Goal: Task Accomplishment & Management: Manage account settings

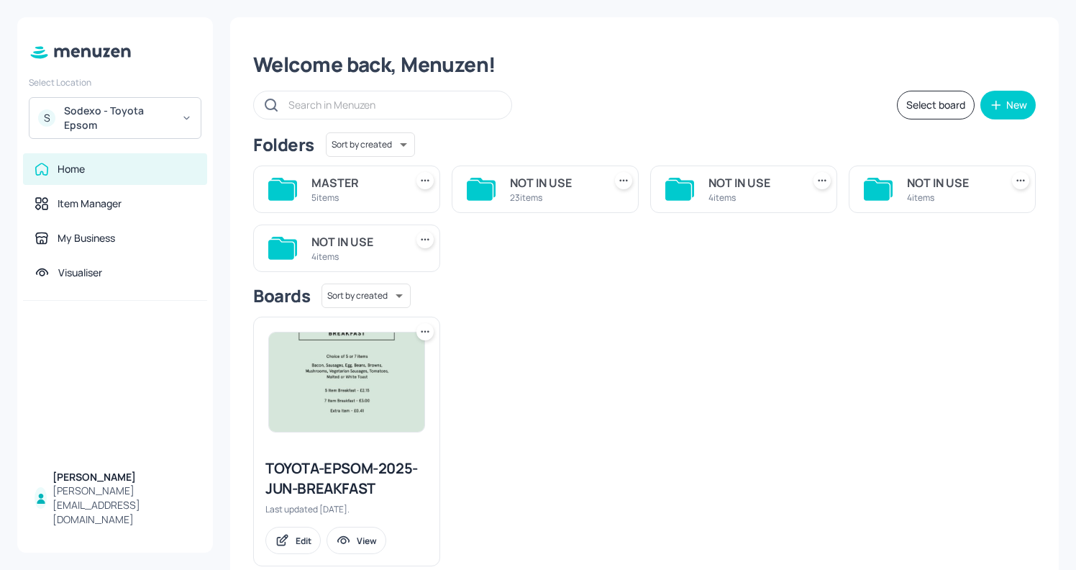
click at [369, 188] on div "MASTER" at bounding box center [355, 182] width 88 height 17
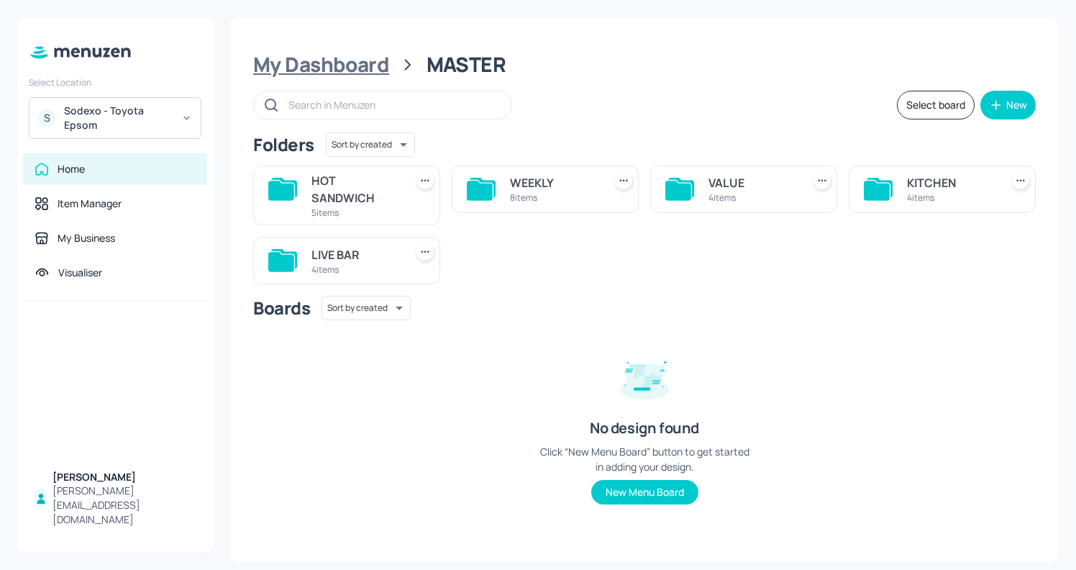
click at [308, 66] on div "My Dashboard" at bounding box center [321, 65] width 136 height 26
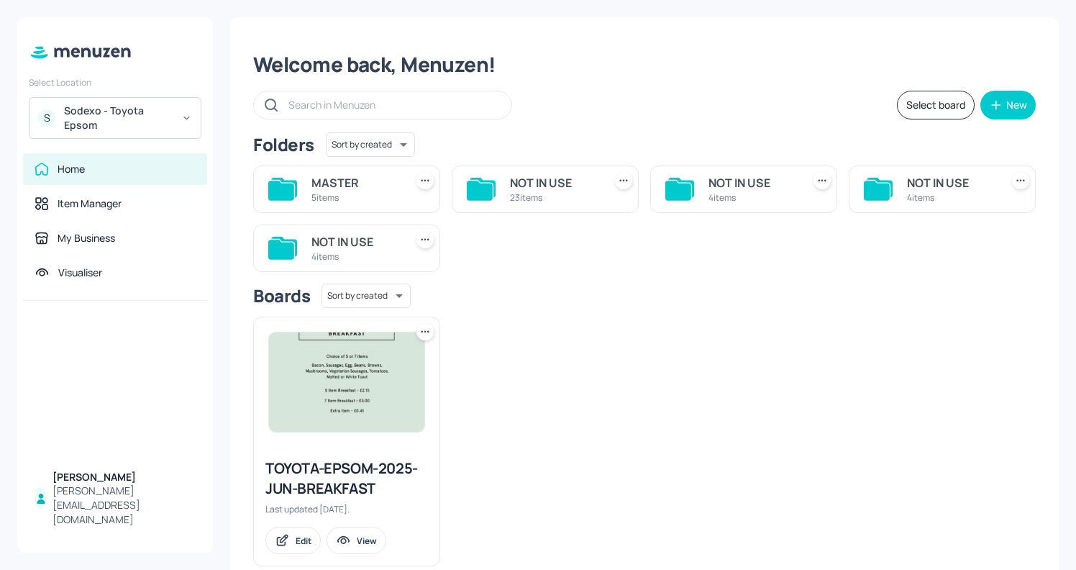
click at [314, 190] on div "MASTER" at bounding box center [355, 182] width 88 height 17
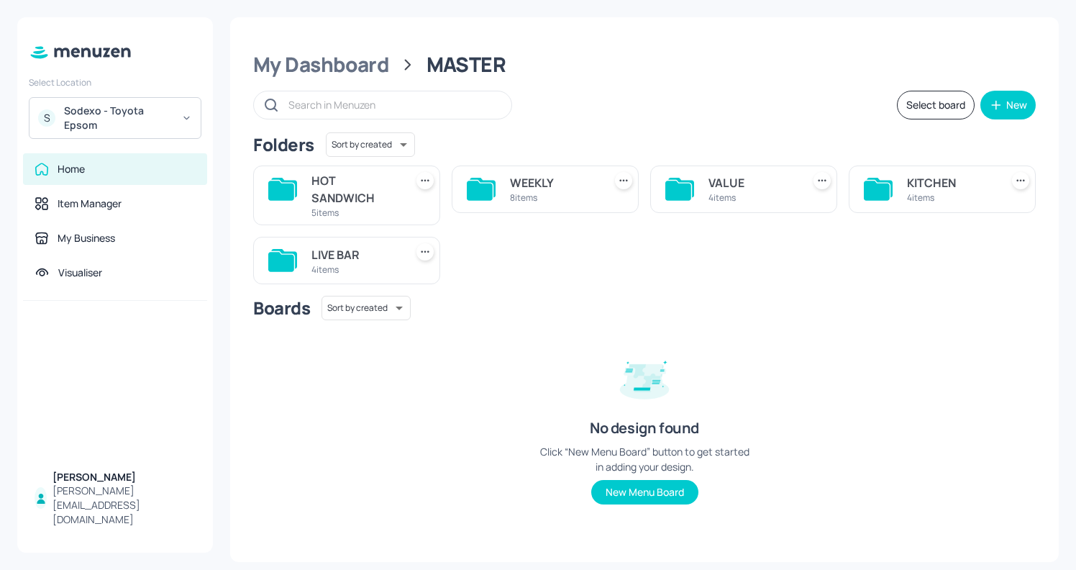
click at [920, 194] on div "4 items" at bounding box center [951, 197] width 88 height 12
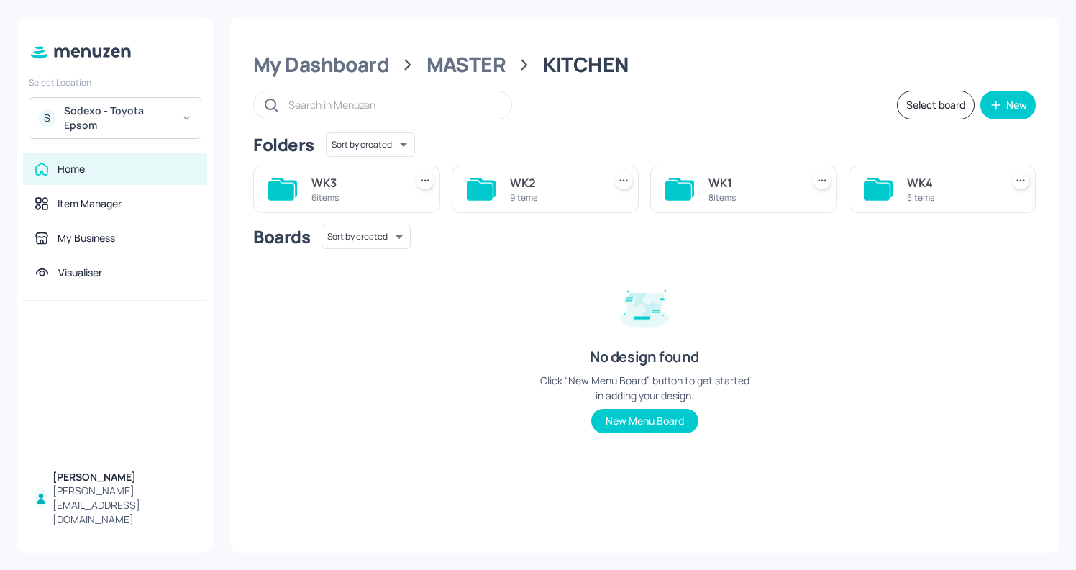
click at [747, 204] on div "8 items" at bounding box center [752, 197] width 88 height 12
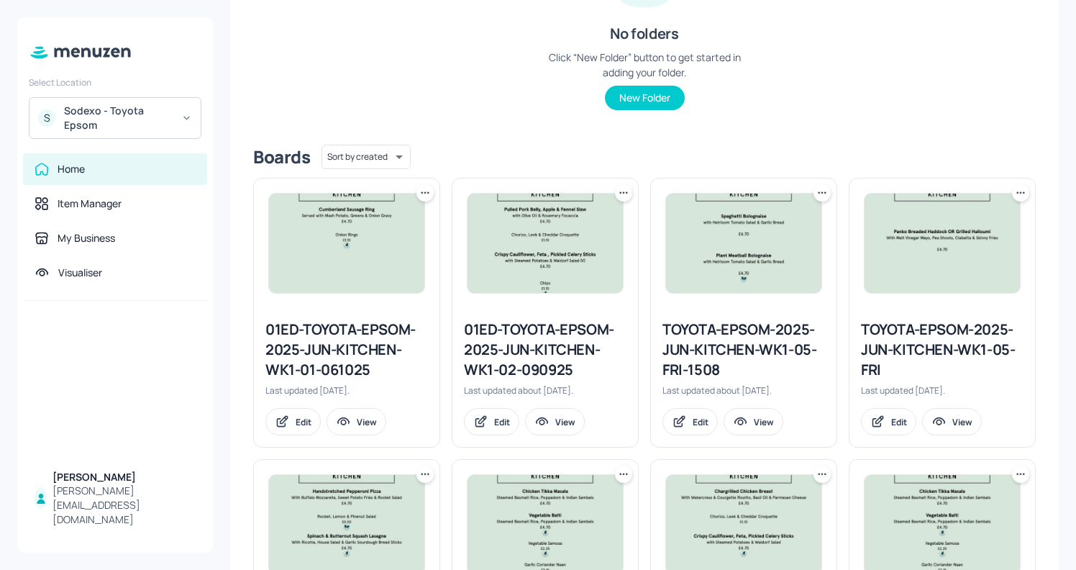
scroll to position [424, 0]
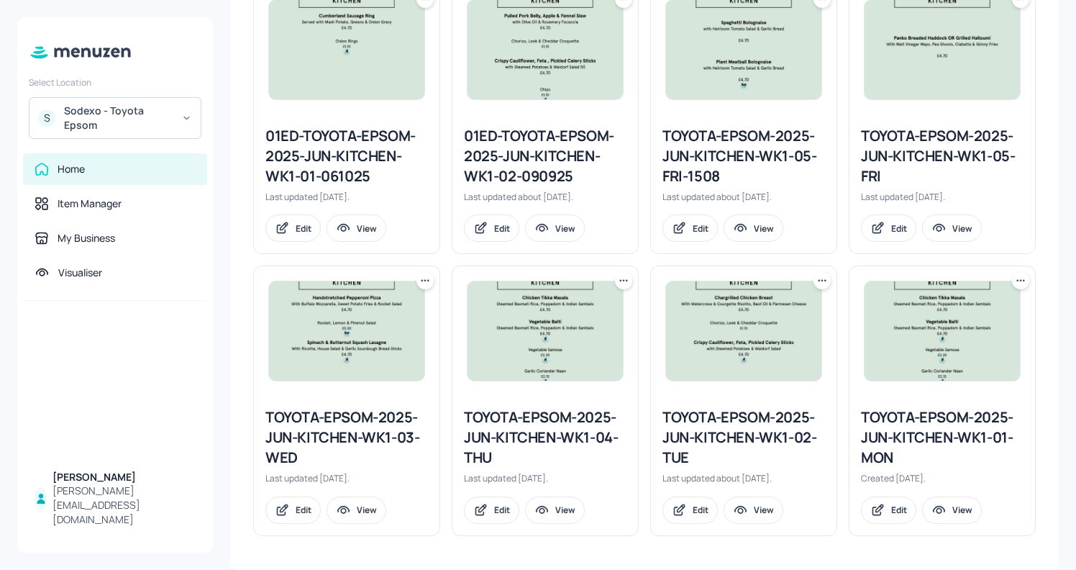
click at [897, 444] on div "TOYOTA-EPSOM-2025-JUN-KITCHEN-WK1-01-MON" at bounding box center [942, 437] width 163 height 60
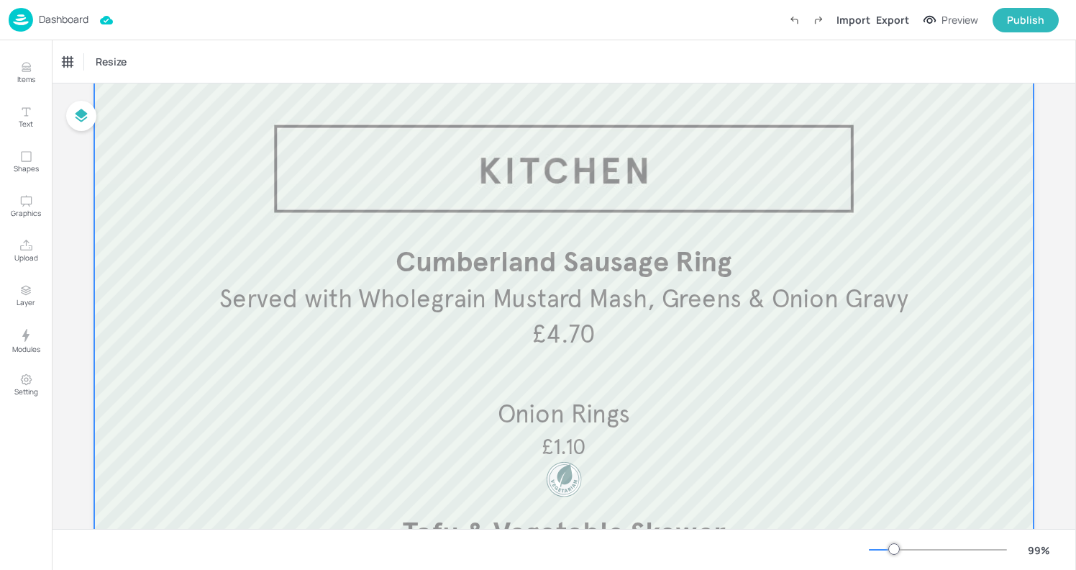
scroll to position [47, 0]
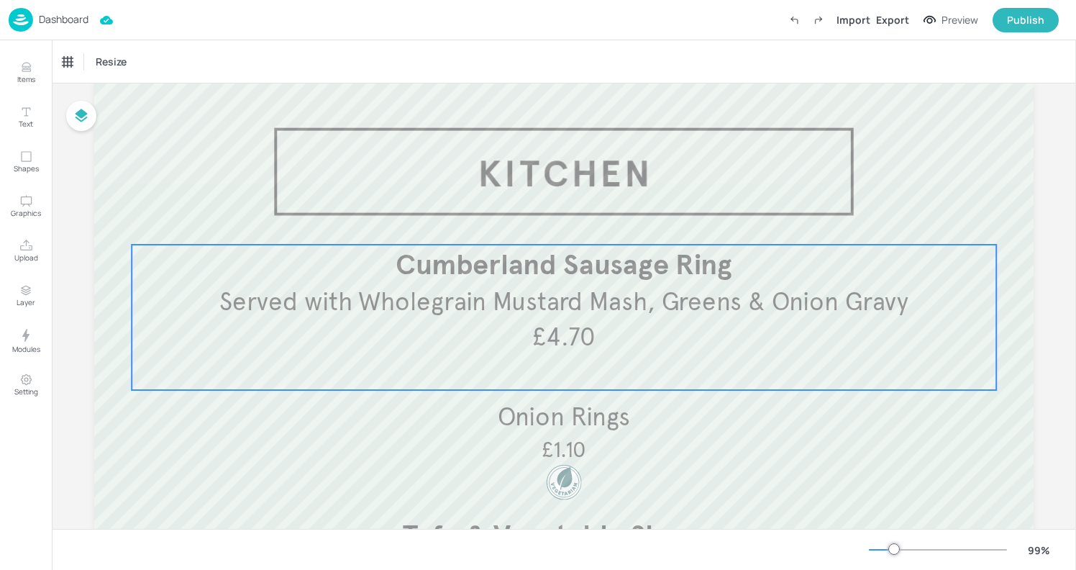
click at [157, 352] on div "Served with Wholegrain Mustard Mash, Greens & Onion Gravy Cumberland Sausage Ri…" at bounding box center [564, 316] width 864 height 145
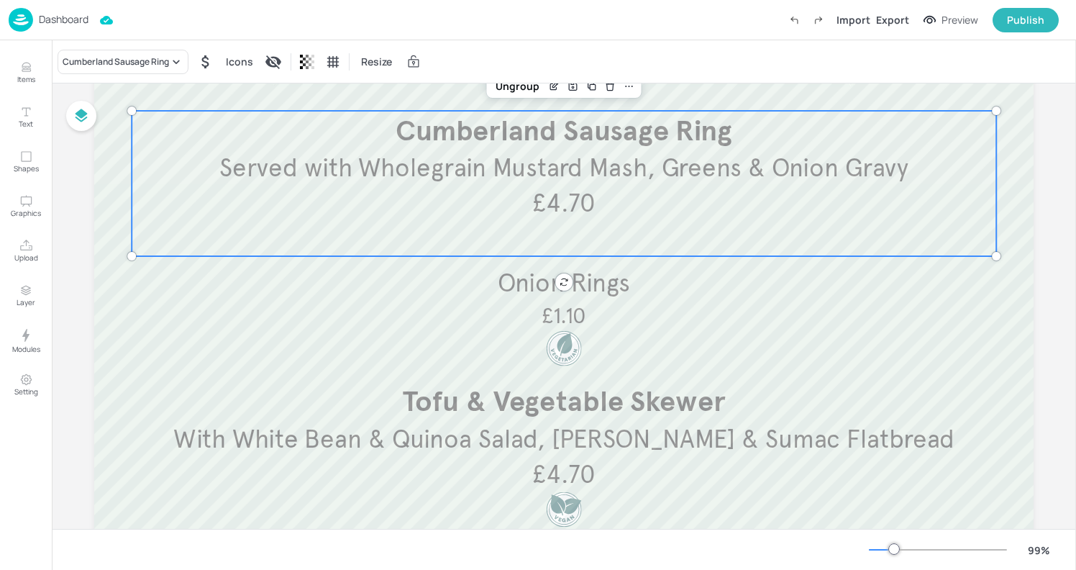
scroll to position [201, 0]
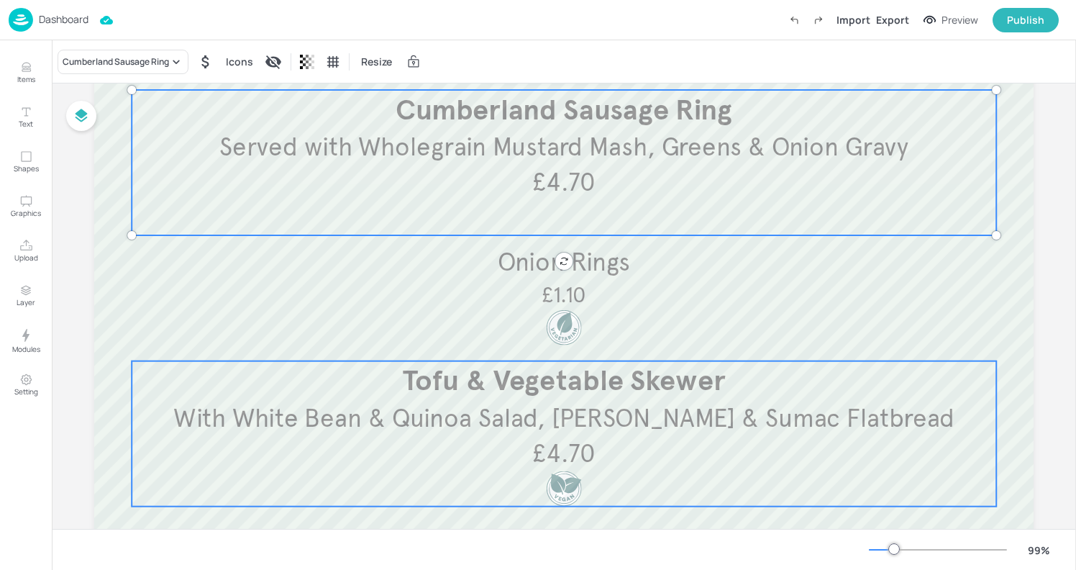
click at [374, 366] on p "Tofu & Vegetable Skewer" at bounding box center [563, 381] width 847 height 40
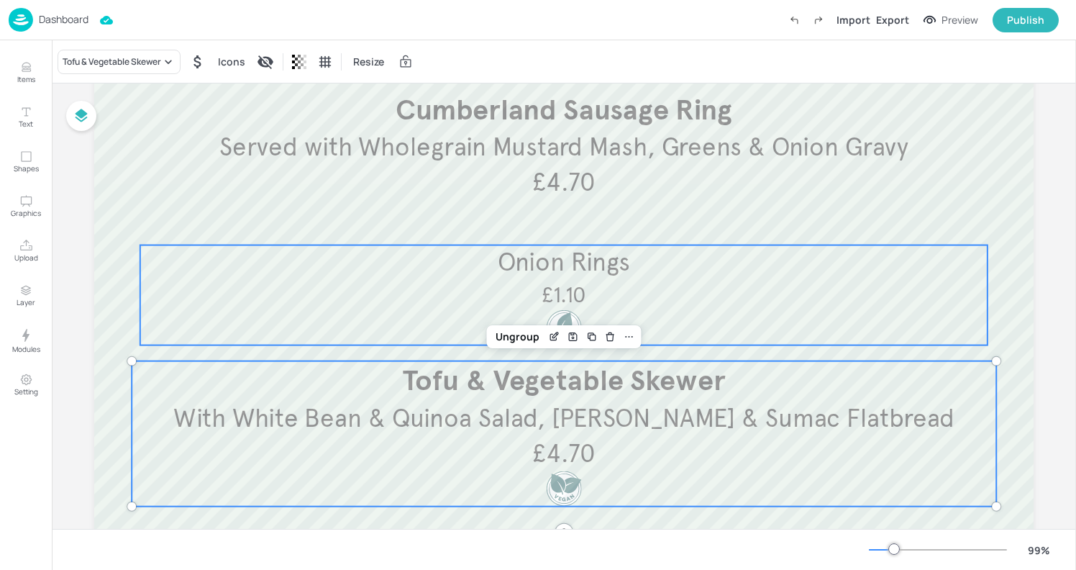
click at [396, 292] on div "Onion Rings £1.10" at bounding box center [563, 295] width 847 height 100
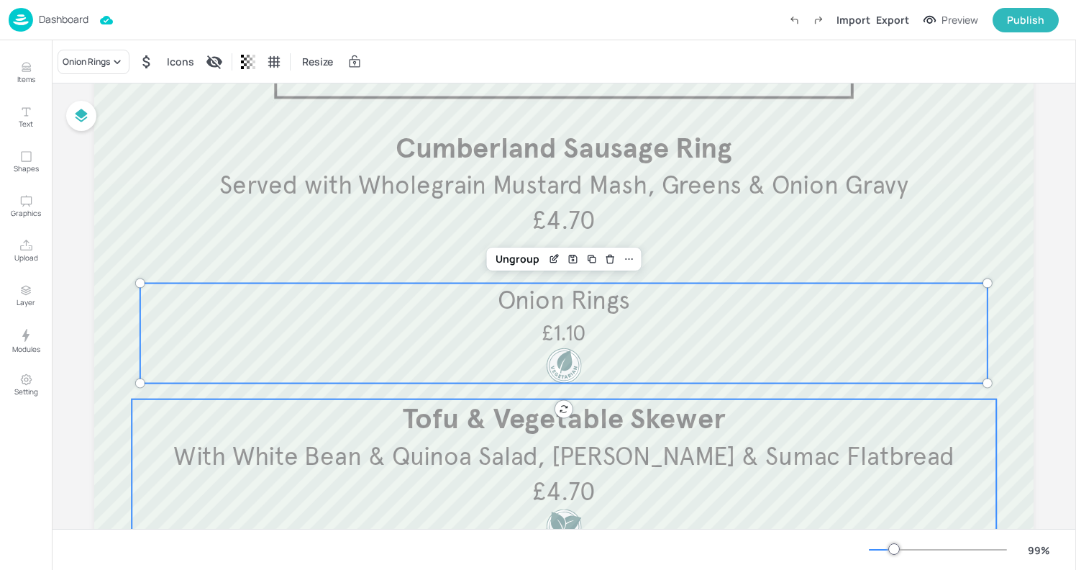
scroll to position [0, 0]
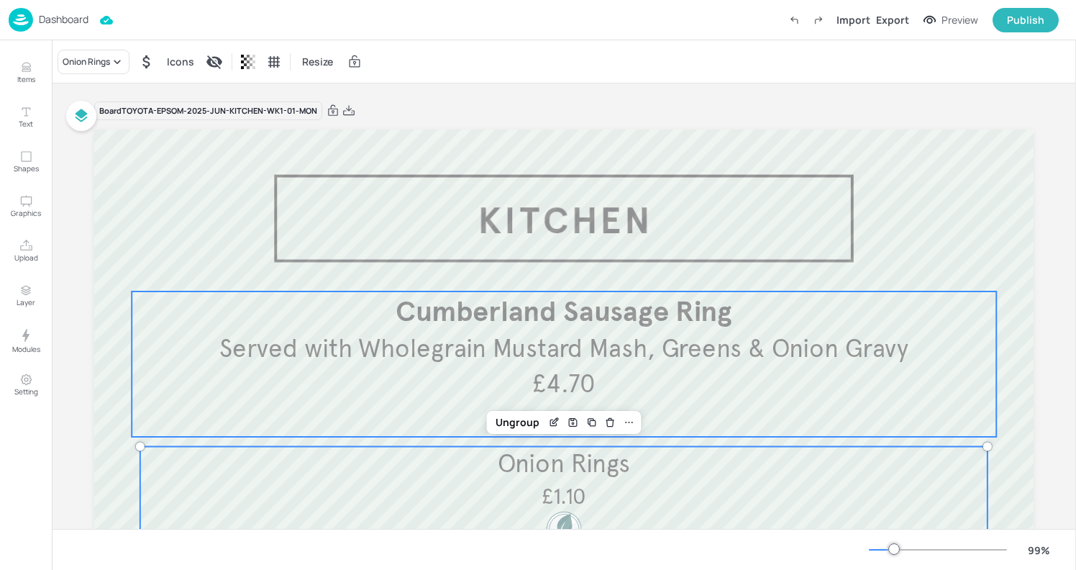
click at [357, 333] on span "Served with Wholegrain Mustard Mash, Greens & Onion Gravy" at bounding box center [563, 349] width 689 height 32
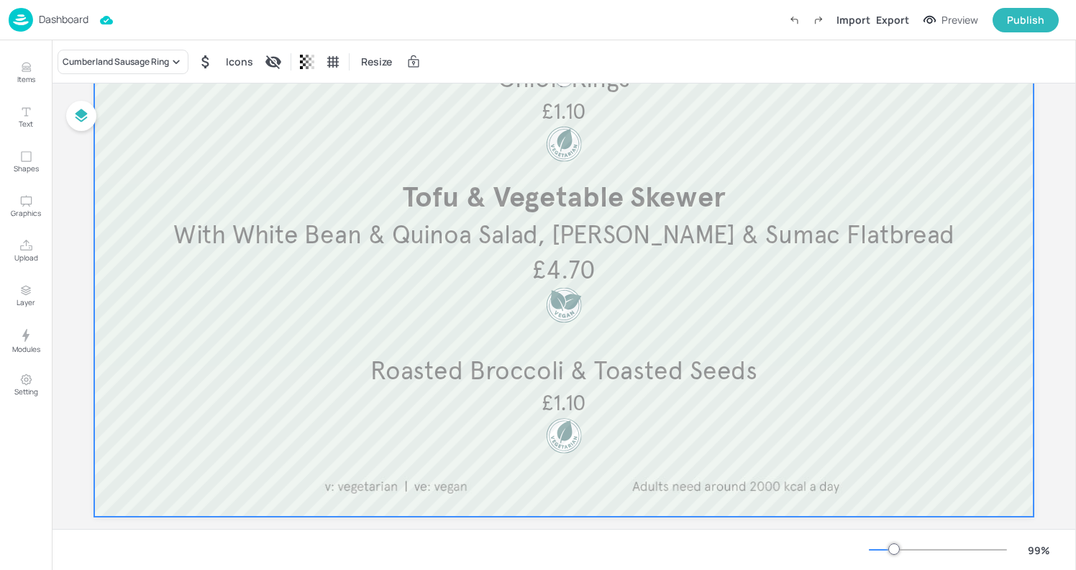
scroll to position [398, 0]
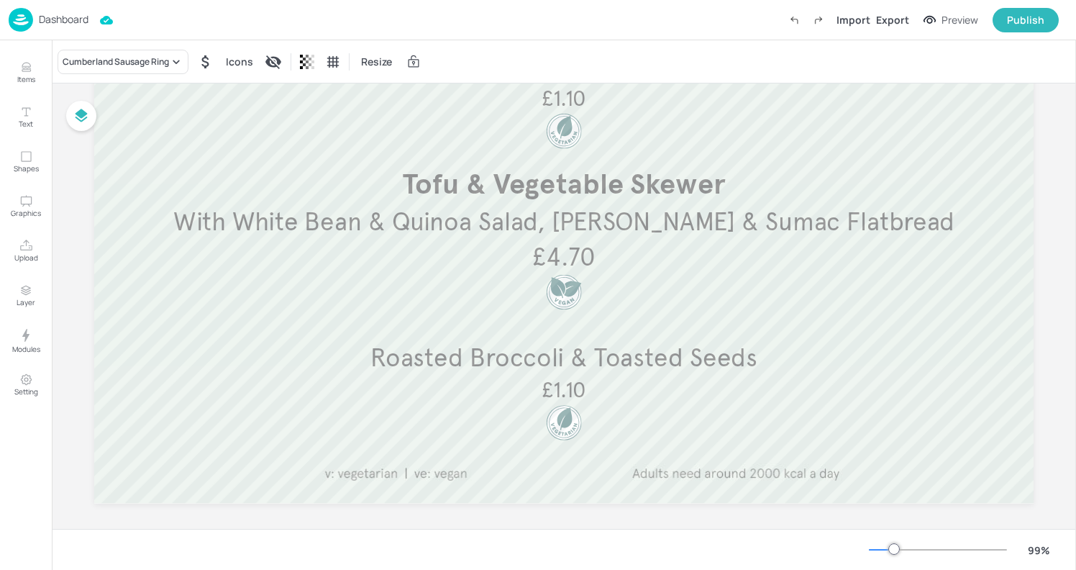
click at [50, 16] on p "Dashboard" at bounding box center [64, 19] width 50 height 10
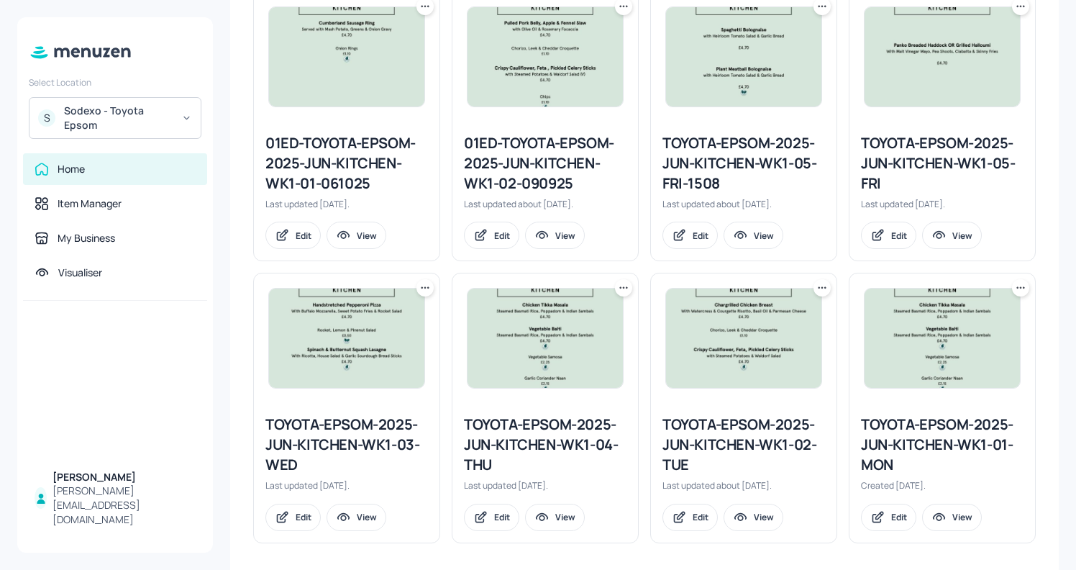
scroll to position [424, 0]
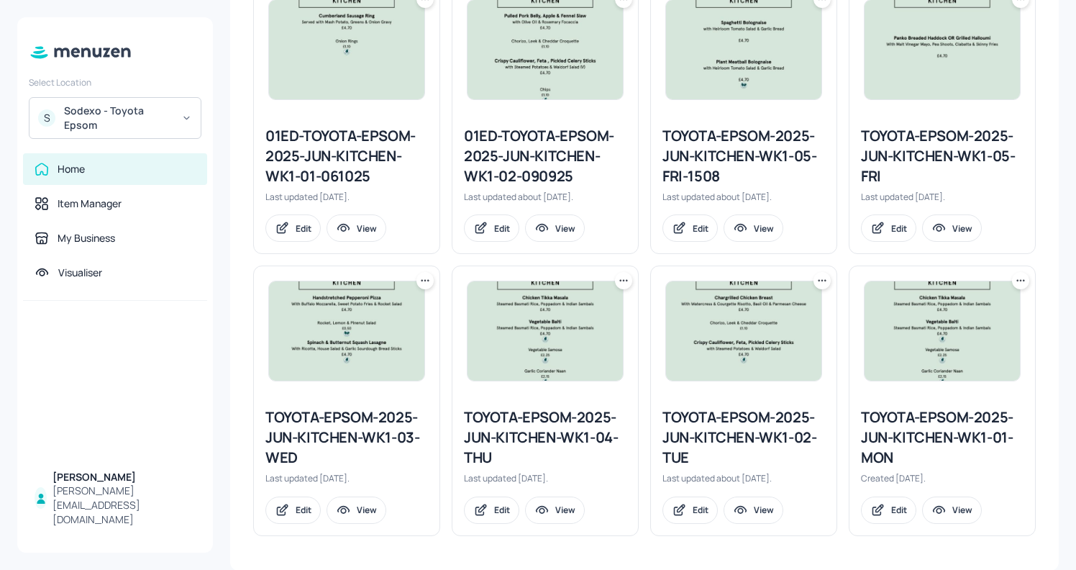
click at [496, 444] on div "TOYOTA-EPSOM-2025-JUN-KITCHEN-WK1-04-THU" at bounding box center [545, 437] width 163 height 60
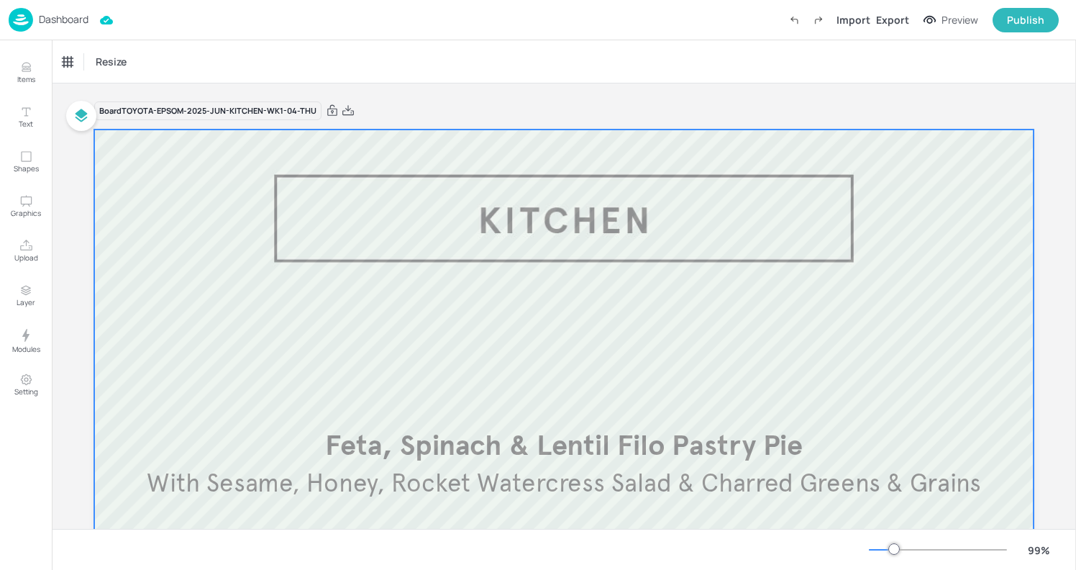
click at [467, 334] on div at bounding box center [563, 515] width 939 height 772
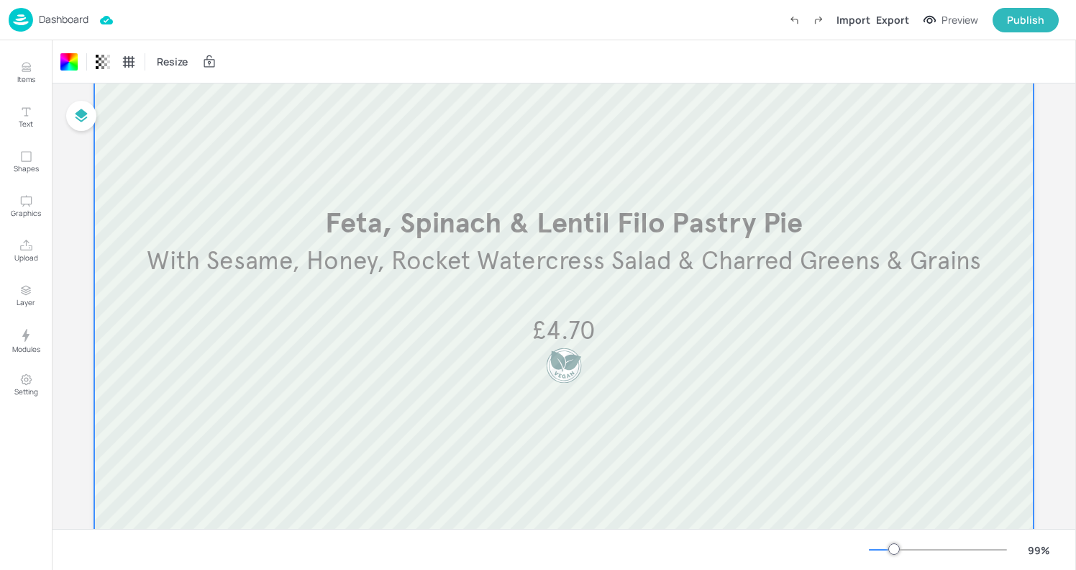
scroll to position [224, 0]
click at [64, 21] on p "Dashboard" at bounding box center [64, 19] width 50 height 10
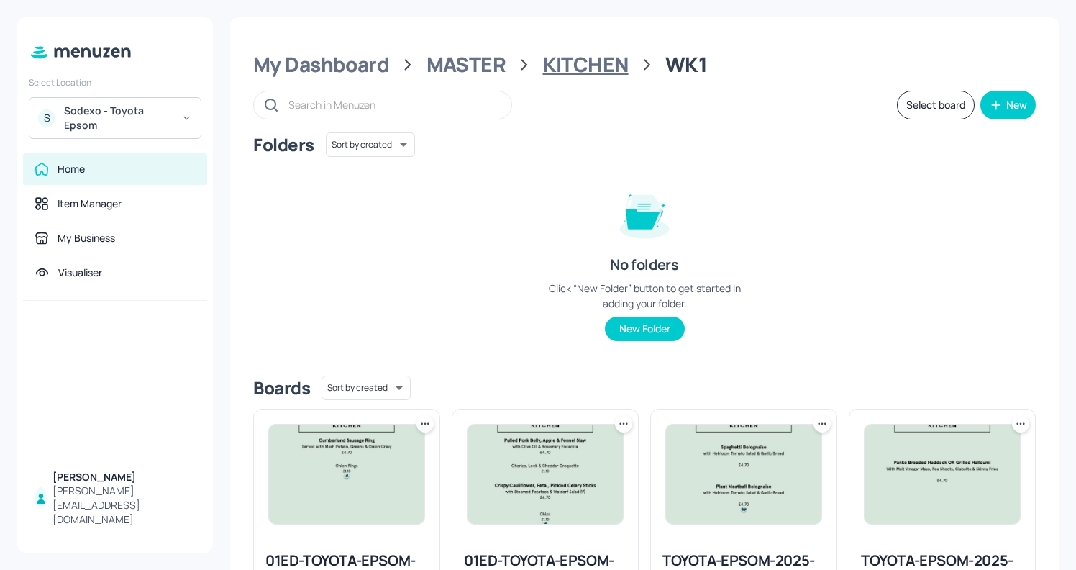
click at [591, 69] on div "KITCHEN" at bounding box center [586, 65] width 86 height 26
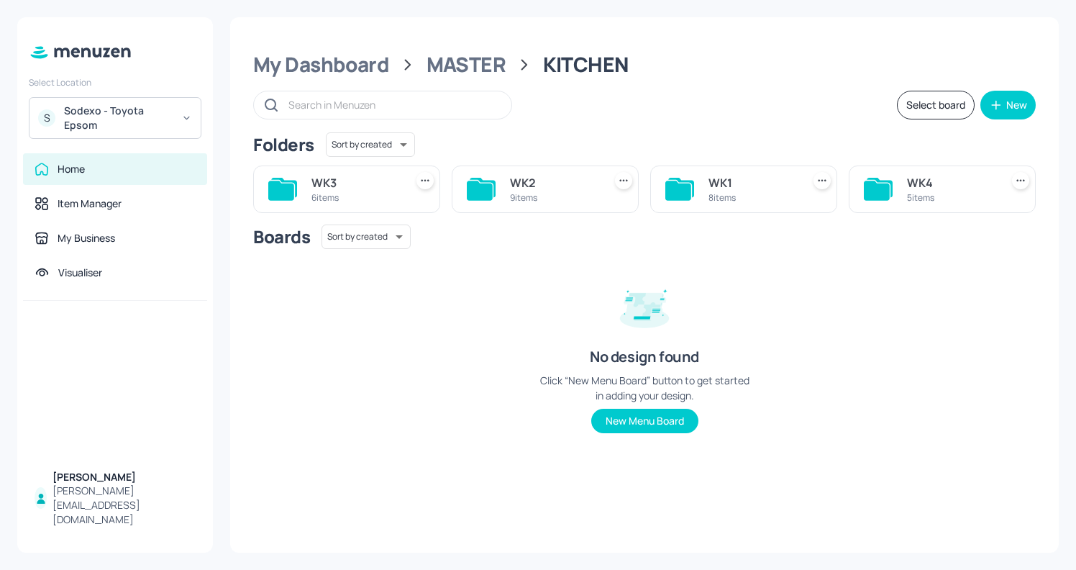
click at [718, 202] on div "8 items" at bounding box center [752, 197] width 88 height 12
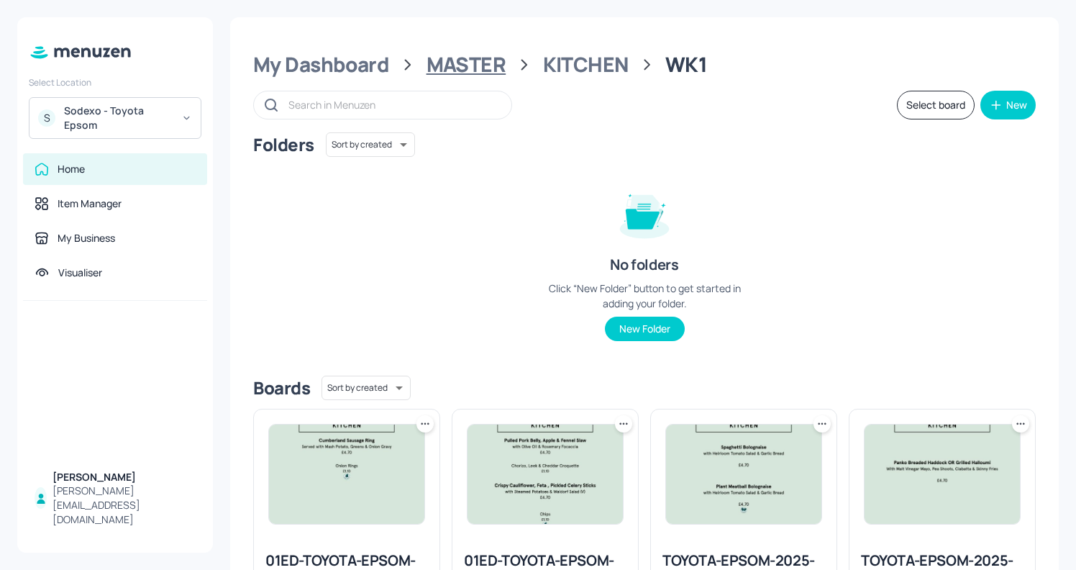
click at [476, 58] on div "MASTER" at bounding box center [466, 65] width 80 height 26
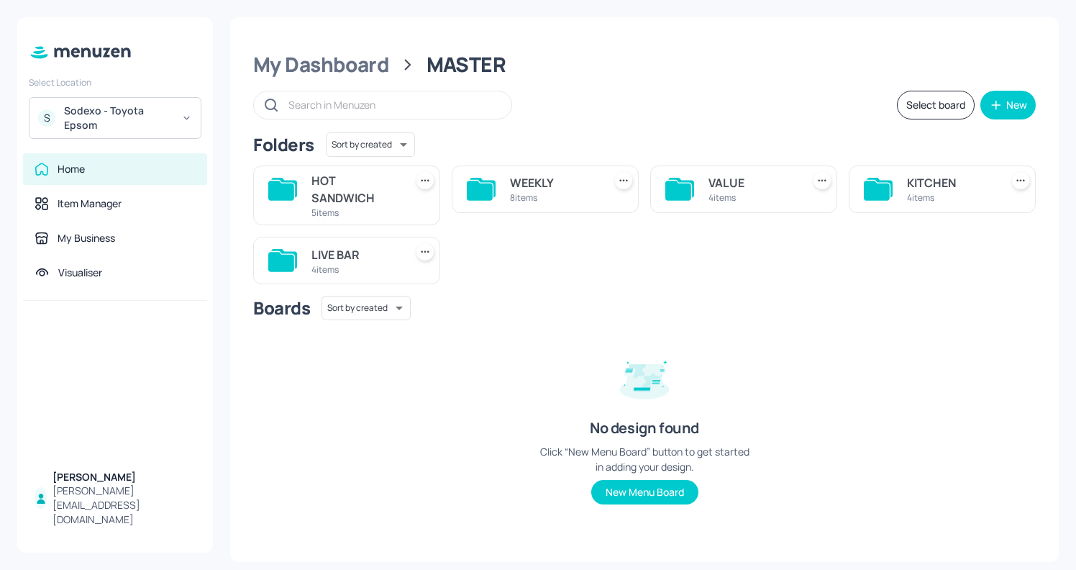
click at [732, 195] on div "4 items" at bounding box center [752, 197] width 88 height 12
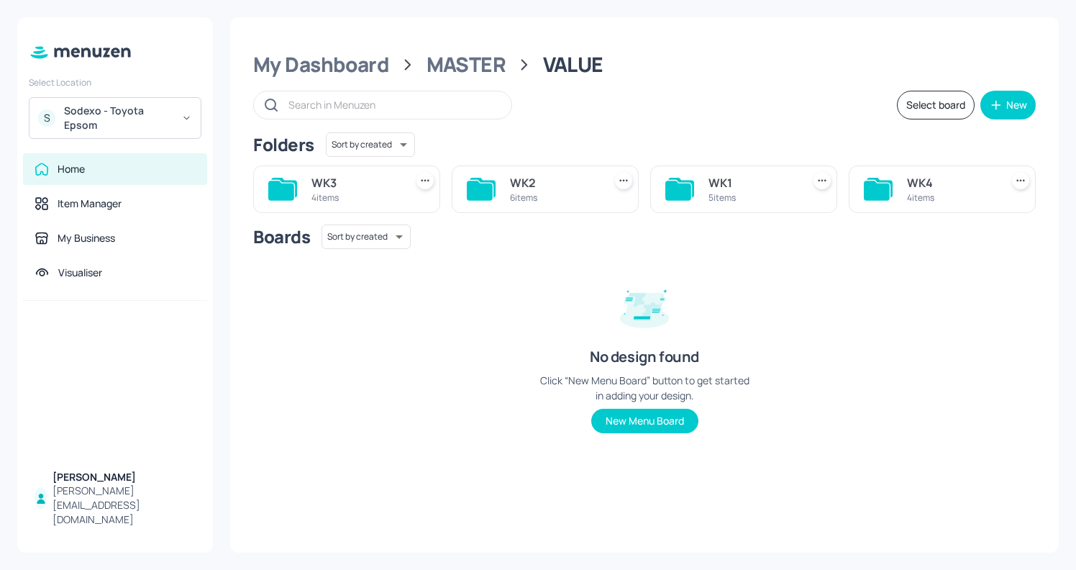
click at [759, 188] on div "WK1" at bounding box center [752, 182] width 88 height 17
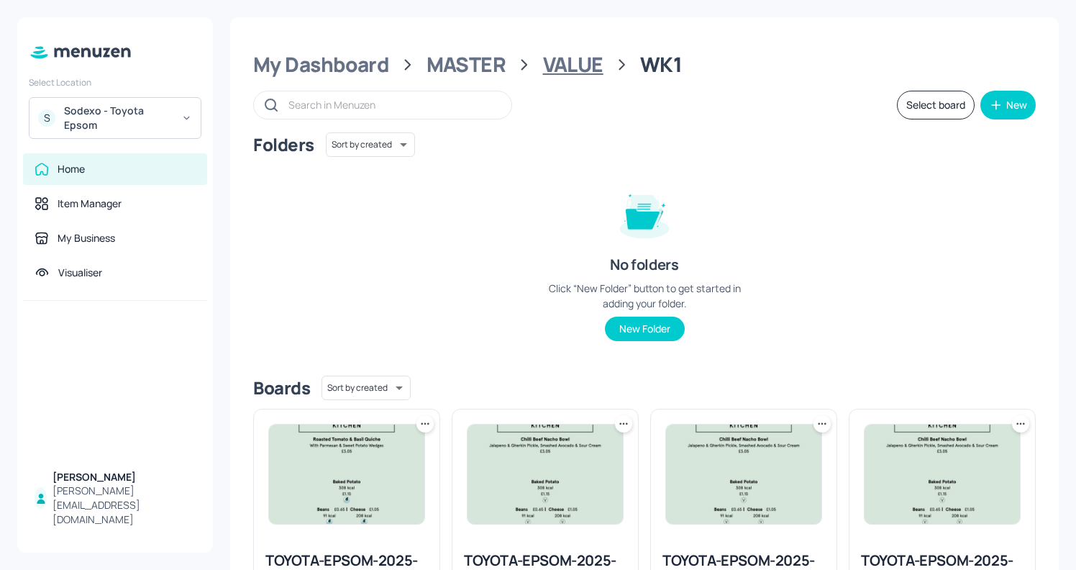
click at [566, 64] on div "VALUE" at bounding box center [573, 65] width 60 height 26
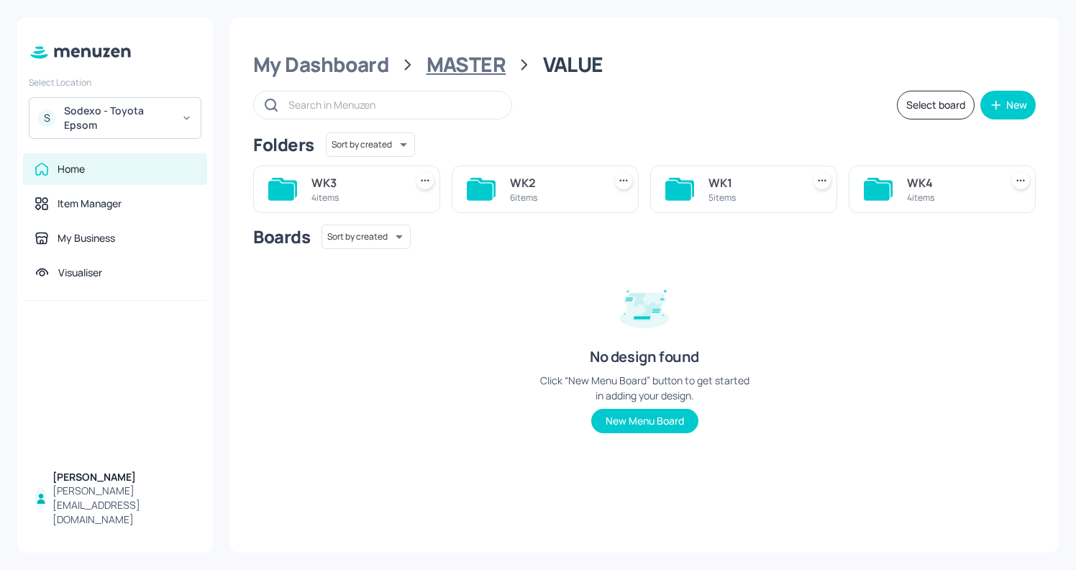
click at [464, 60] on div "MASTER" at bounding box center [466, 65] width 80 height 26
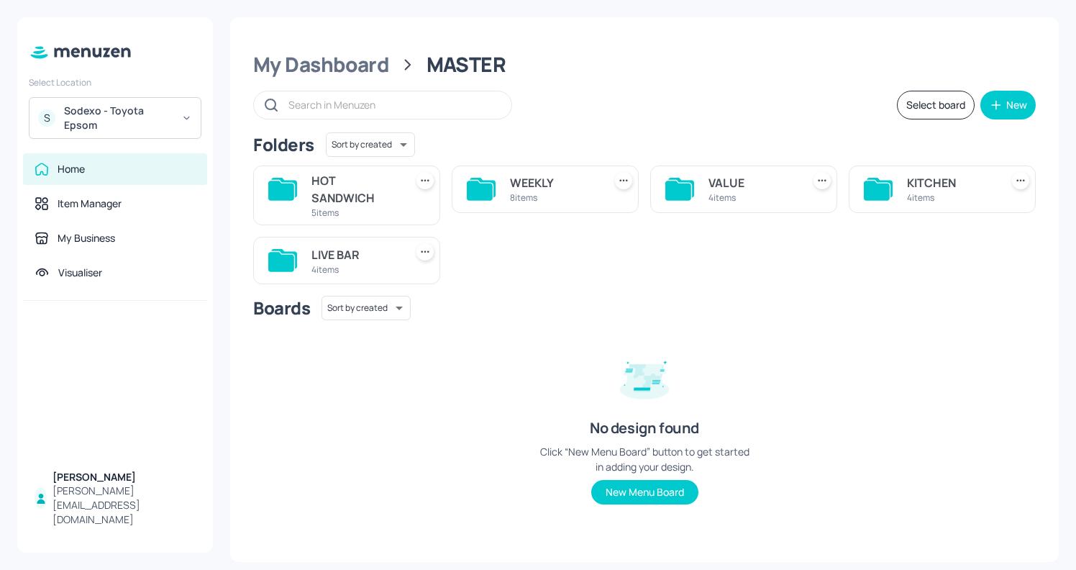
click at [907, 196] on div "4 items" at bounding box center [951, 197] width 88 height 12
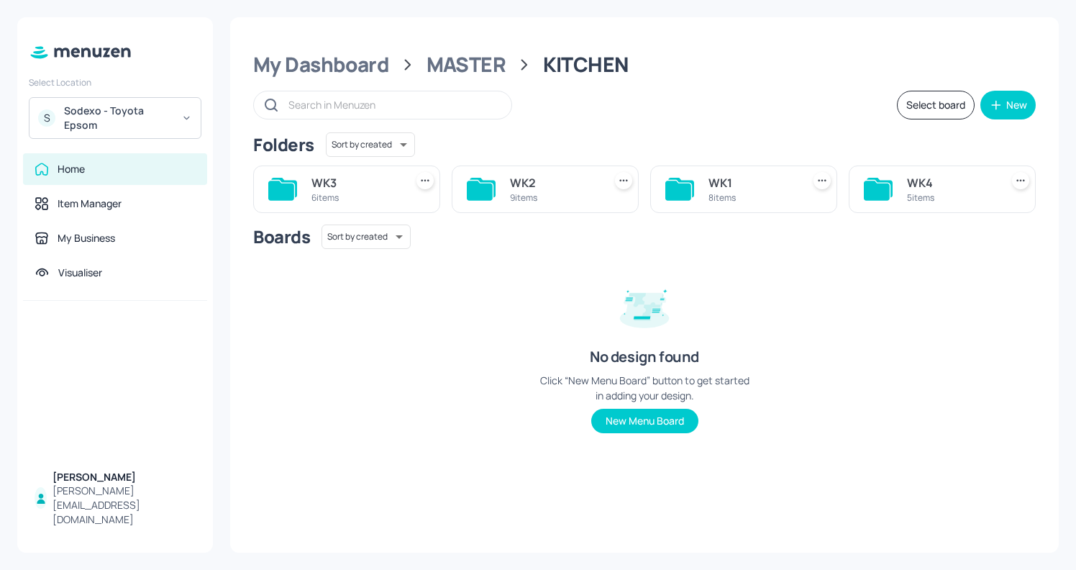
click at [739, 178] on div "WK1" at bounding box center [752, 182] width 88 height 17
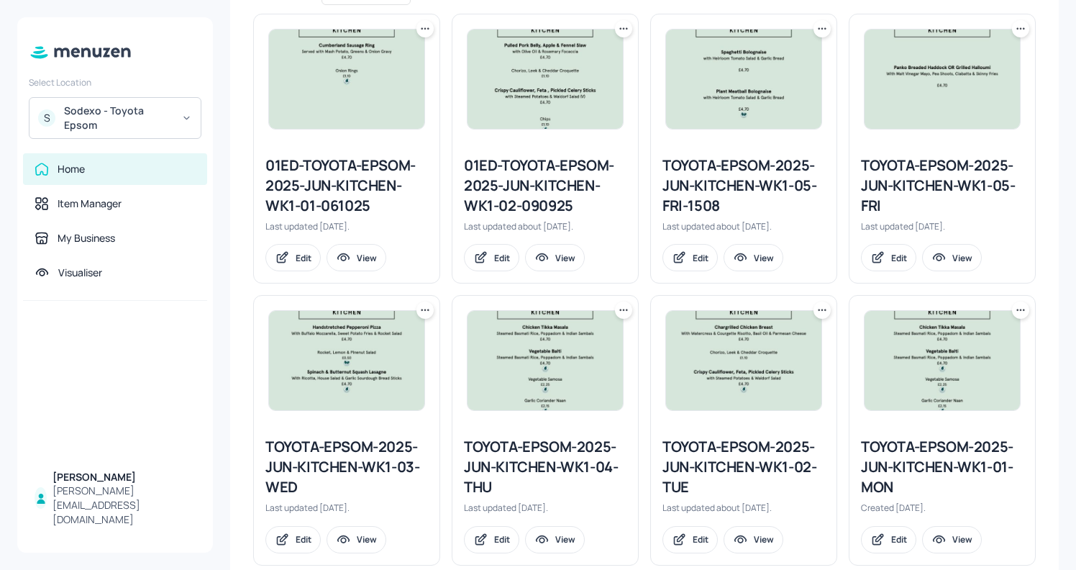
scroll to position [398, 0]
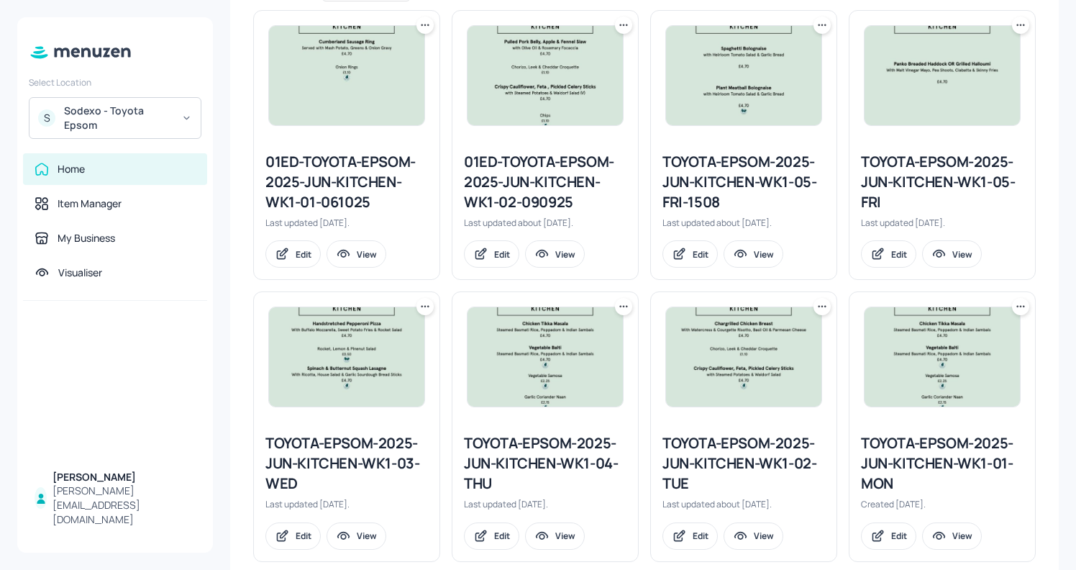
click at [541, 444] on div "TOYOTA-EPSOM-2025-JUN-KITCHEN-WK1-04-THU" at bounding box center [545, 463] width 163 height 60
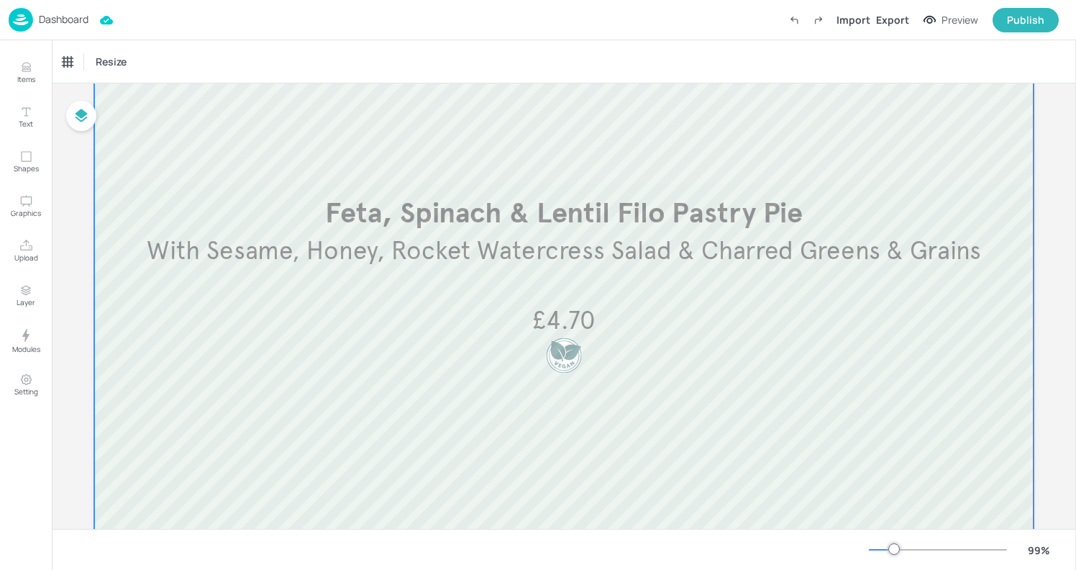
scroll to position [229, 0]
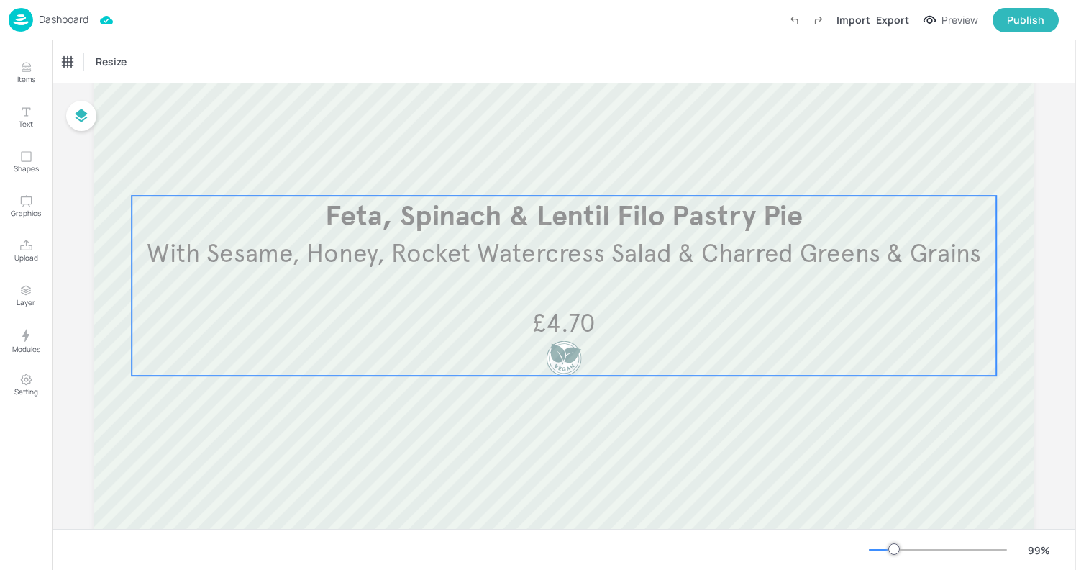
click at [556, 350] on div at bounding box center [564, 358] width 35 height 35
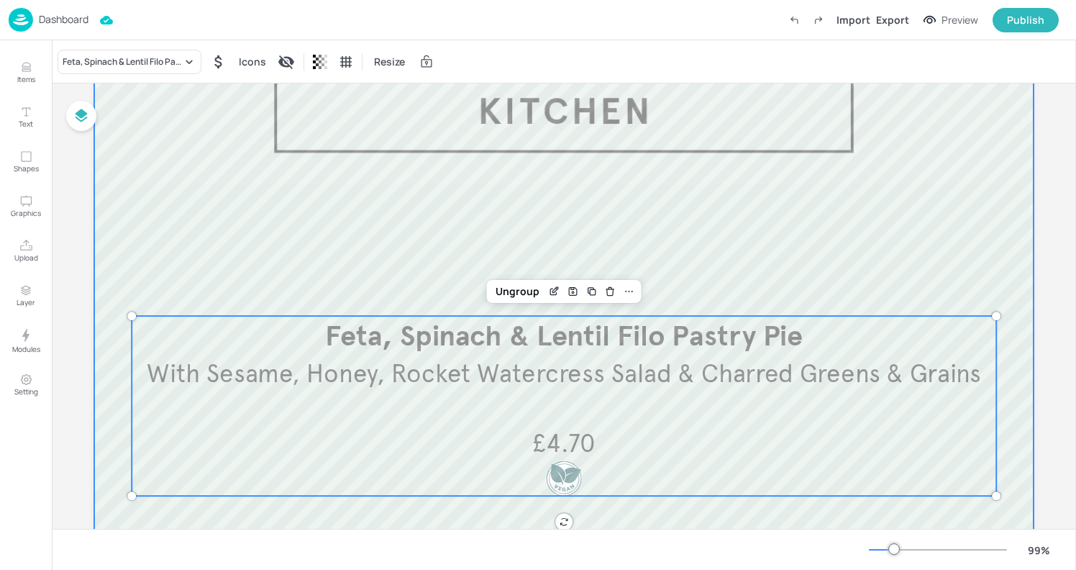
scroll to position [108, 0]
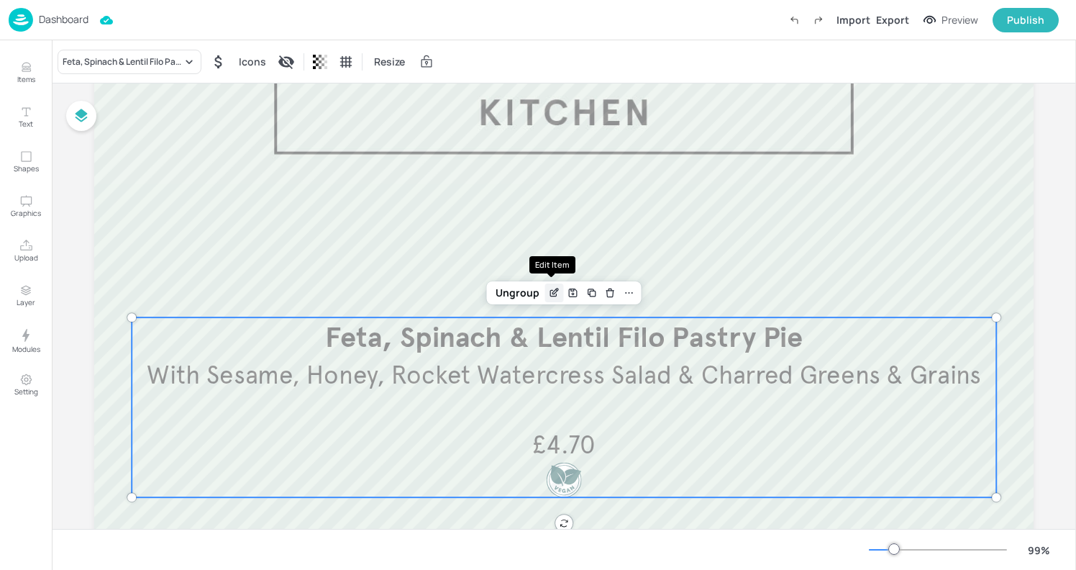
click at [550, 295] on icon "Edit Item" at bounding box center [553, 294] width 6 height 6
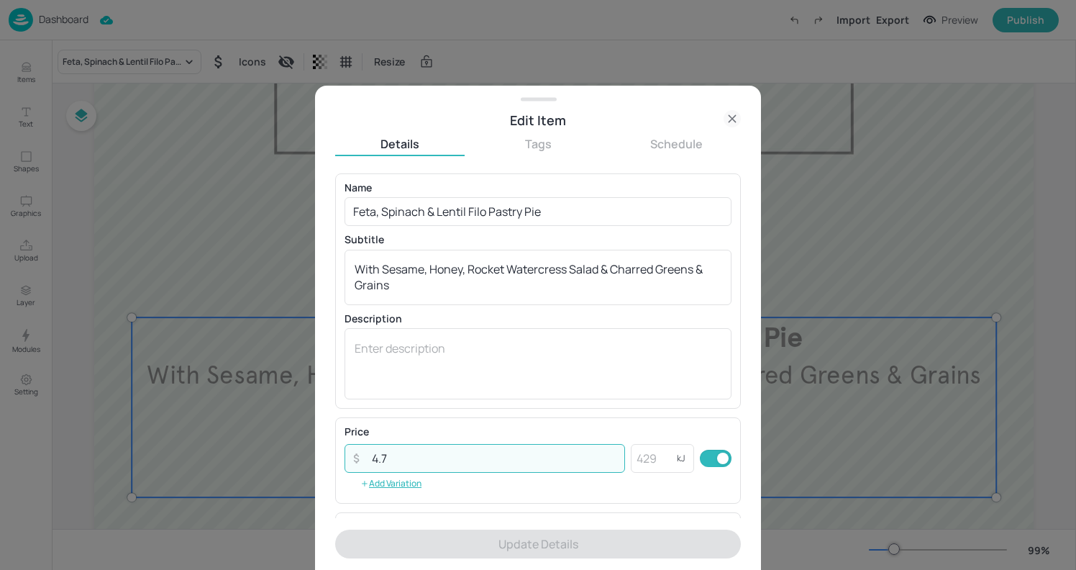
click at [398, 447] on input "4.7" at bounding box center [494, 458] width 262 height 29
click at [401, 454] on input "4.7" at bounding box center [494, 458] width 262 height 29
type input "4"
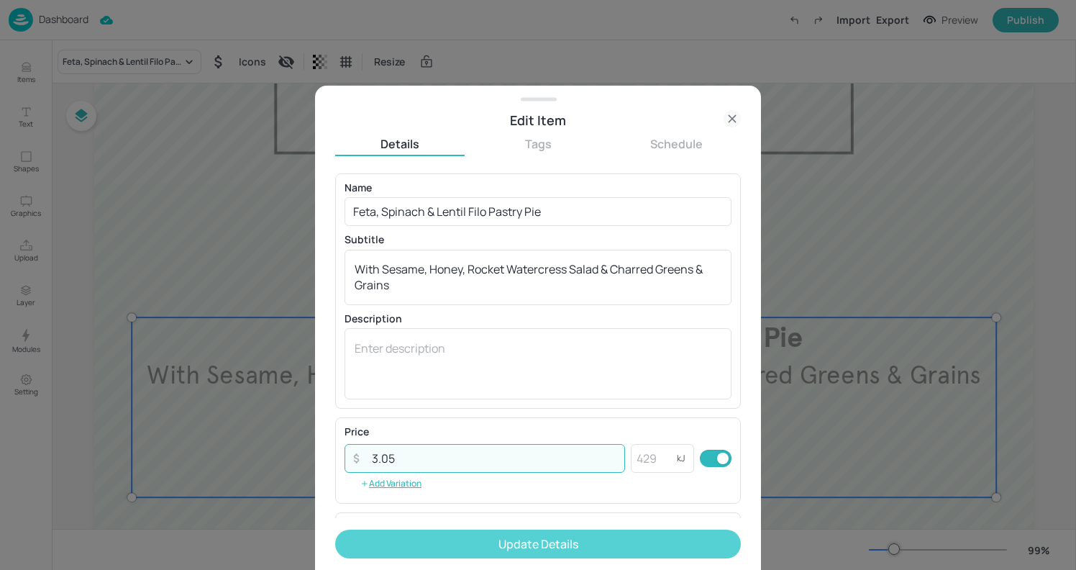
type input "3.05"
click at [639, 540] on button "Update Details" at bounding box center [538, 543] width 406 height 29
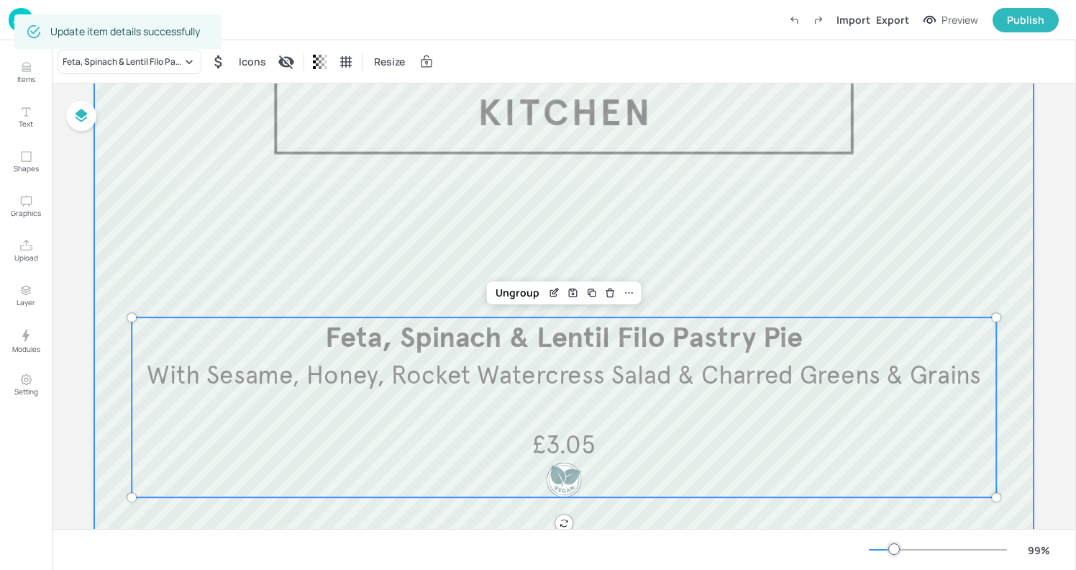
click at [979, 239] on div at bounding box center [563, 408] width 939 height 772
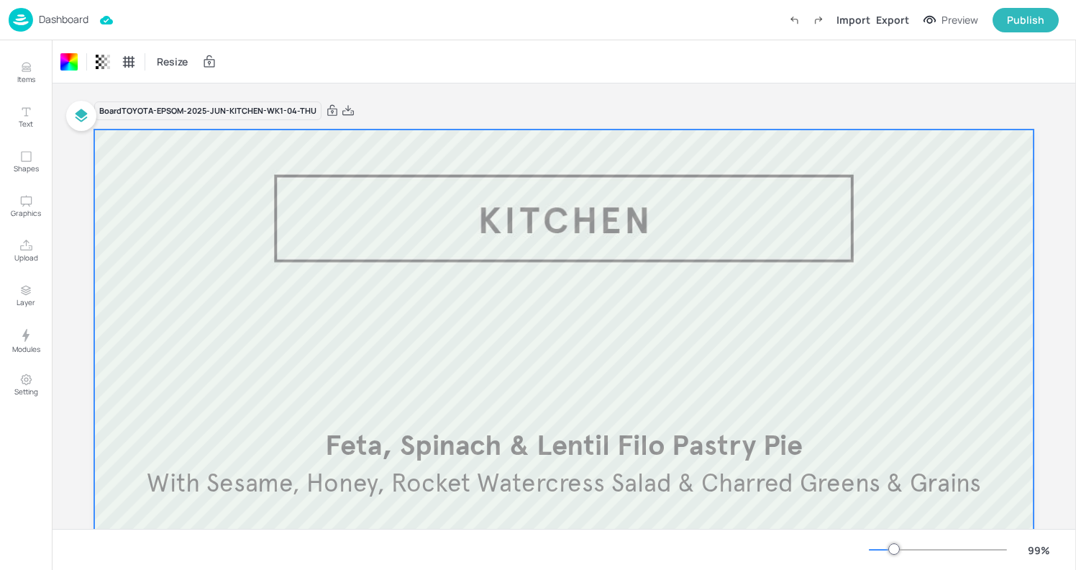
click at [177, 144] on div at bounding box center [563, 515] width 939 height 772
click at [887, 18] on div "Export" at bounding box center [892, 19] width 33 height 15
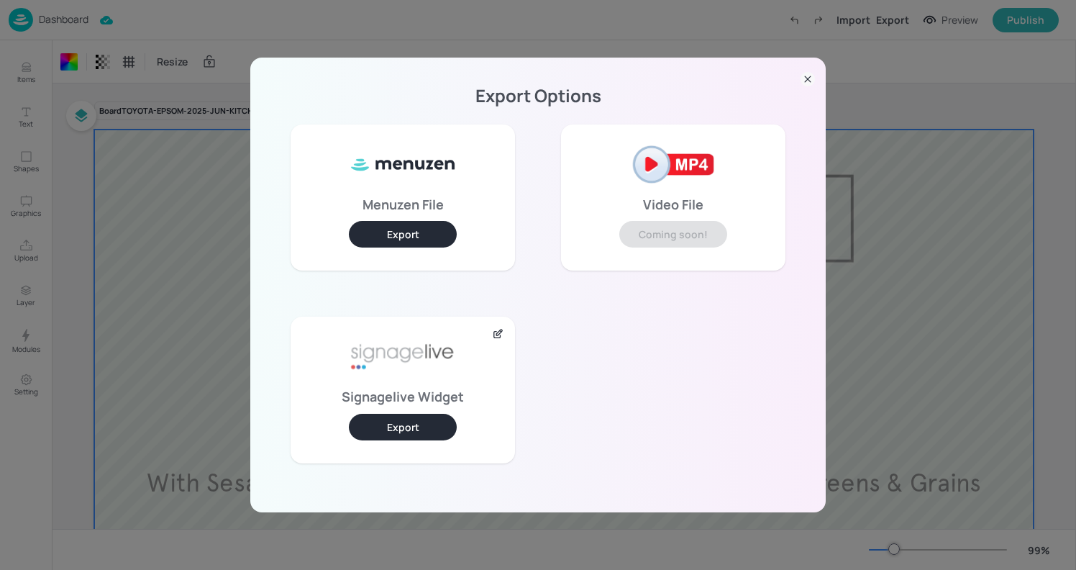
click at [388, 430] on button "Export" at bounding box center [403, 426] width 108 height 27
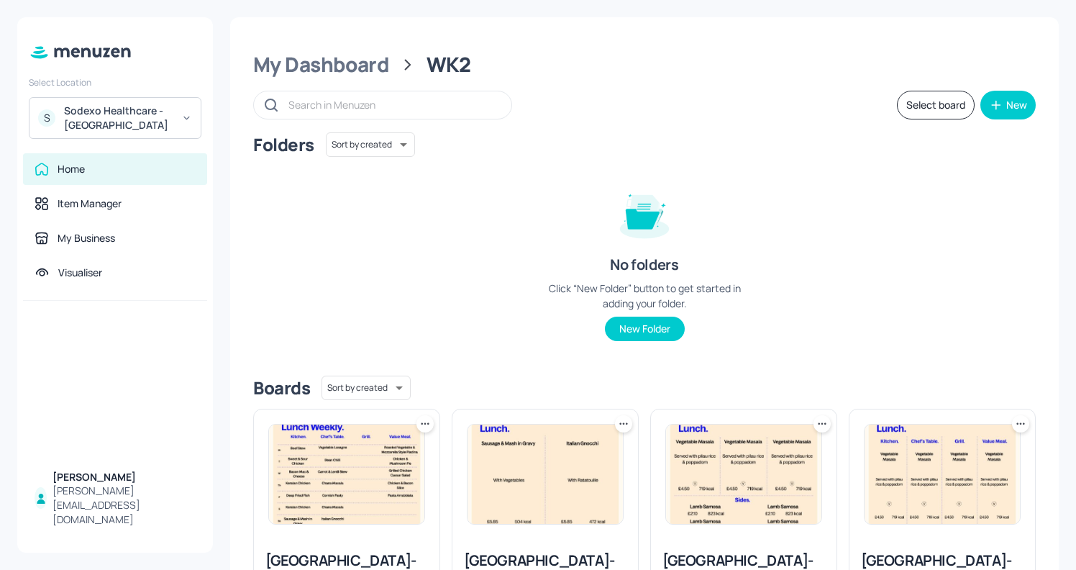
click at [142, 119] on div "Sodexo Healthcare - Stoke Mandeville" at bounding box center [118, 118] width 109 height 29
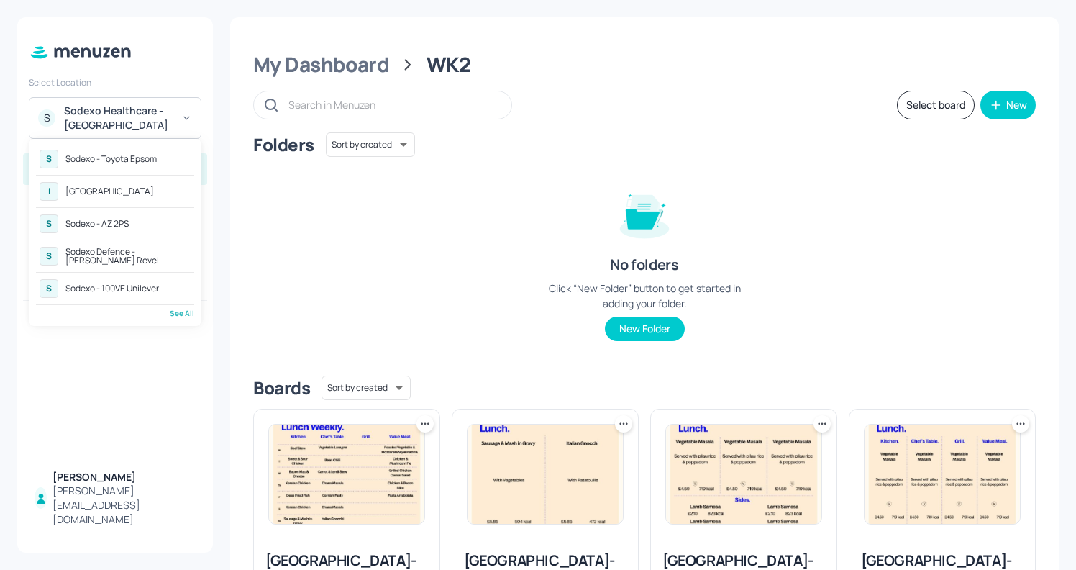
click at [178, 316] on div "See All" at bounding box center [115, 313] width 158 height 11
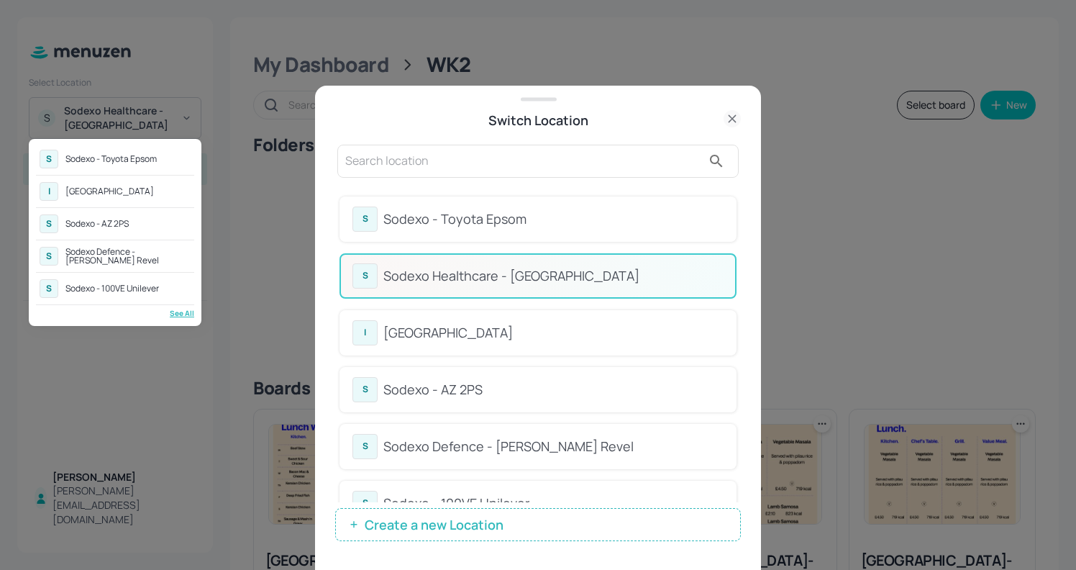
click at [545, 166] on div at bounding box center [538, 285] width 1076 height 570
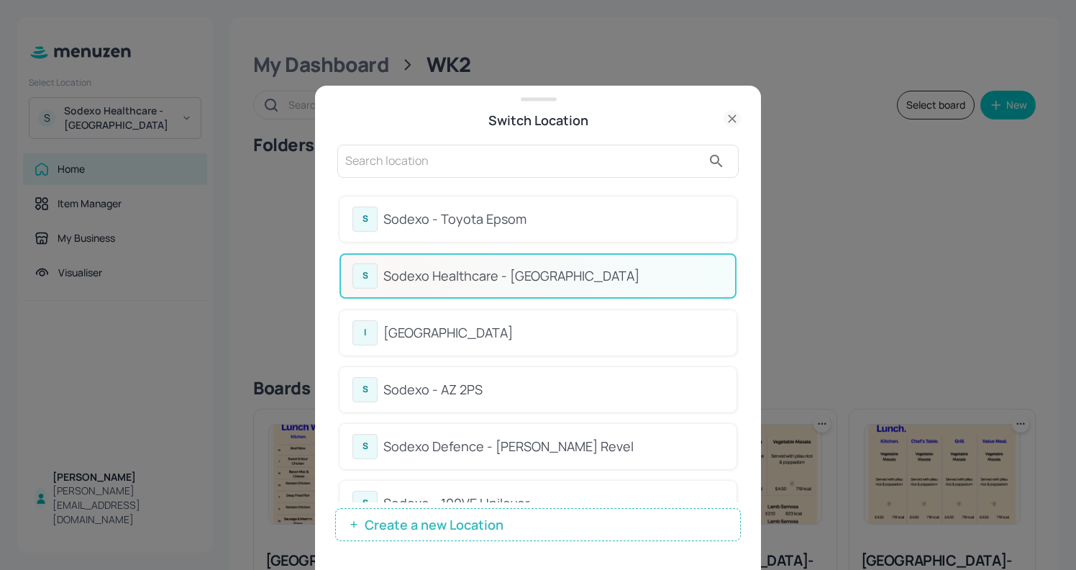
click at [545, 166] on input "text" at bounding box center [523, 161] width 357 height 23
click at [495, 163] on input "text" at bounding box center [523, 161] width 357 height 23
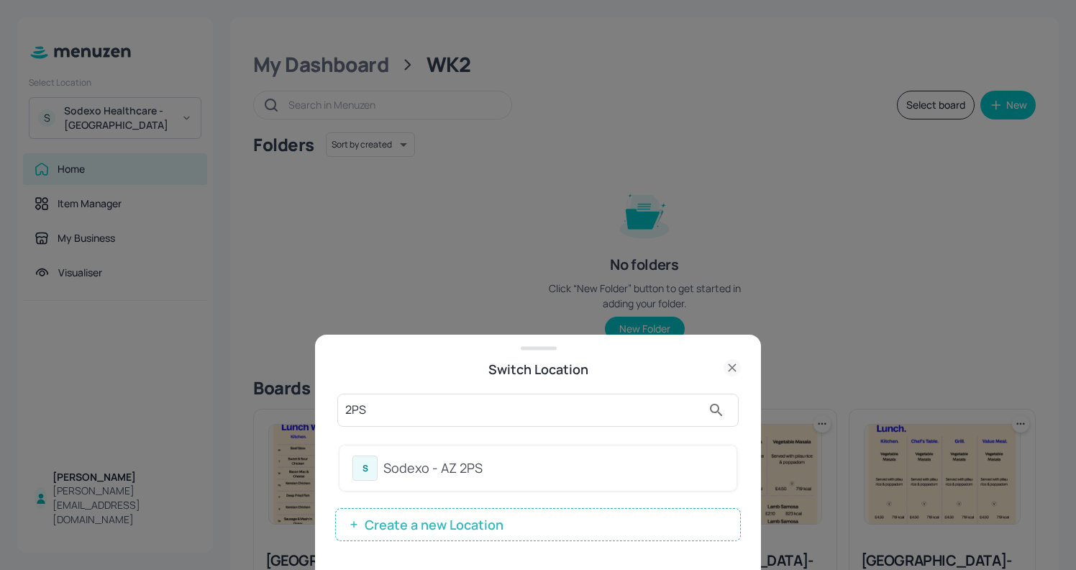
type input "2PS"
click at [485, 473] on div "Sodexo - AZ 2PS" at bounding box center [553, 467] width 340 height 19
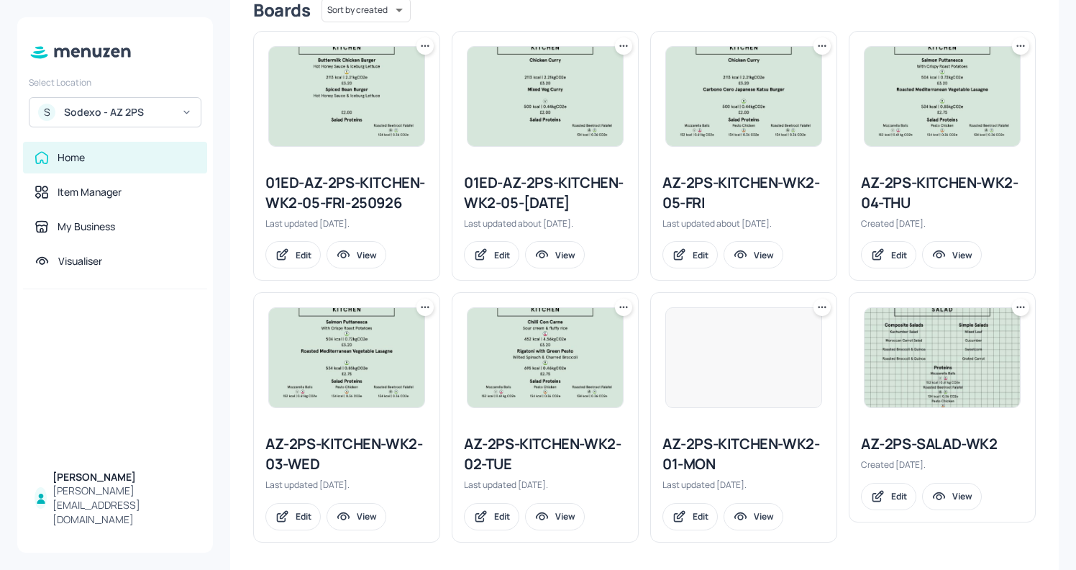
scroll to position [384, 0]
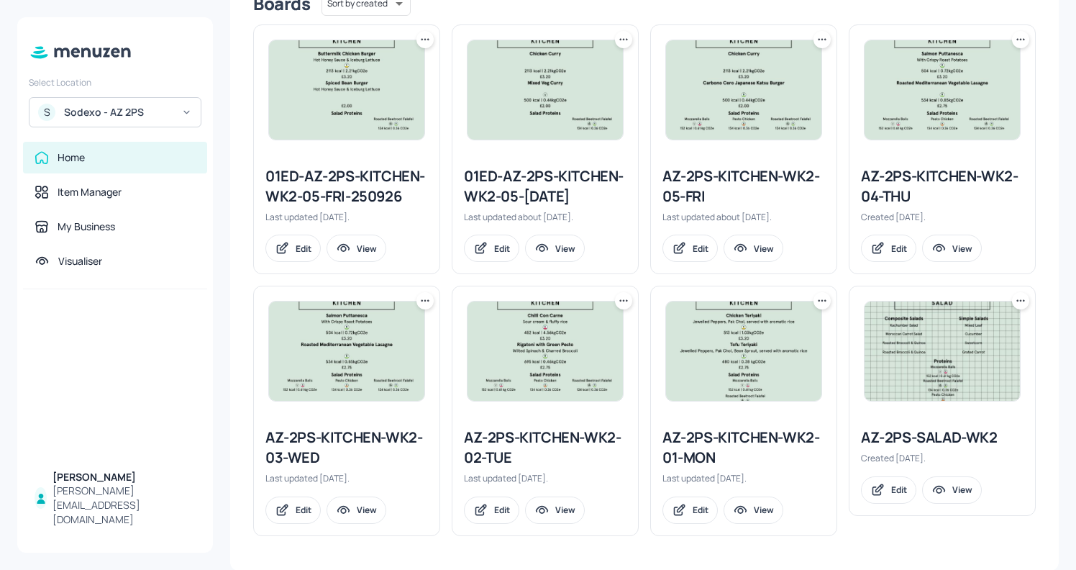
click at [901, 173] on div "AZ-2PS-KITCHEN-WK2-04-THU" at bounding box center [942, 186] width 163 height 40
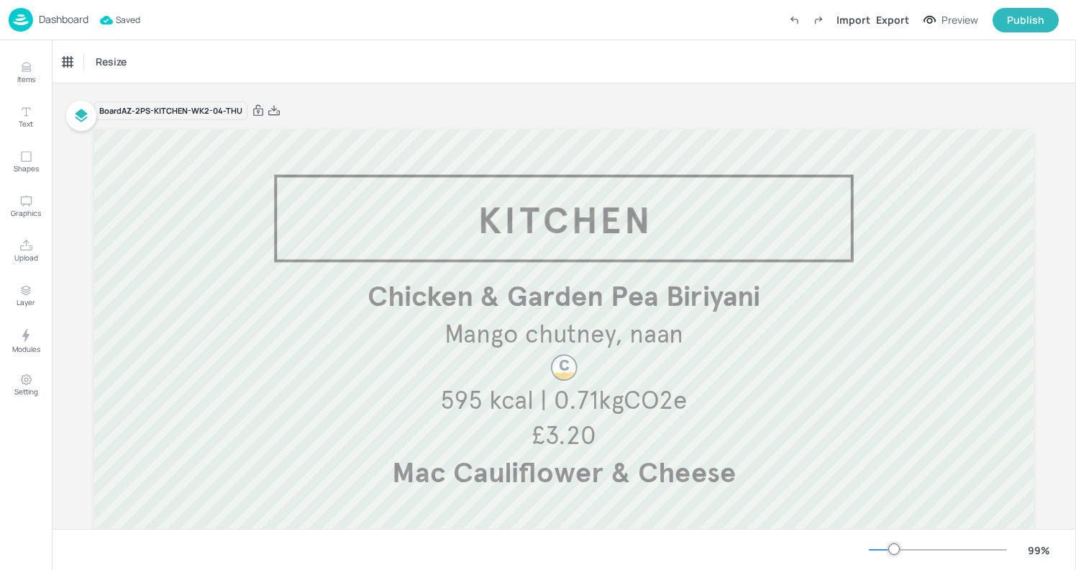
click at [22, 12] on img at bounding box center [21, 20] width 24 height 24
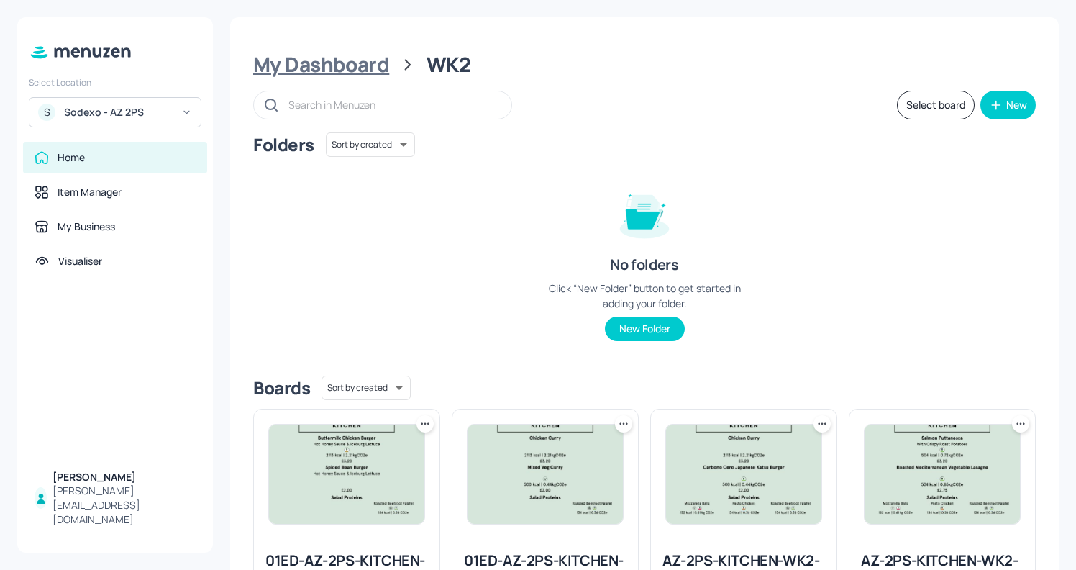
click at [303, 60] on div "My Dashboard" at bounding box center [321, 65] width 136 height 26
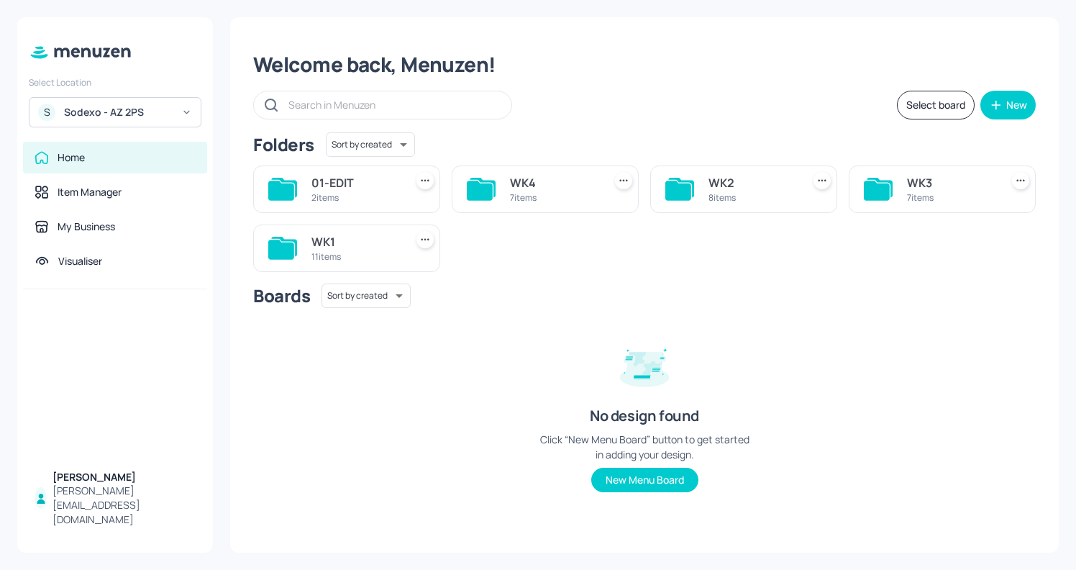
click at [362, 246] on div "WK1" at bounding box center [355, 241] width 88 height 17
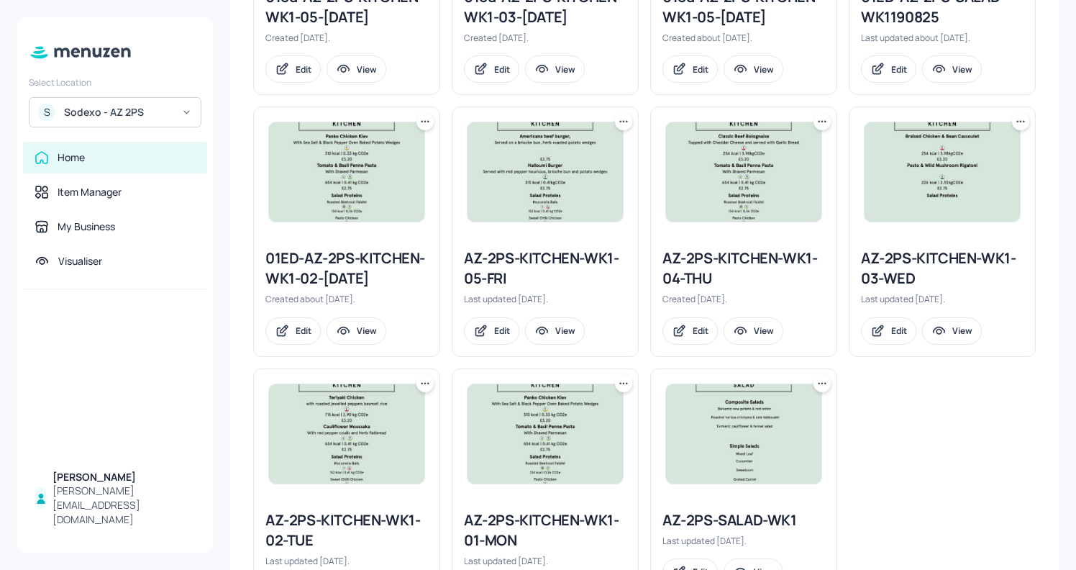
scroll to position [555, 0]
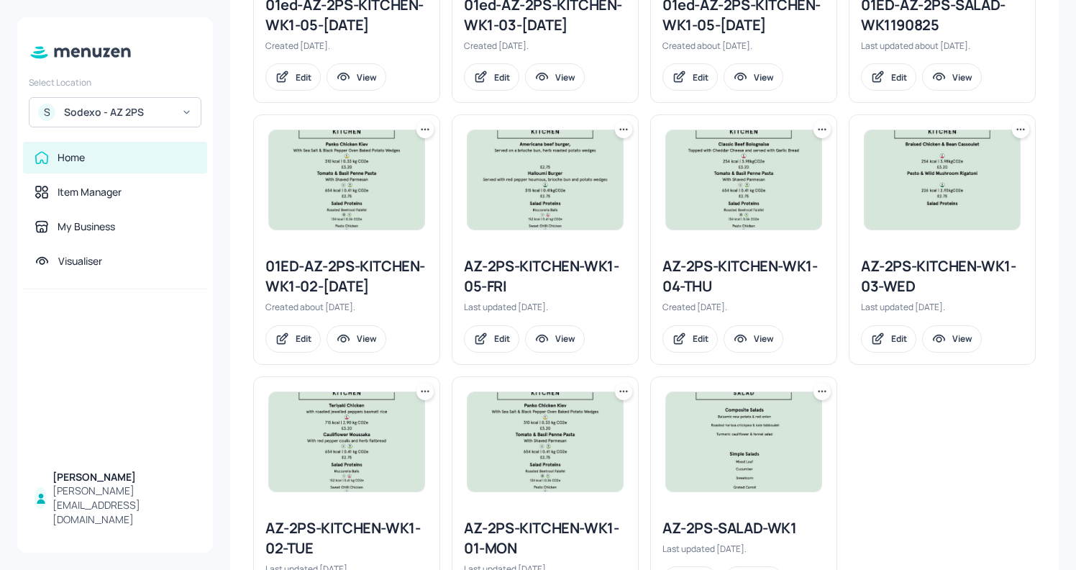
click at [705, 276] on div "AZ-2PS-KITCHEN-WK1-04-THU" at bounding box center [743, 276] width 163 height 40
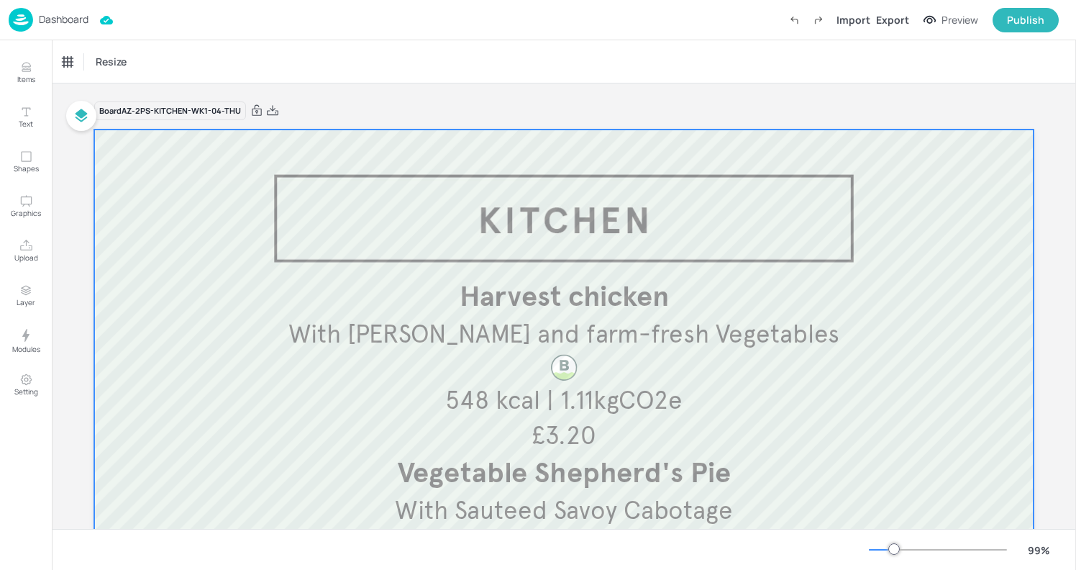
click at [803, 203] on div at bounding box center [563, 515] width 939 height 772
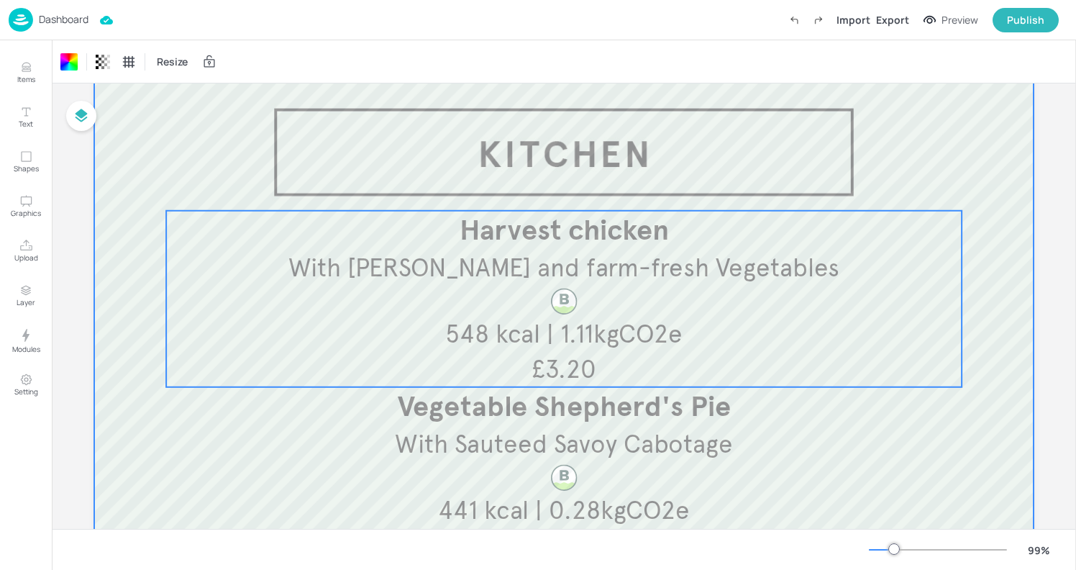
scroll to position [65, 0]
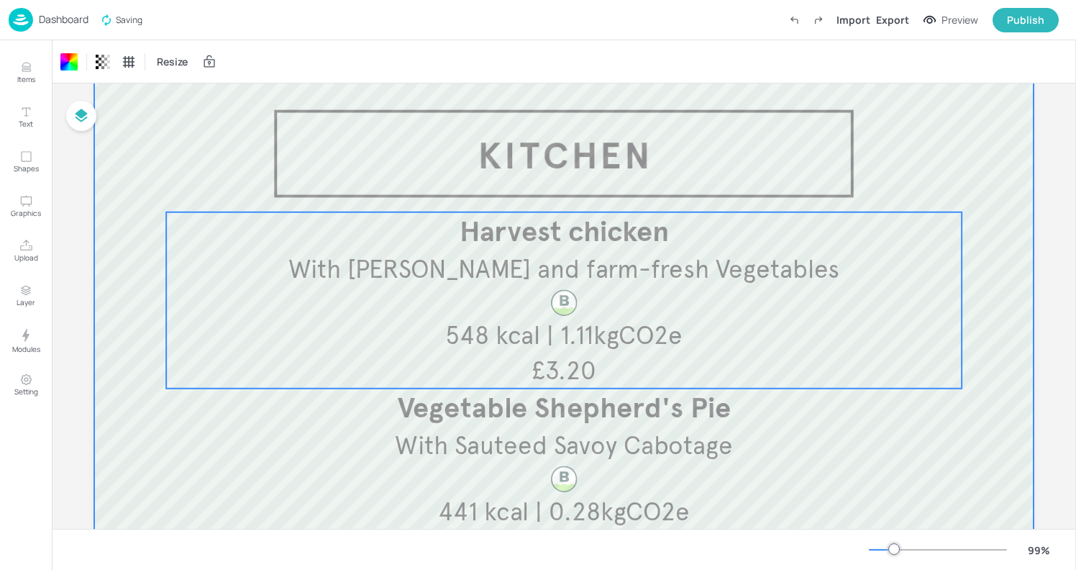
click at [759, 265] on span "With Kale Rice and farm-fresh Vegetables" at bounding box center [564, 269] width 552 height 32
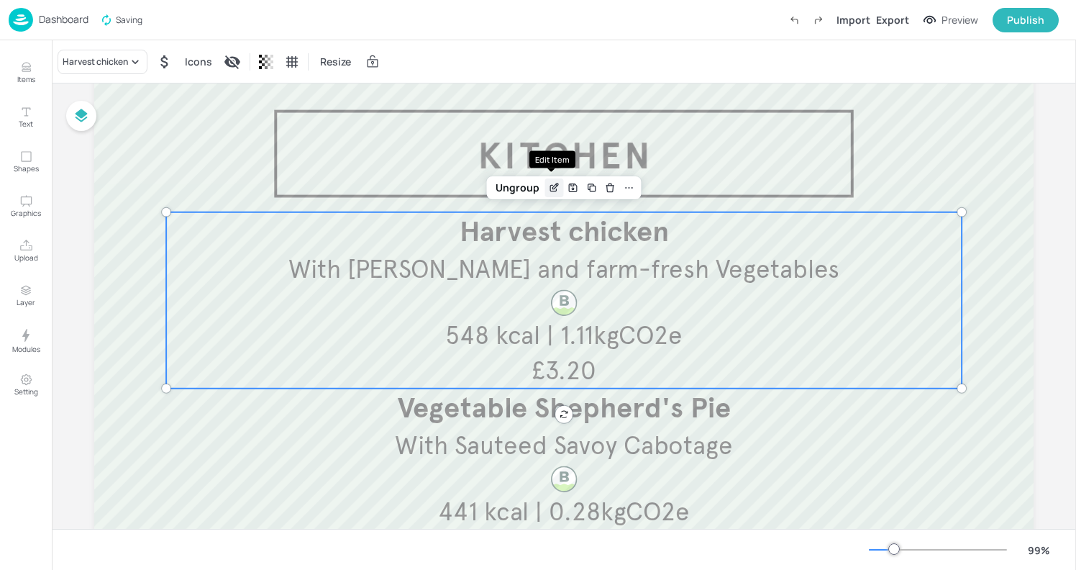
click at [548, 184] on icon "Edit Item" at bounding box center [554, 188] width 12 height 12
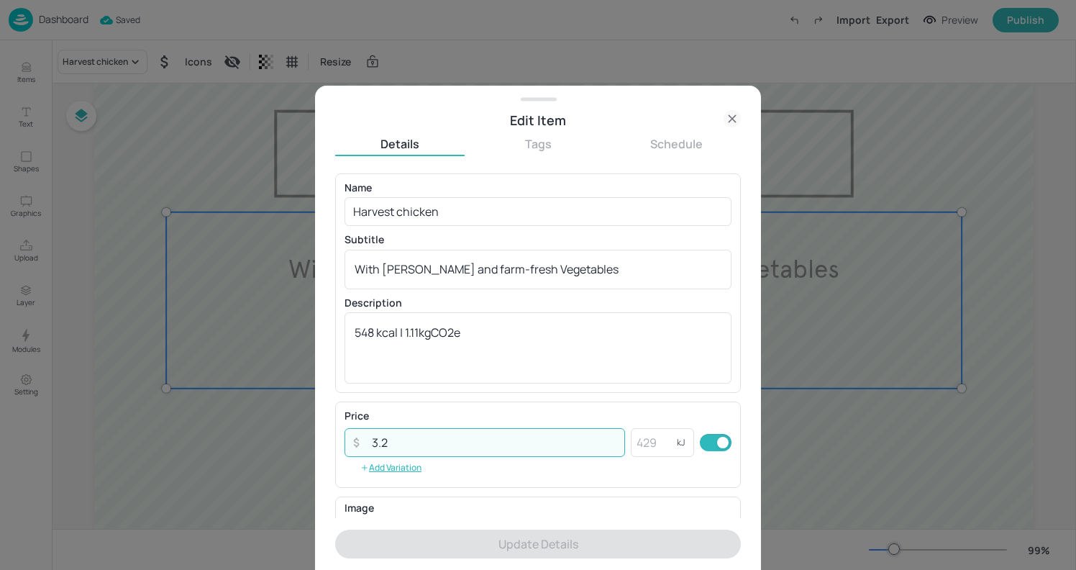
click at [385, 436] on input "3.2" at bounding box center [494, 442] width 262 height 29
type input "3"
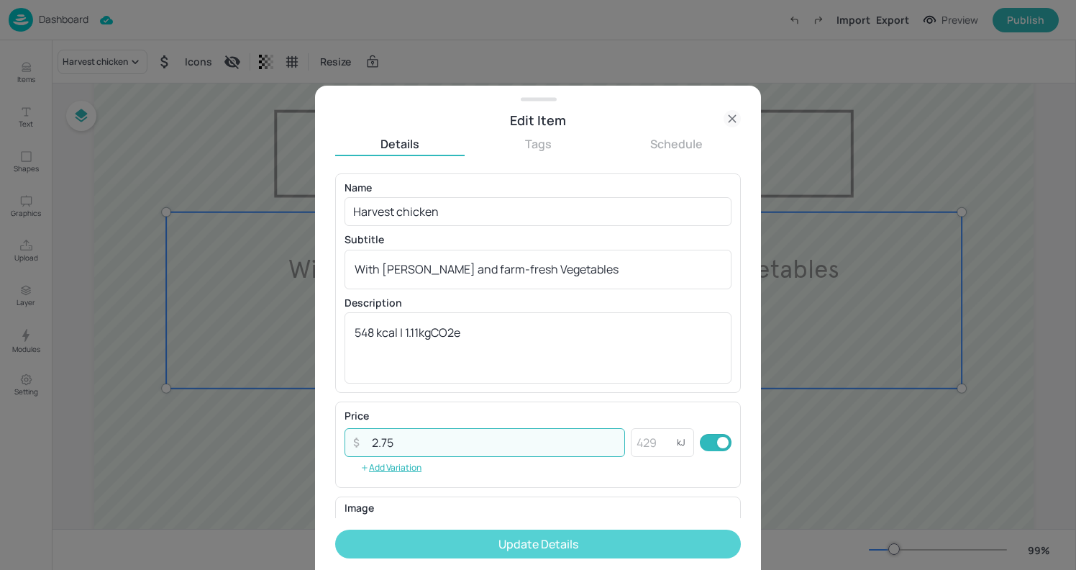
type input "2.75"
click at [508, 537] on button "Update Details" at bounding box center [538, 543] width 406 height 29
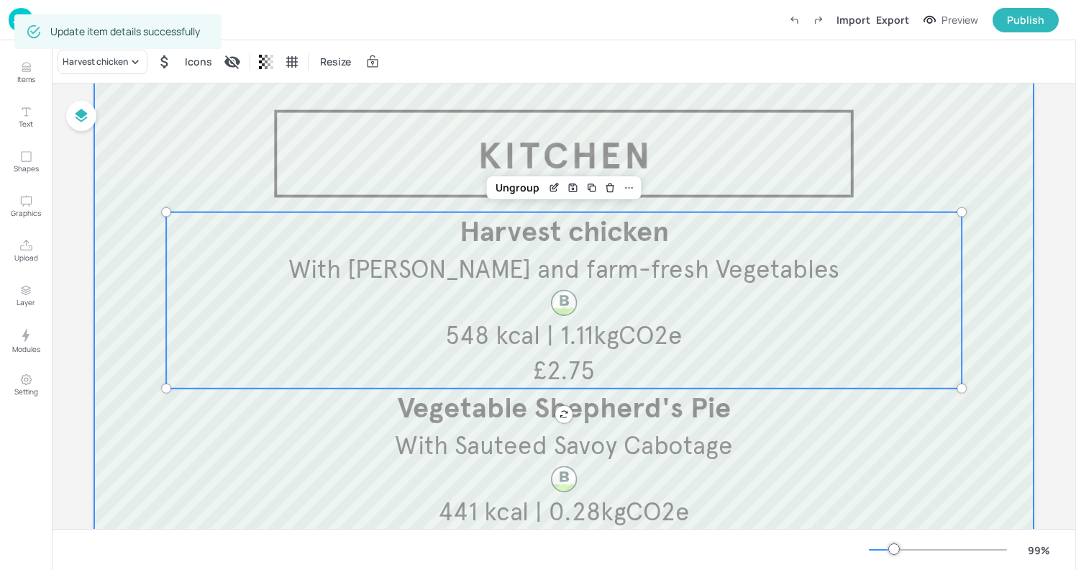
click at [900, 134] on div at bounding box center [563, 451] width 939 height 772
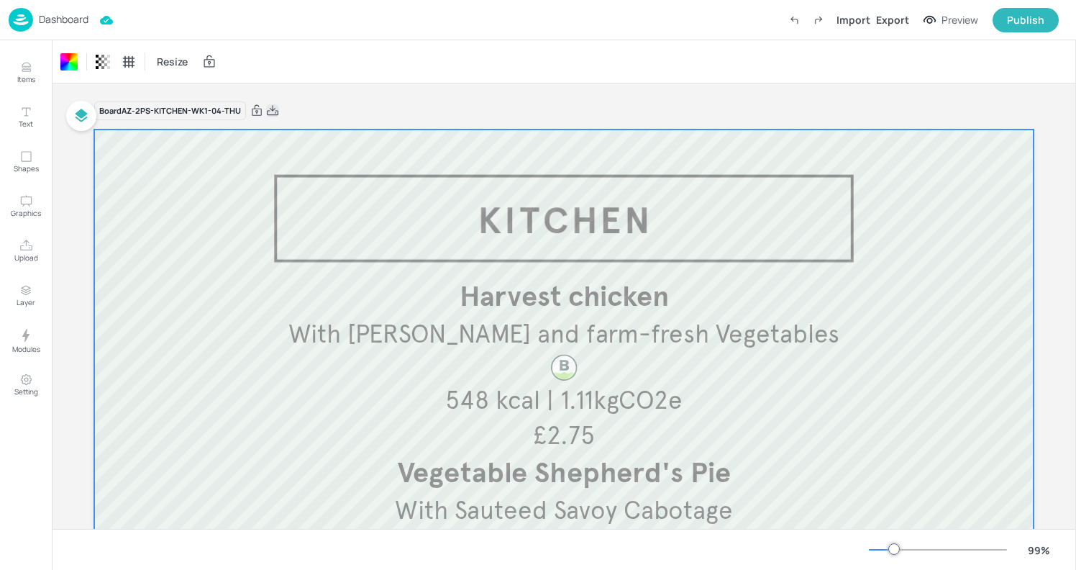
click at [269, 108] on icon at bounding box center [272, 111] width 13 height 14
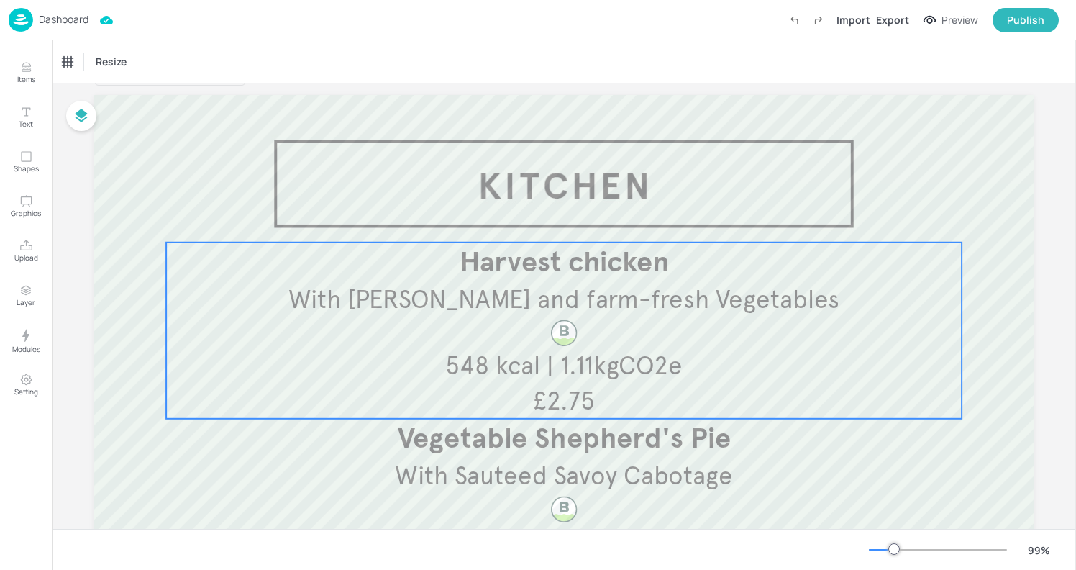
scroll to position [34, 0]
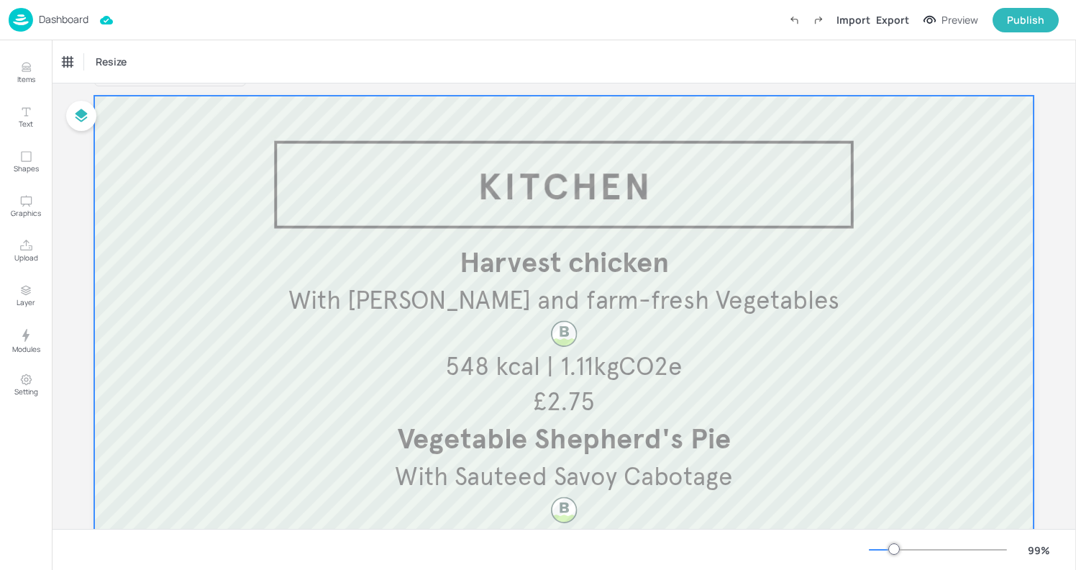
click at [96, 155] on div at bounding box center [563, 482] width 939 height 772
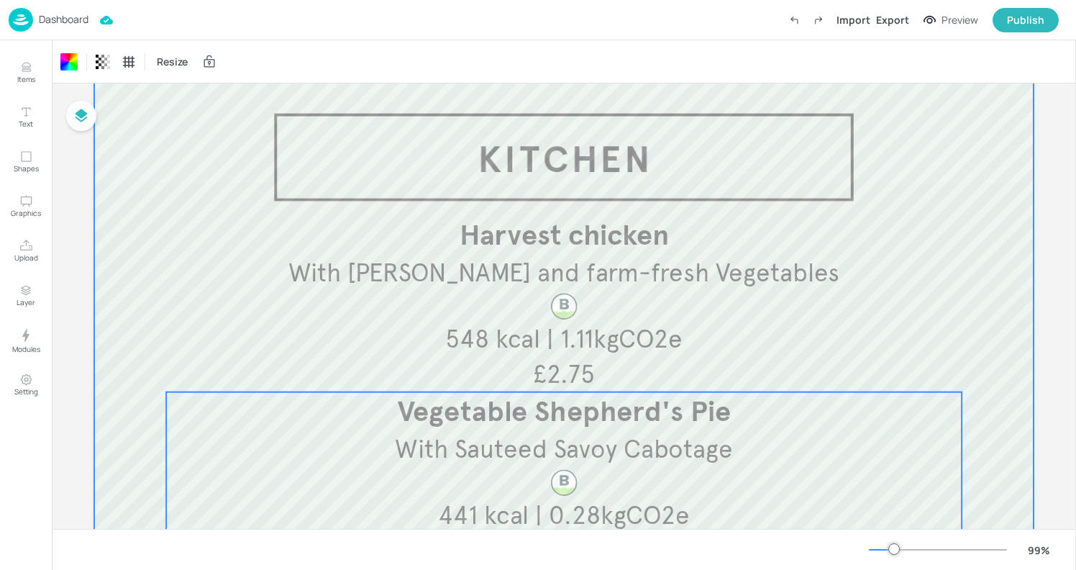
scroll to position [0, 0]
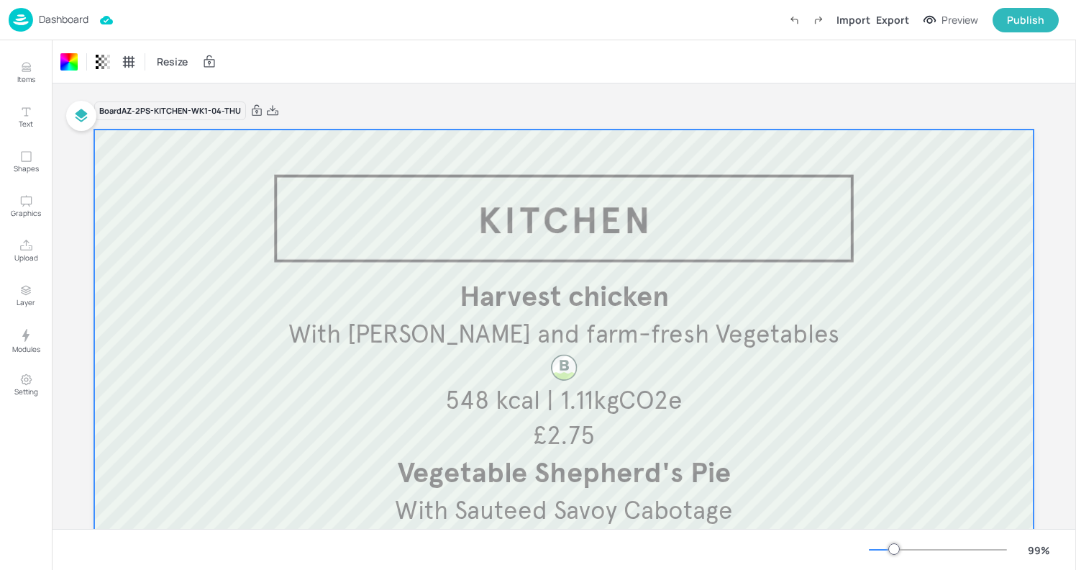
click at [234, 178] on div at bounding box center [563, 515] width 939 height 772
click at [35, 14] on div "Dashboard" at bounding box center [49, 20] width 80 height 24
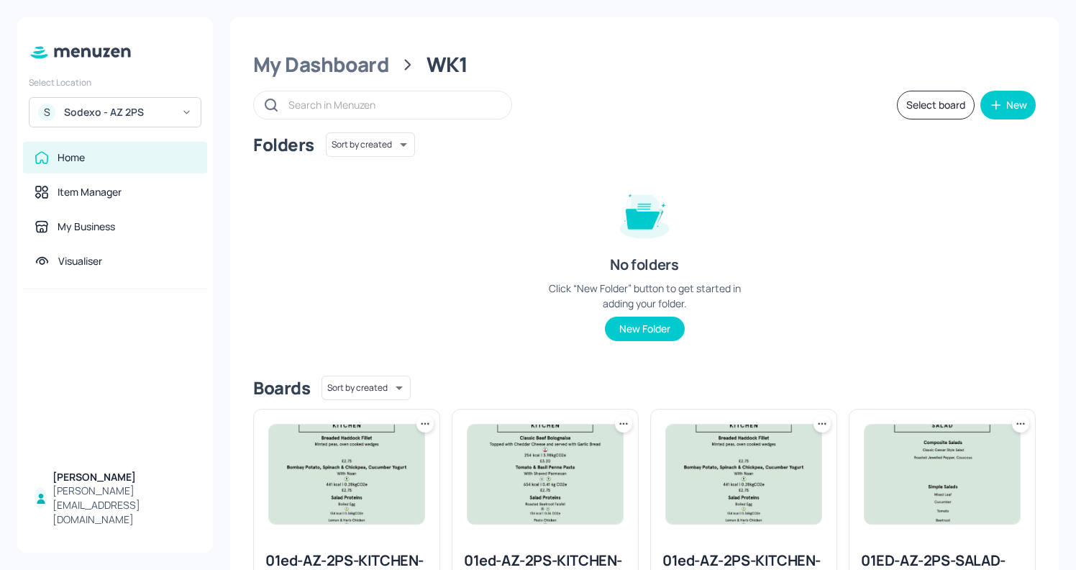
click at [157, 101] on div "S Sodexo - AZ 2PS" at bounding box center [115, 112] width 173 height 30
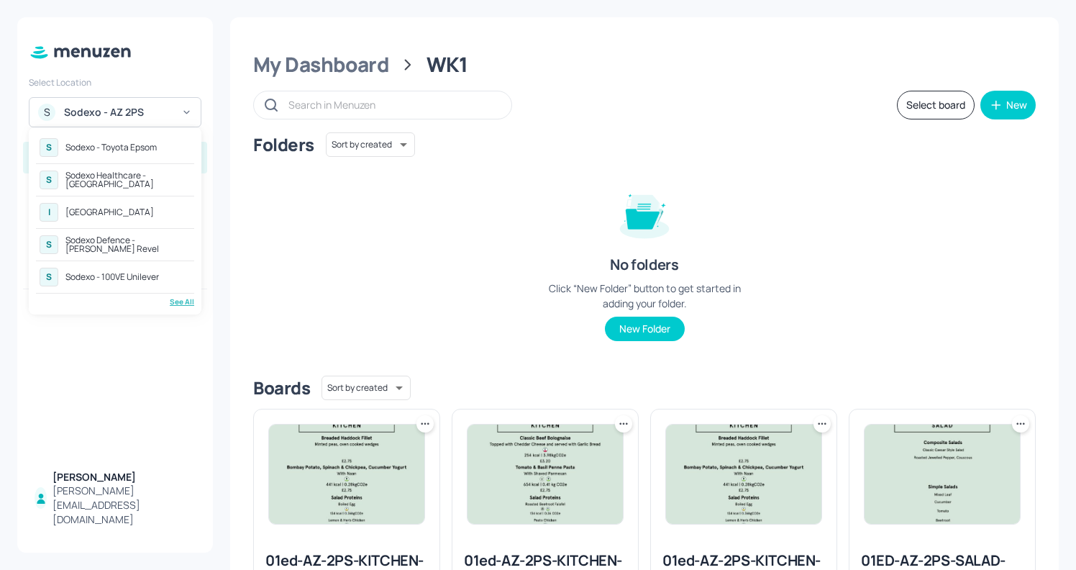
click at [178, 299] on div "See All" at bounding box center [115, 301] width 158 height 11
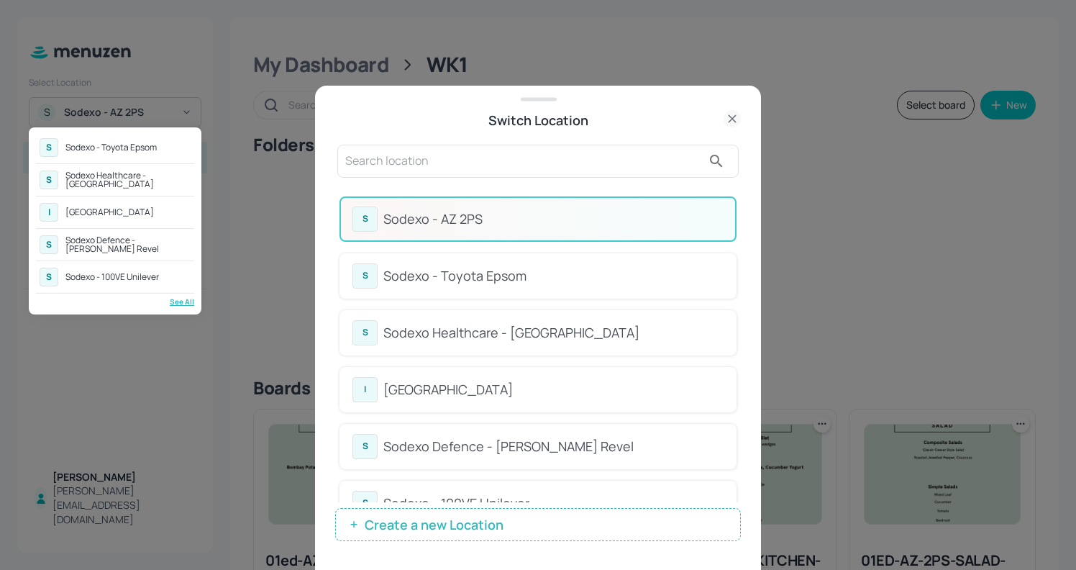
click at [478, 270] on div at bounding box center [538, 285] width 1076 height 570
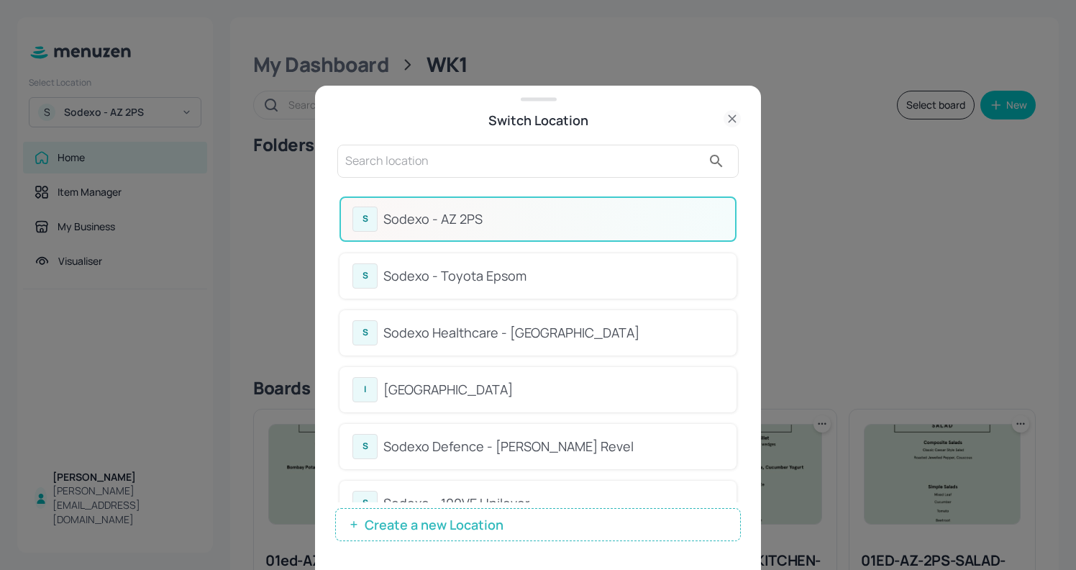
click at [478, 270] on div "Sodexo - Toyota Epsom" at bounding box center [553, 275] width 340 height 19
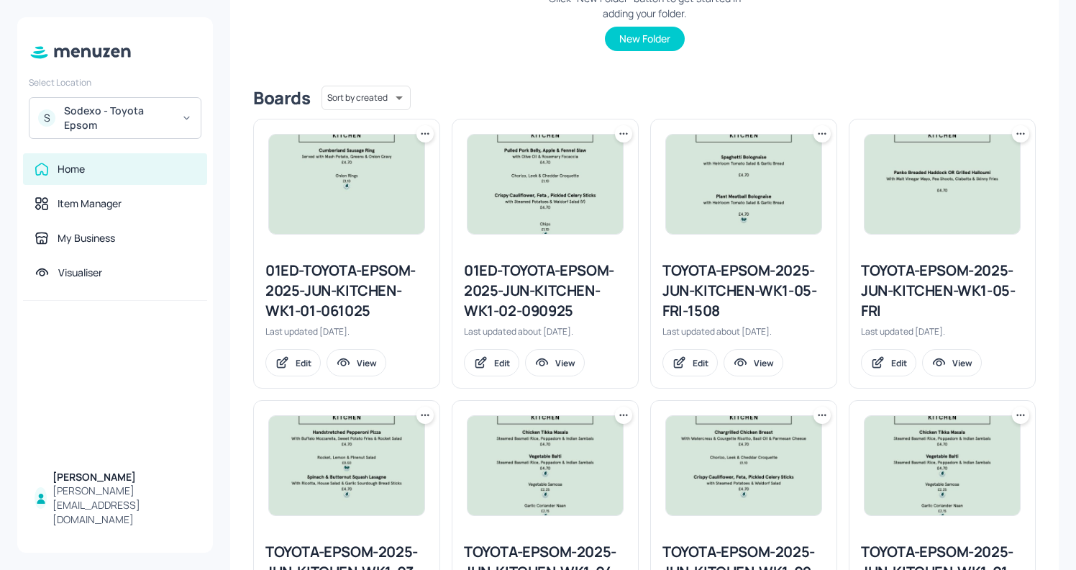
scroll to position [424, 0]
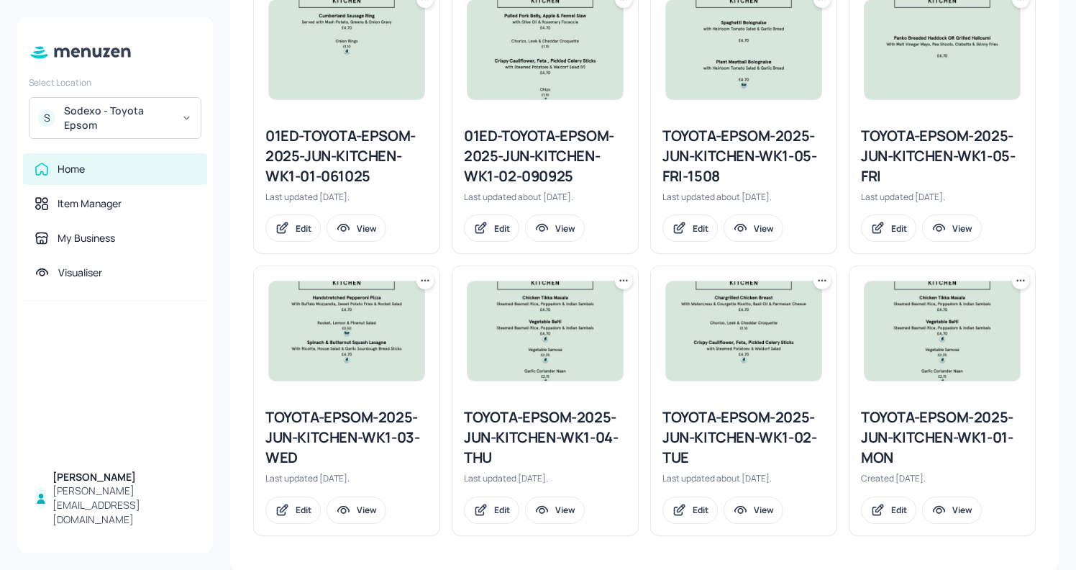
click at [518, 418] on div "TOYOTA-EPSOM-2025-JUN-KITCHEN-WK1-04-THU" at bounding box center [545, 437] width 163 height 60
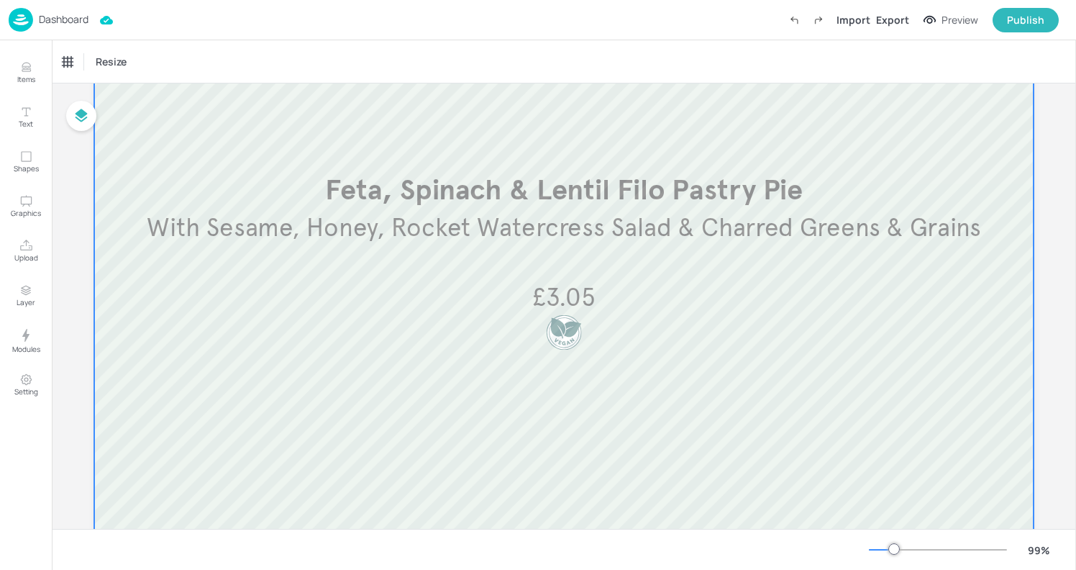
scroll to position [243, 0]
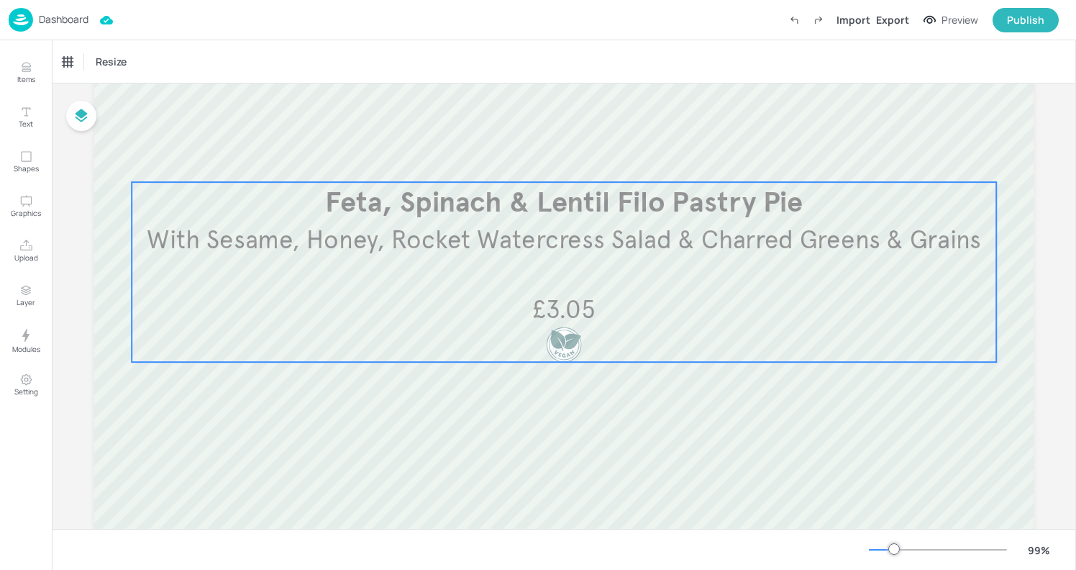
click at [570, 308] on span "£3.05" at bounding box center [563, 309] width 63 height 32
click at [552, 158] on icon "Edit Item" at bounding box center [554, 158] width 12 height 12
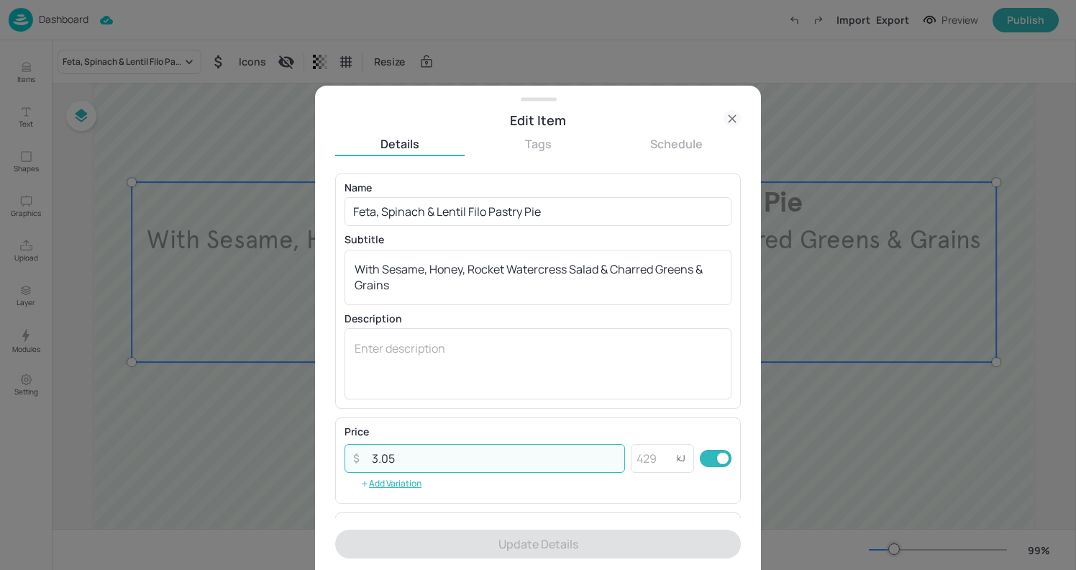
click at [424, 451] on input "3.05" at bounding box center [494, 458] width 262 height 29
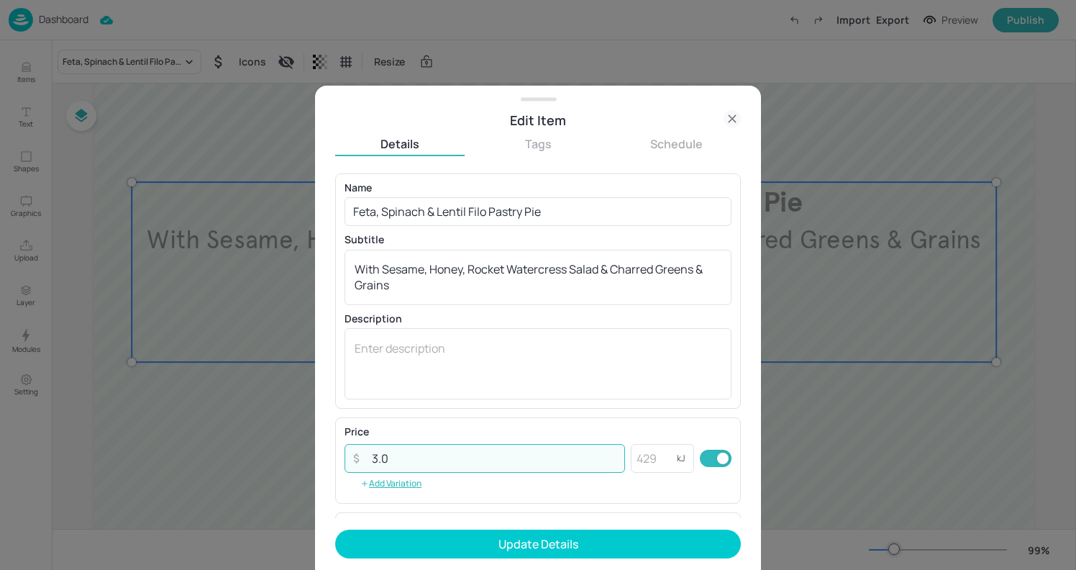
type input "3"
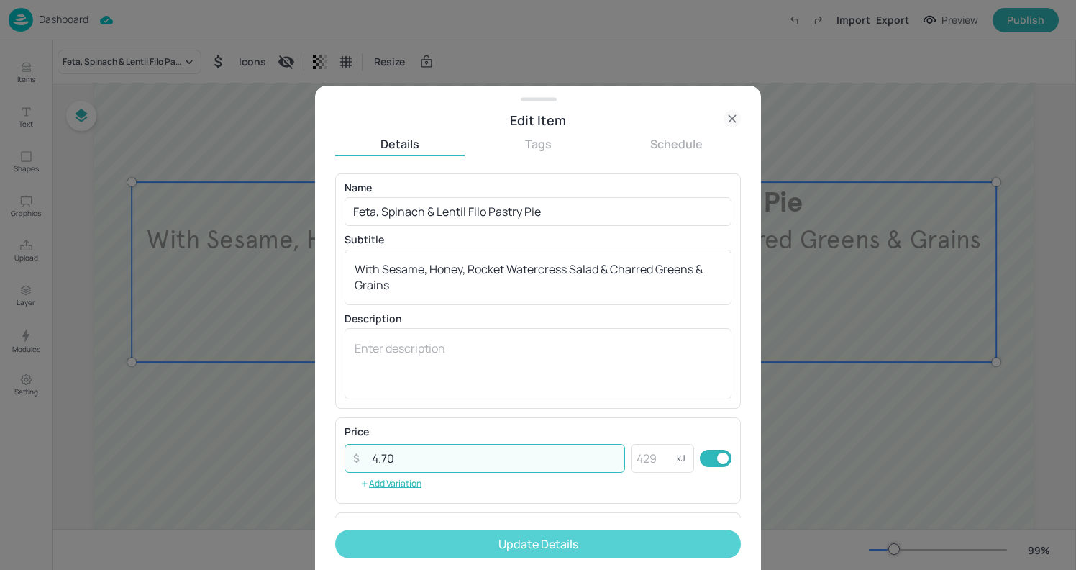
type input "4.70"
click at [496, 544] on button "Update Details" at bounding box center [538, 543] width 406 height 29
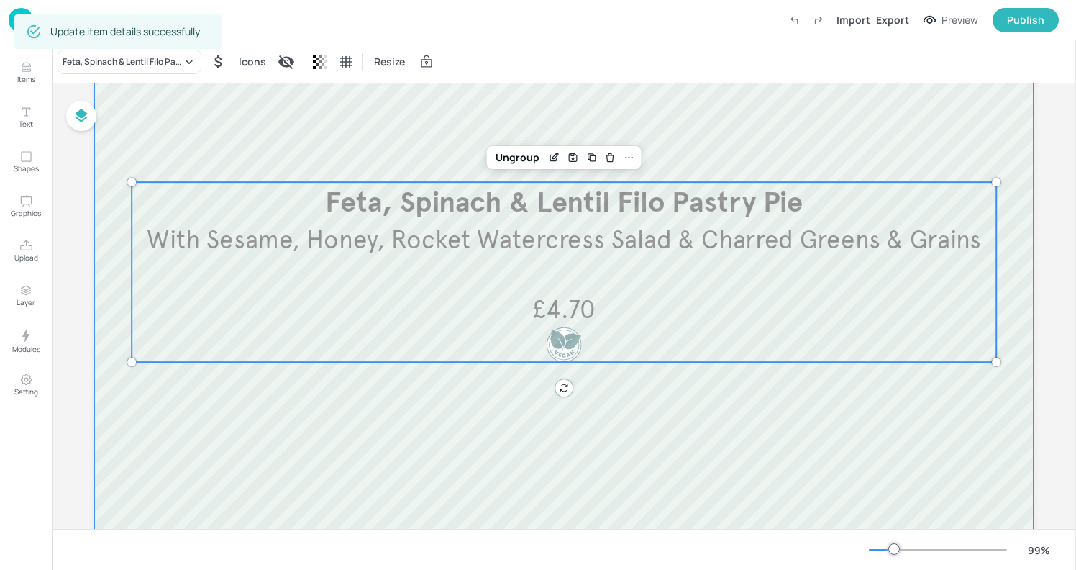
click at [812, 114] on div at bounding box center [563, 272] width 939 height 772
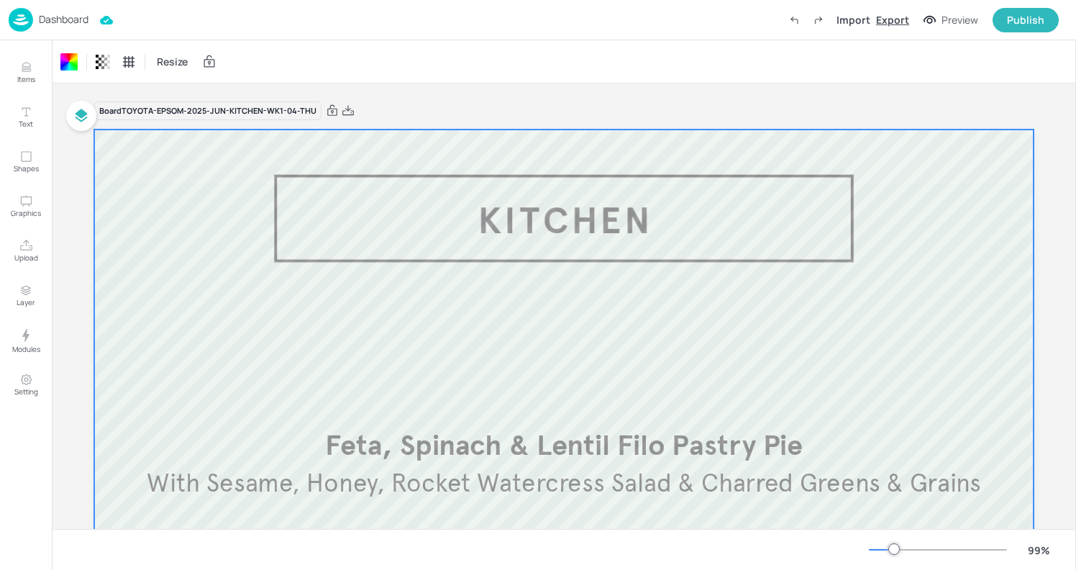
click at [899, 16] on div "Export" at bounding box center [892, 19] width 33 height 15
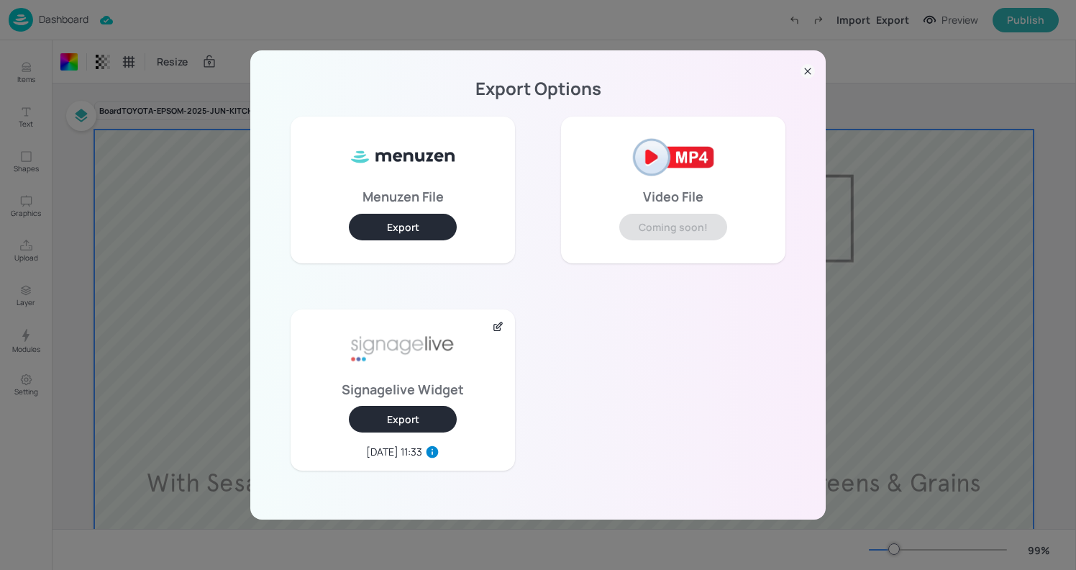
click at [403, 423] on button "Export" at bounding box center [403, 419] width 108 height 27
click at [247, 17] on div "Export Options Menuzen File Export Video File Coming soon! Signagelive Widget E…" at bounding box center [538, 285] width 1076 height 570
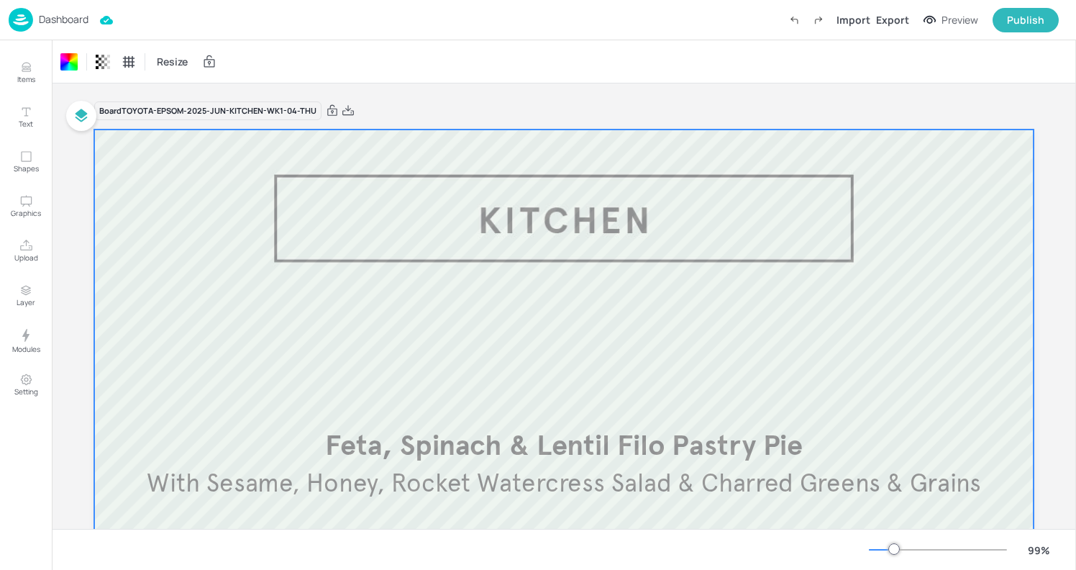
click at [40, 10] on div "Dashboard" at bounding box center [49, 20] width 80 height 24
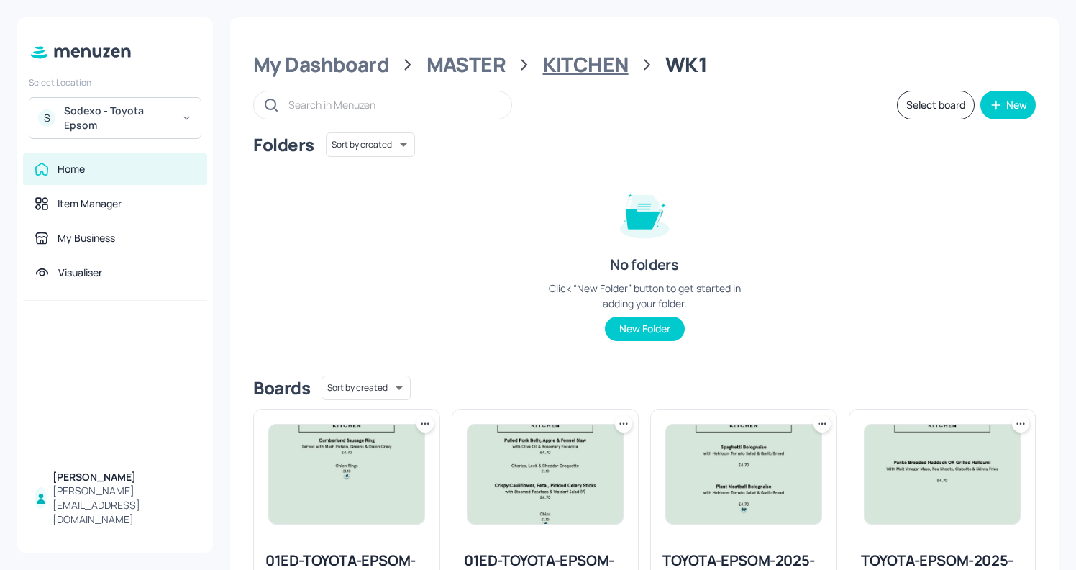
click at [567, 66] on div "KITCHEN" at bounding box center [586, 65] width 86 height 26
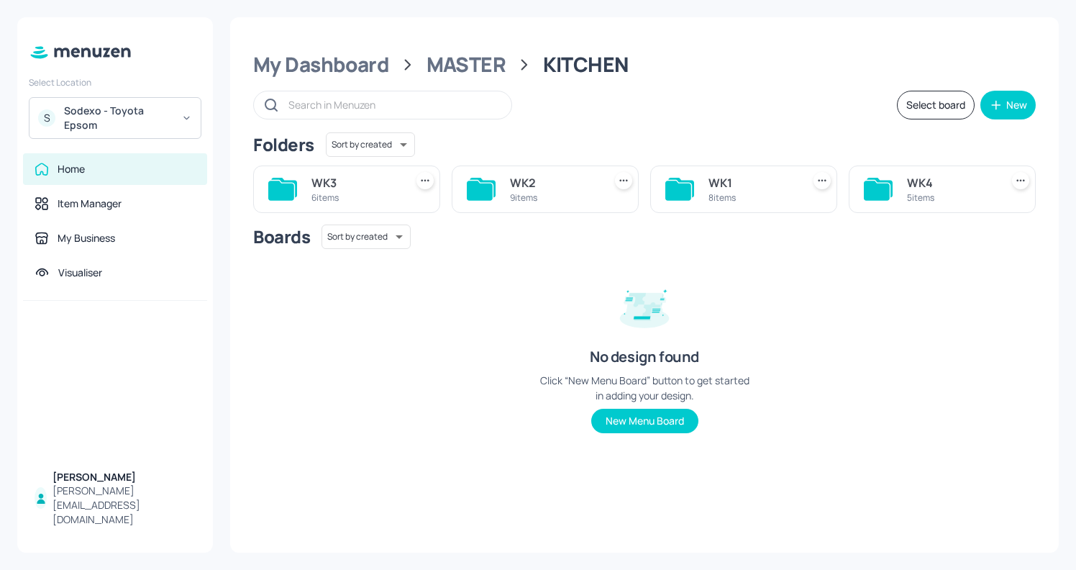
click at [902, 187] on div "WK4 5 items" at bounding box center [942, 188] width 187 height 47
click at [697, 193] on div "WK1 8 items" at bounding box center [743, 188] width 187 height 47
click at [470, 68] on div "MASTER" at bounding box center [466, 65] width 80 height 26
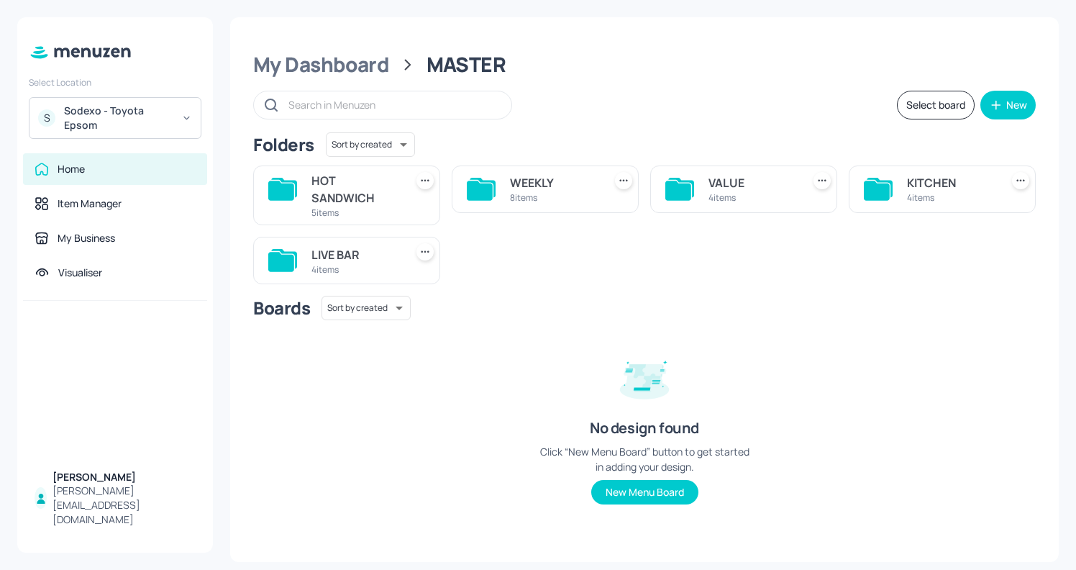
click at [390, 263] on div "4 items" at bounding box center [355, 269] width 88 height 12
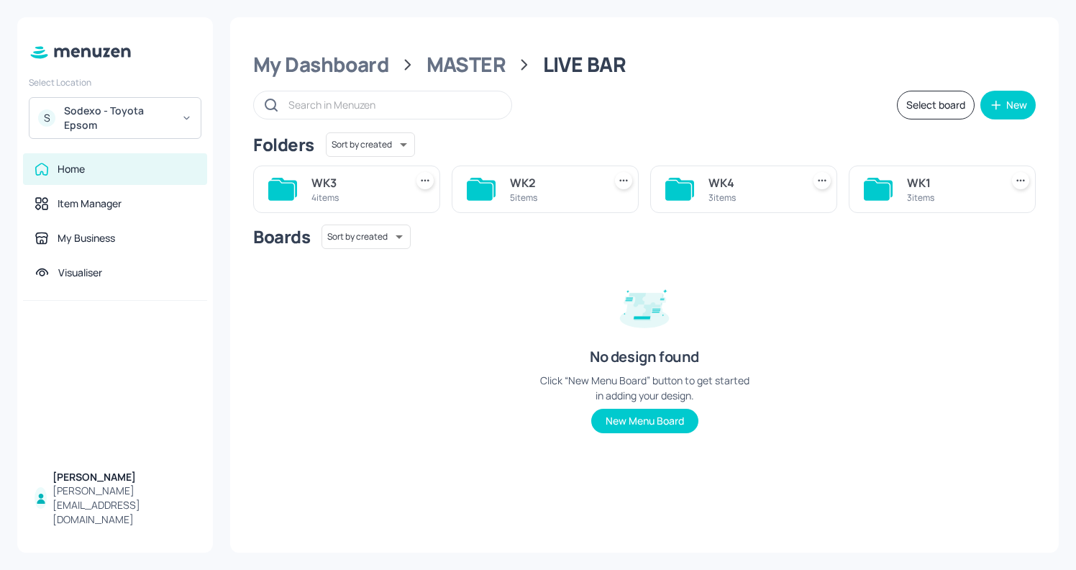
click at [920, 196] on div "3 items" at bounding box center [951, 197] width 88 height 12
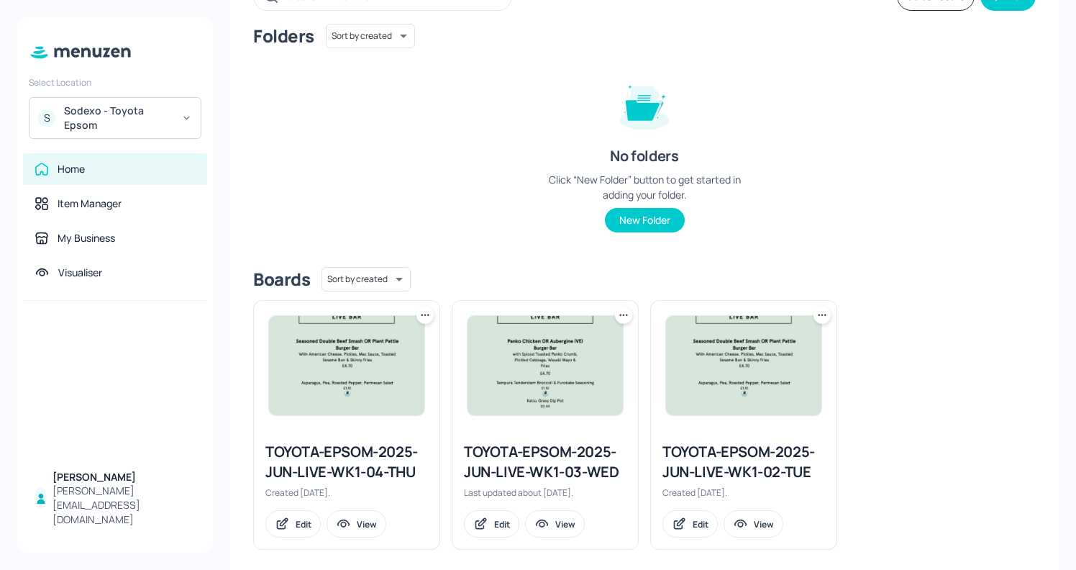
scroll to position [123, 0]
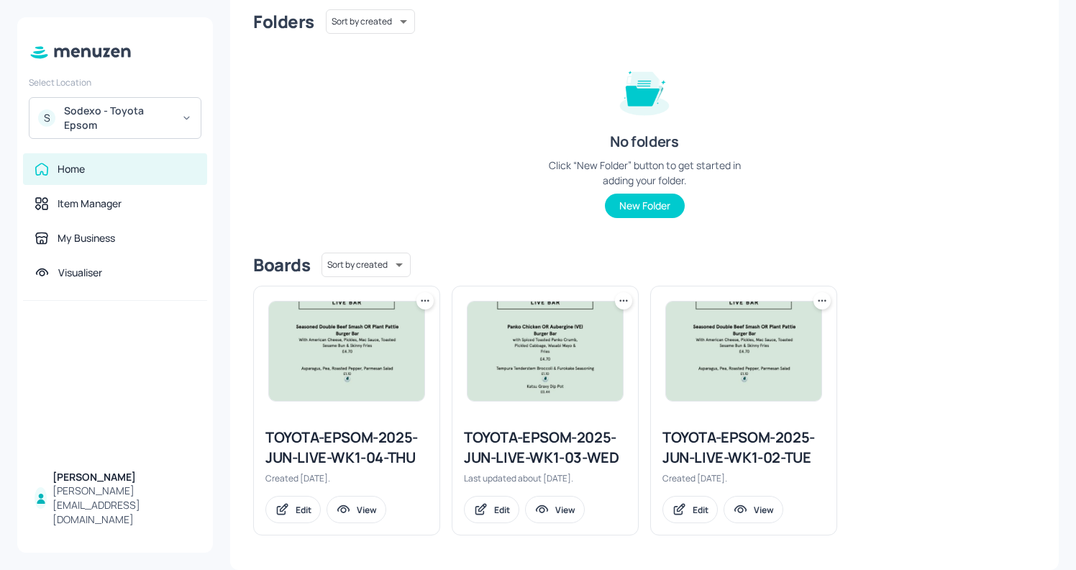
click at [357, 399] on img at bounding box center [346, 350] width 155 height 99
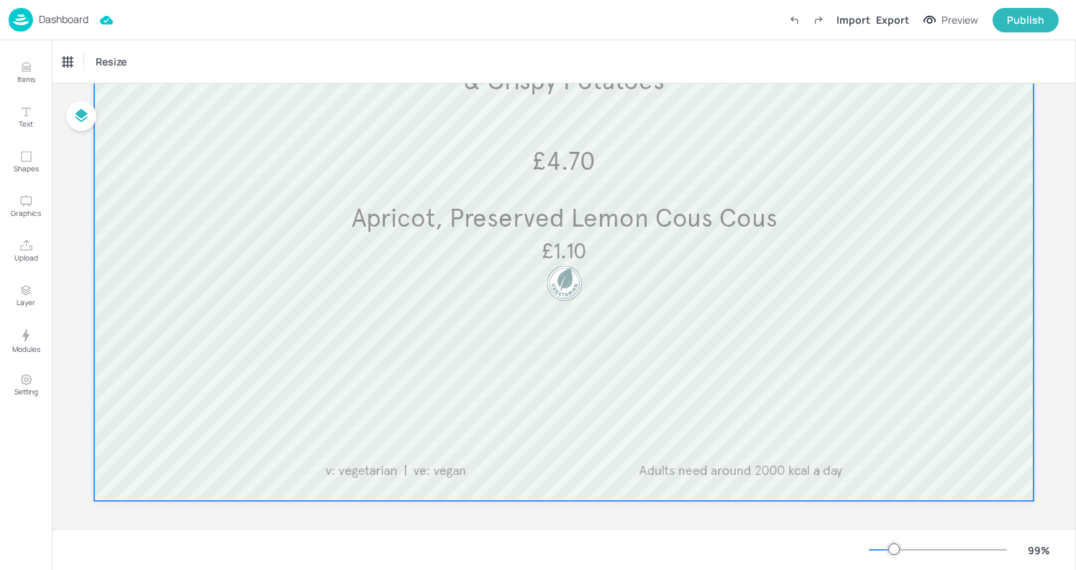
scroll to position [408, 0]
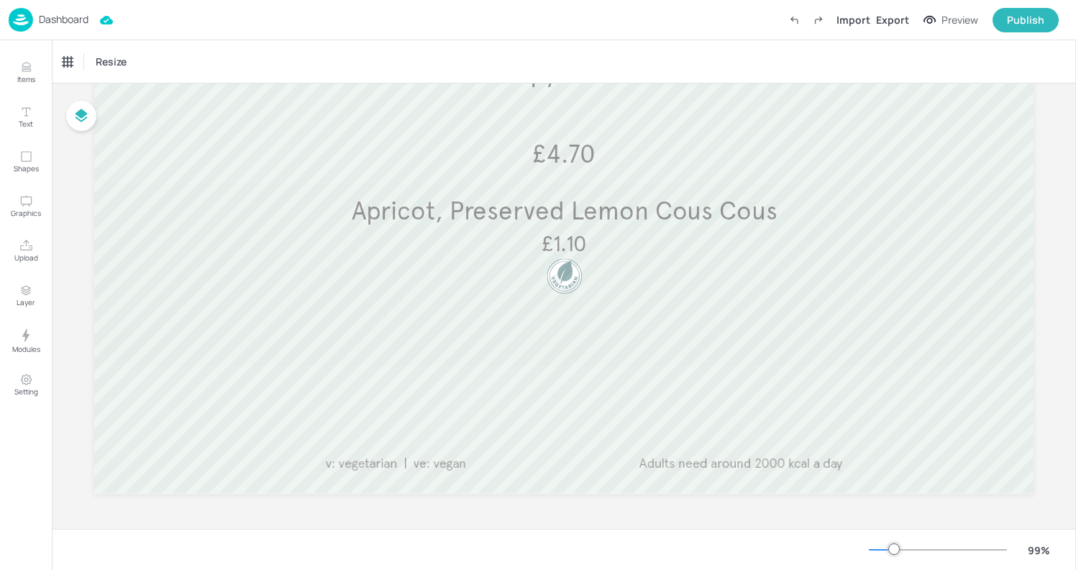
click at [40, 29] on div "Dashboard" at bounding box center [49, 20] width 80 height 24
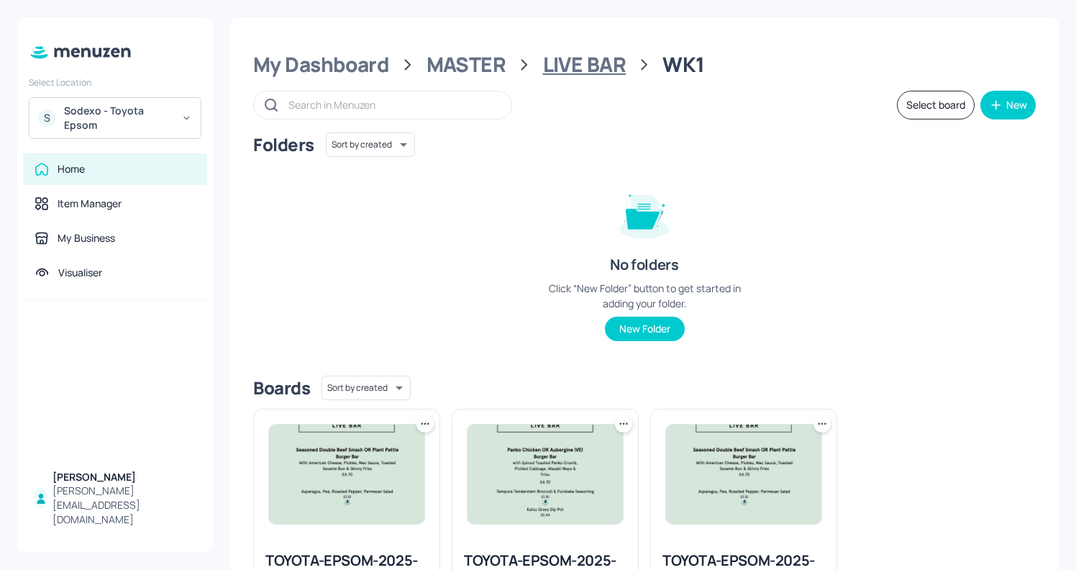
click at [591, 76] on div "LIVE BAR" at bounding box center [584, 65] width 83 height 26
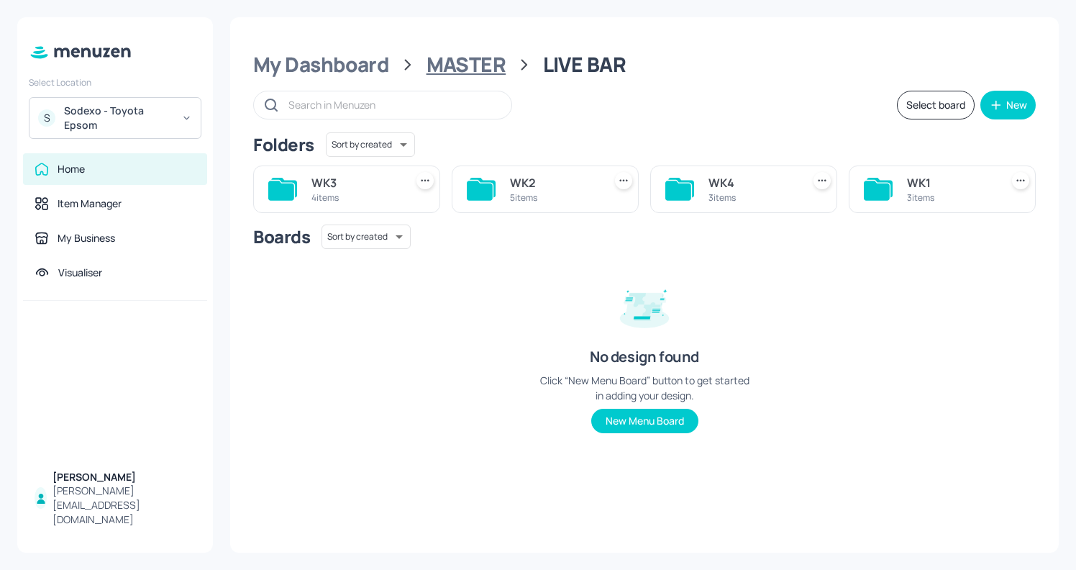
click at [458, 72] on div "MASTER" at bounding box center [466, 65] width 80 height 26
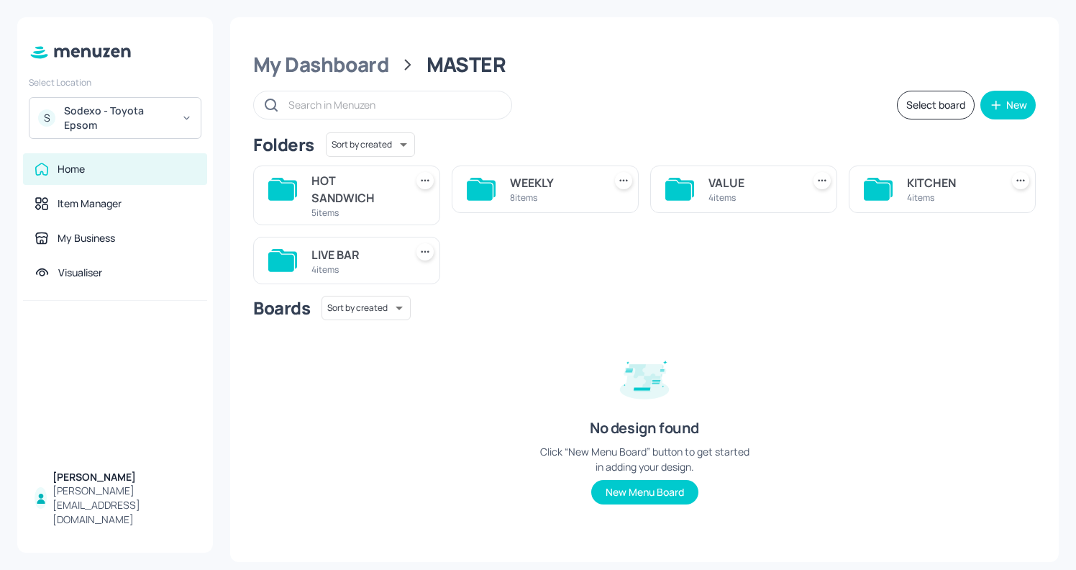
click at [708, 182] on div "VALUE" at bounding box center [752, 182] width 88 height 17
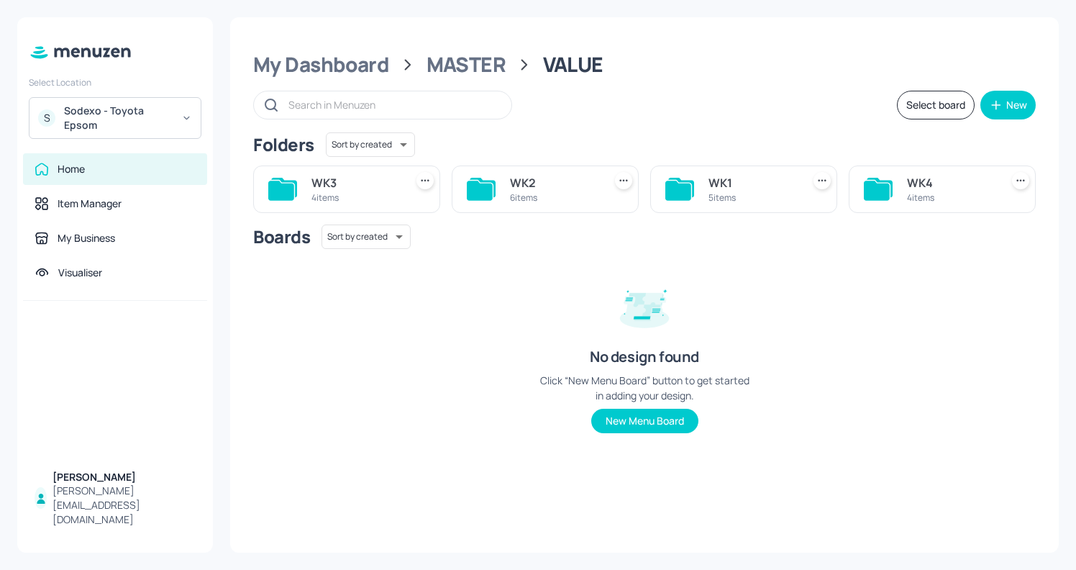
click at [744, 181] on div "WK1" at bounding box center [752, 182] width 88 height 17
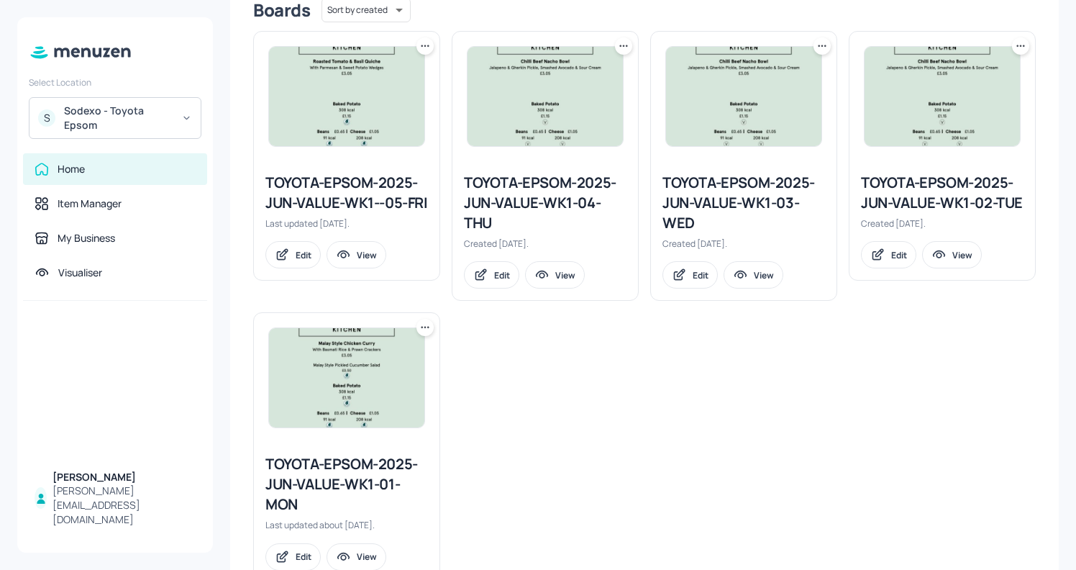
scroll to position [378, 0]
click at [552, 203] on div "TOYOTA-EPSOM-2025-JUN-VALUE-WK1-04-THU" at bounding box center [545, 202] width 163 height 60
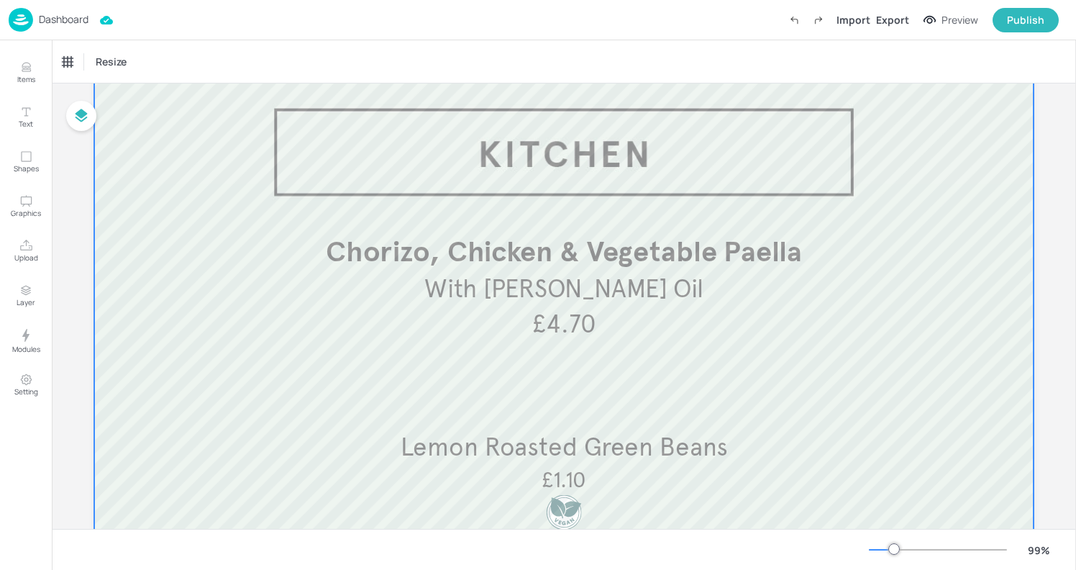
scroll to position [85, 0]
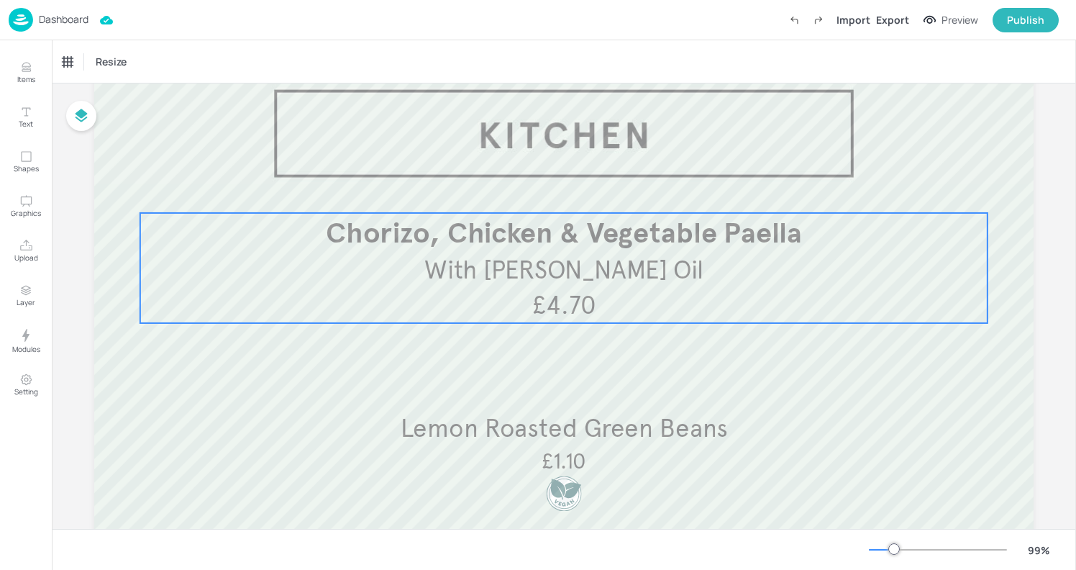
click at [546, 287] on p "With Green Herb Oil" at bounding box center [564, 270] width 738 height 35
click at [557, 185] on icon "Edit Item" at bounding box center [558, 189] width 12 height 12
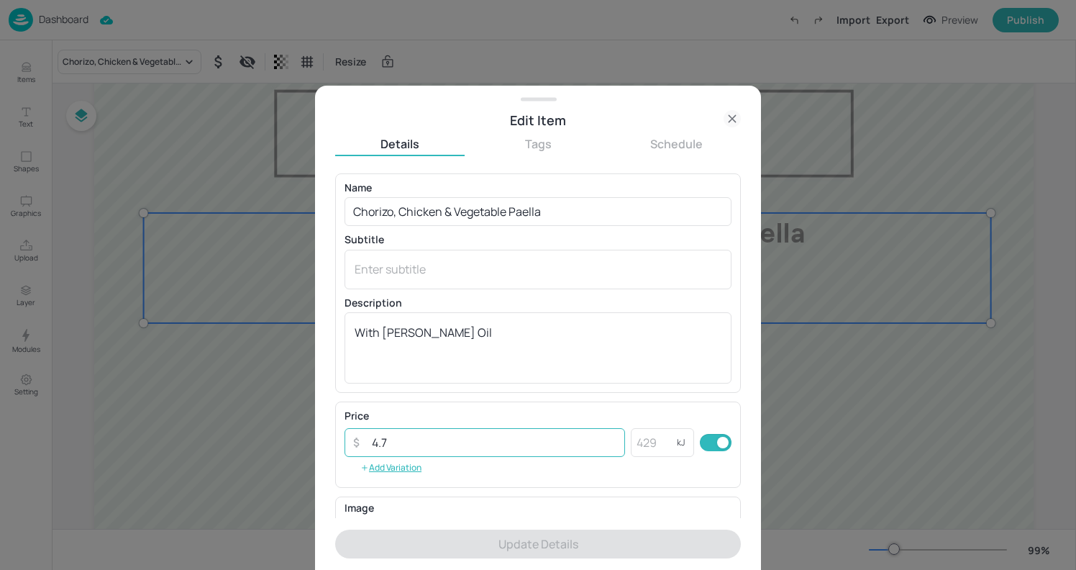
click at [421, 444] on input "4.7" at bounding box center [494, 442] width 262 height 29
type input "4"
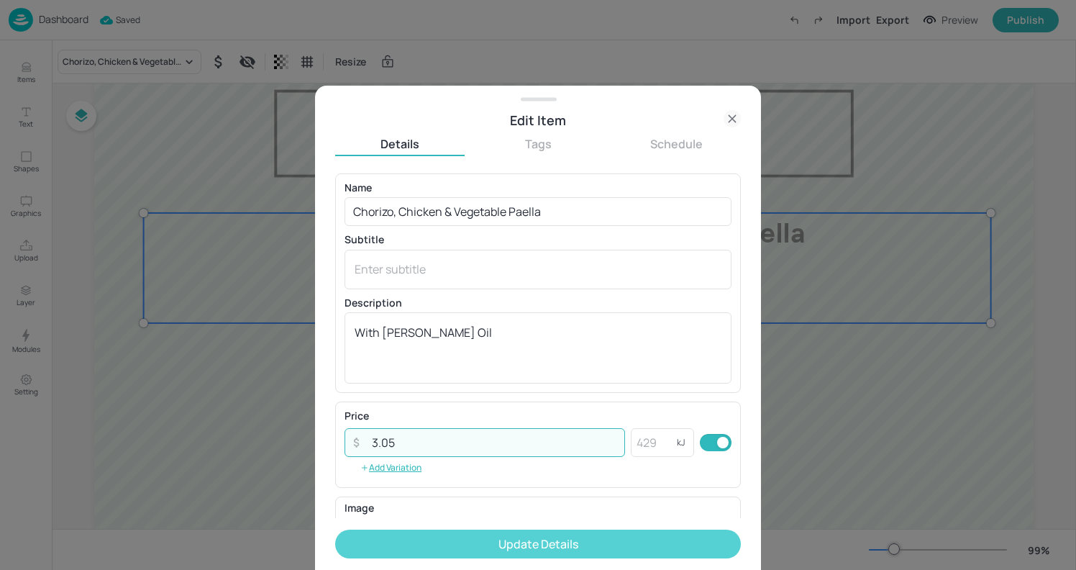
type input "3.05"
click at [542, 538] on button "Update Details" at bounding box center [538, 543] width 406 height 29
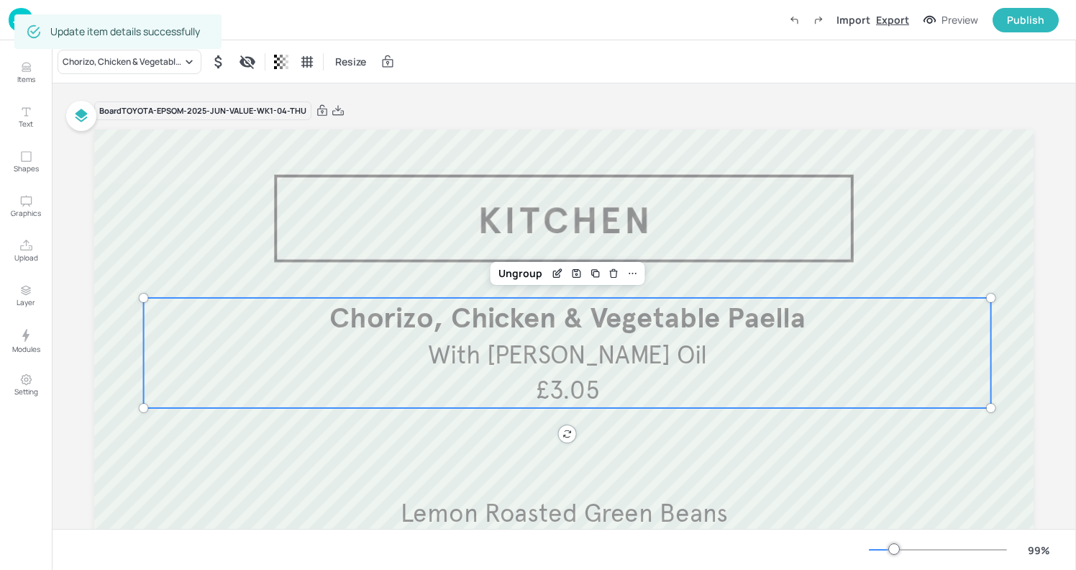
click at [892, 17] on div "Export" at bounding box center [892, 19] width 33 height 15
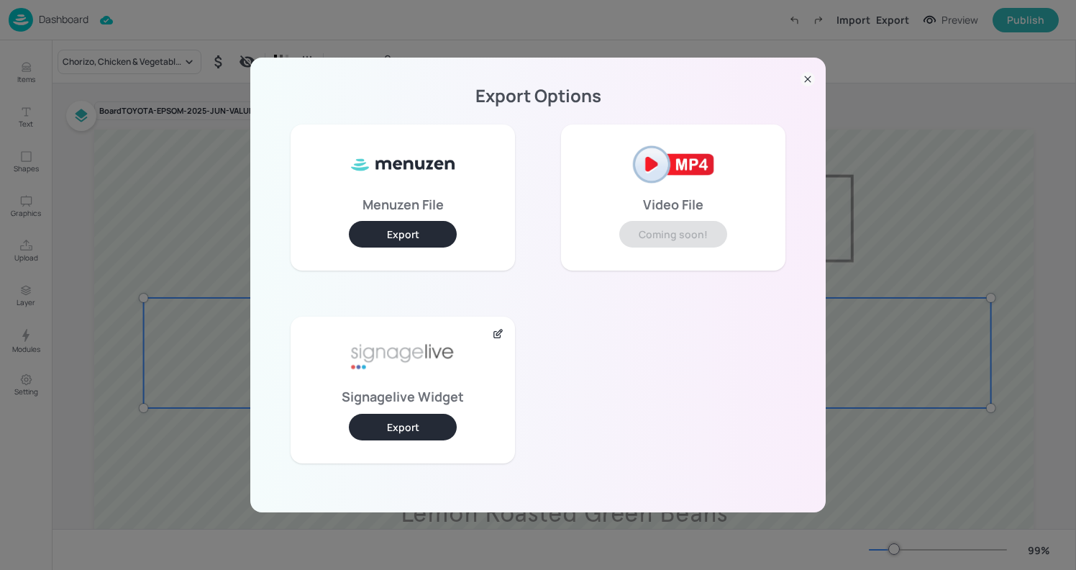
click at [412, 429] on button "Export" at bounding box center [403, 426] width 108 height 27
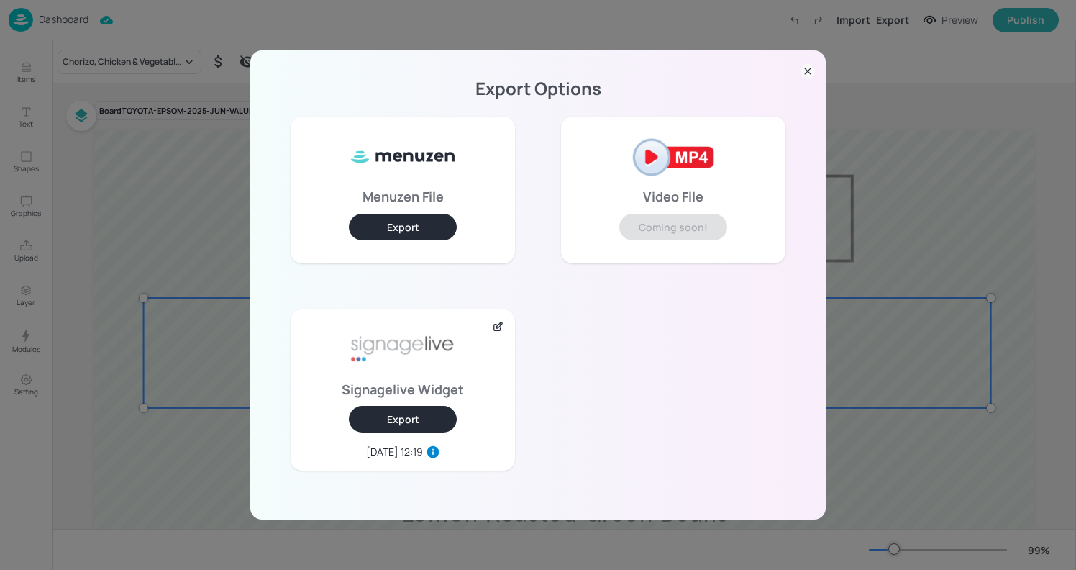
click at [452, 28] on div "Export Options Menuzen File Export Video File Coming soon! Signagelive Widget E…" at bounding box center [538, 285] width 1076 height 570
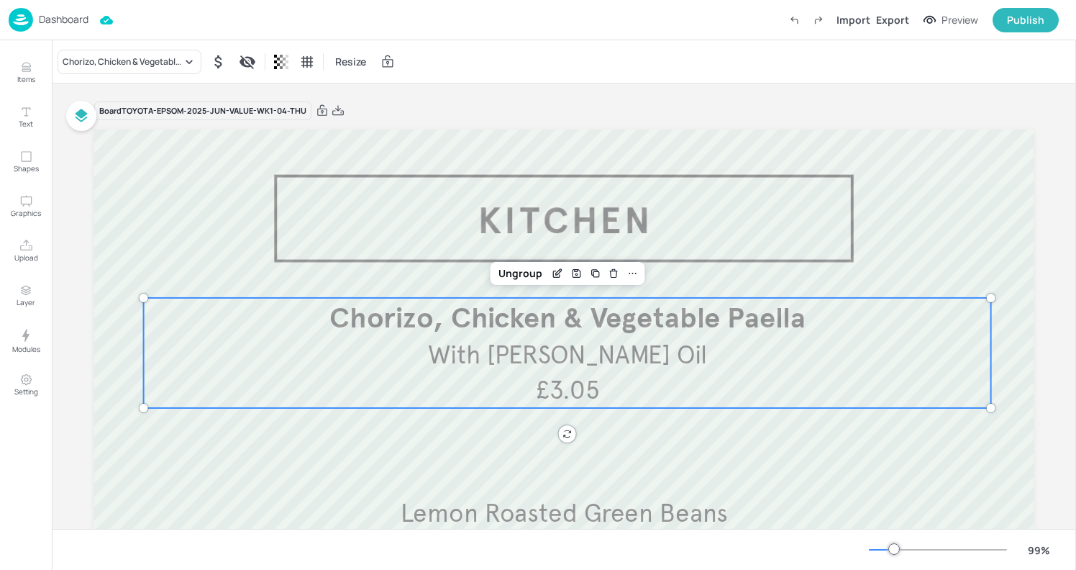
click at [47, 18] on p "Dashboard" at bounding box center [64, 19] width 50 height 10
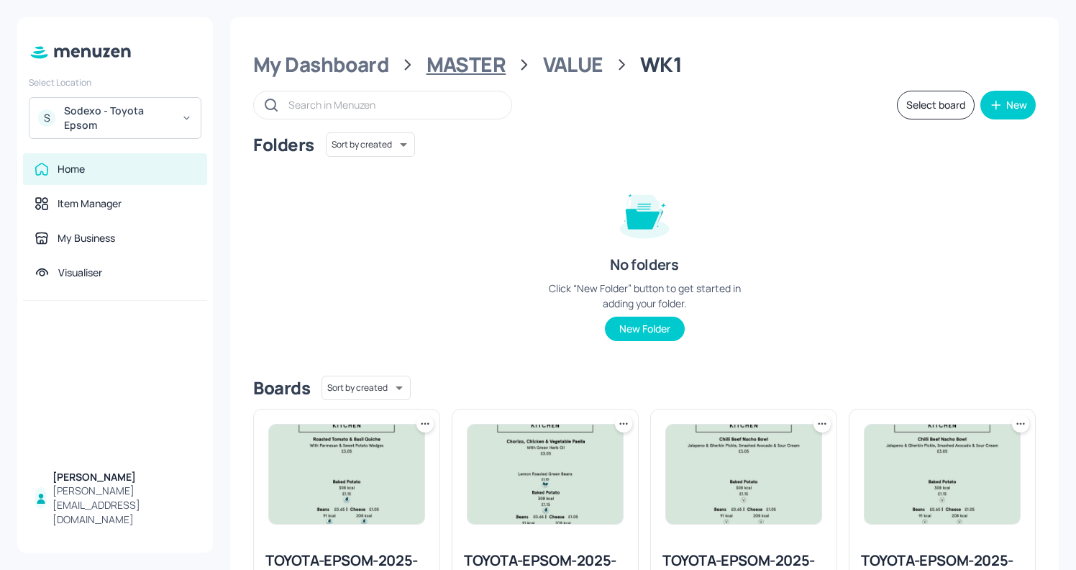
click at [454, 53] on div "MASTER" at bounding box center [466, 65] width 80 height 26
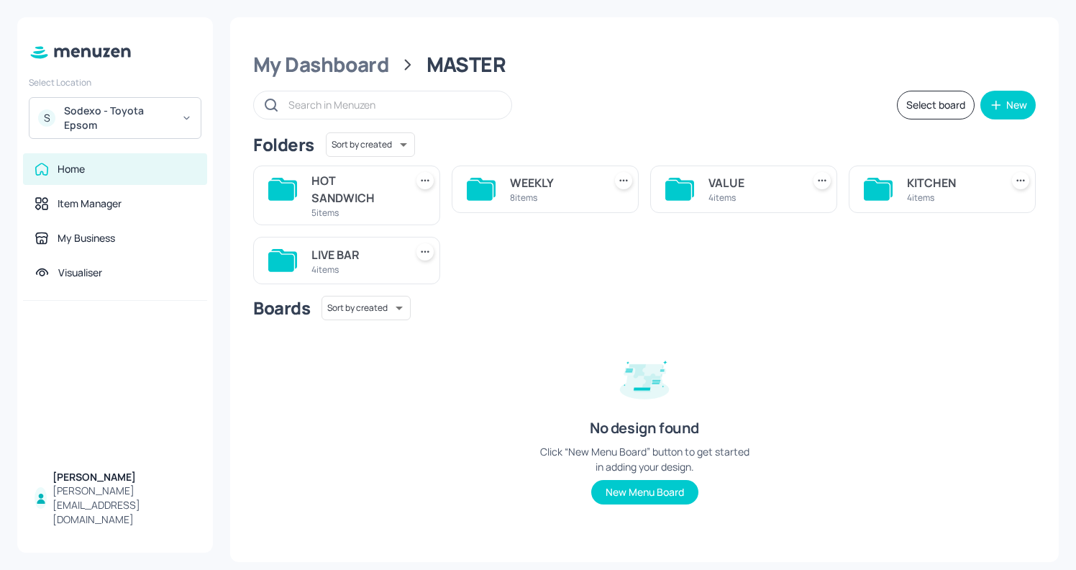
click at [904, 177] on div "KITCHEN 4 items" at bounding box center [942, 188] width 187 height 47
click at [900, 194] on div "KITCHEN 4 items" at bounding box center [942, 188] width 187 height 47
click at [872, 190] on icon at bounding box center [877, 189] width 26 height 19
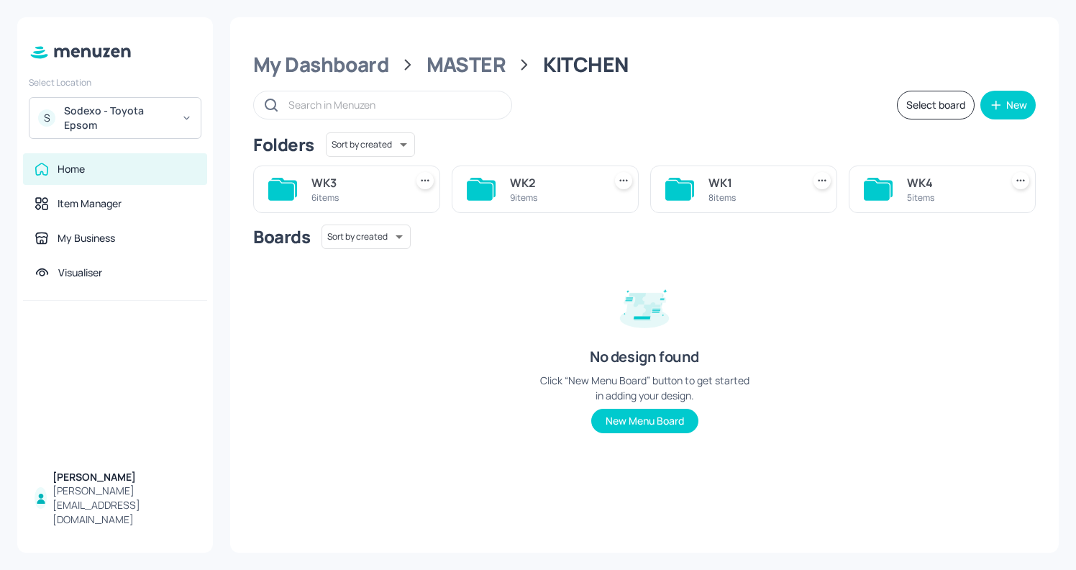
click at [670, 193] on icon at bounding box center [678, 189] width 26 height 19
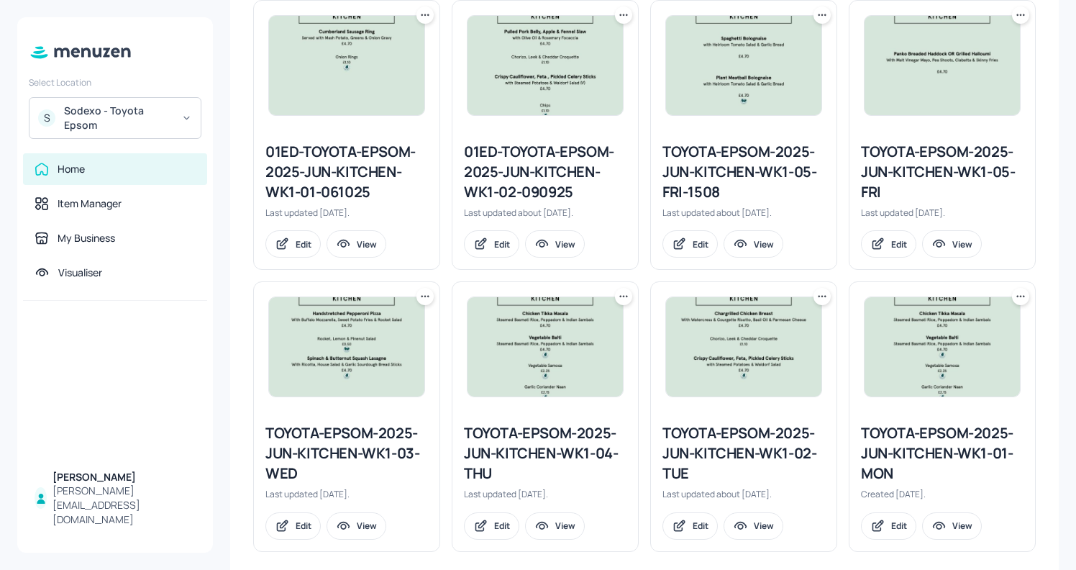
scroll to position [424, 0]
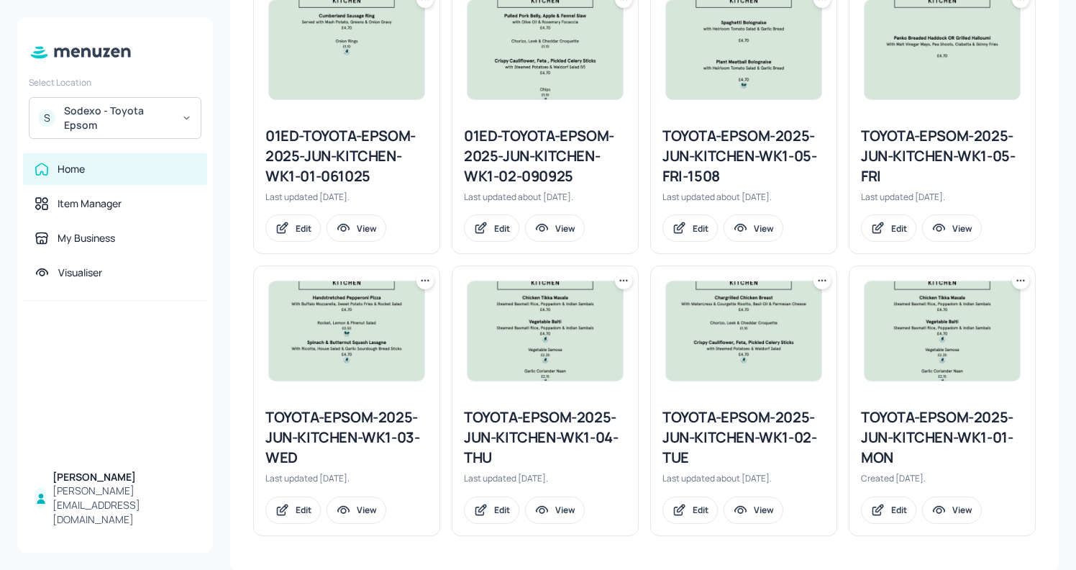
click at [559, 433] on div "TOYOTA-EPSOM-2025-JUN-KITCHEN-WK1-04-THU" at bounding box center [545, 437] width 163 height 60
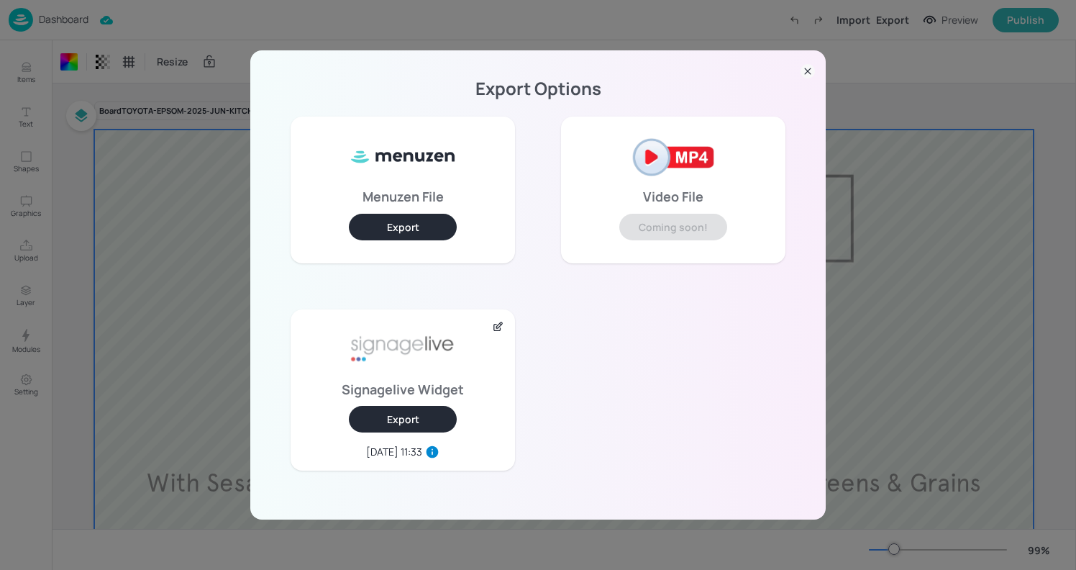
click at [811, 72] on icon at bounding box center [807, 71] width 14 height 14
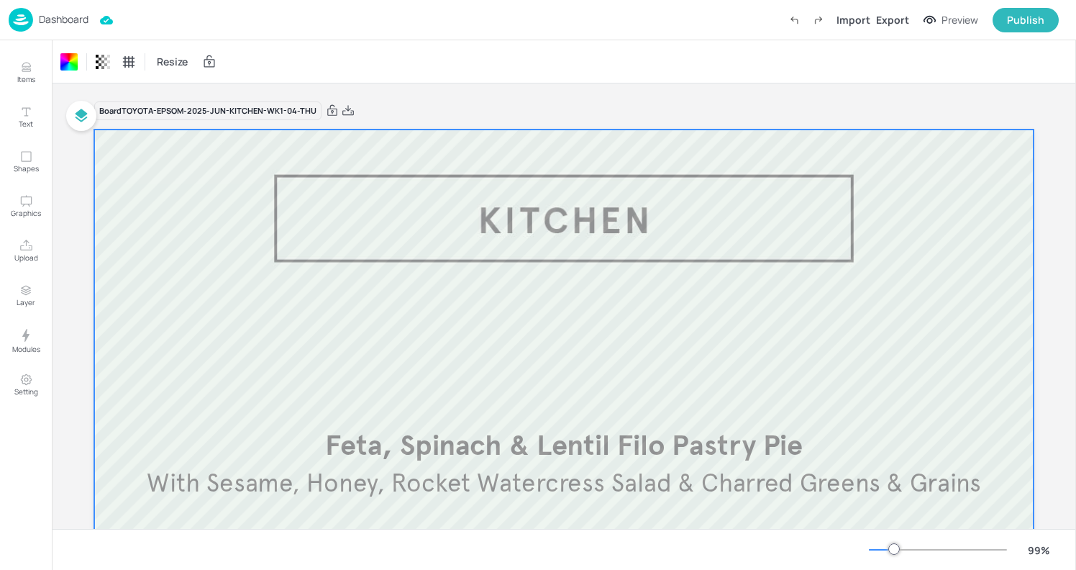
click at [40, 22] on p "Dashboard" at bounding box center [64, 19] width 50 height 10
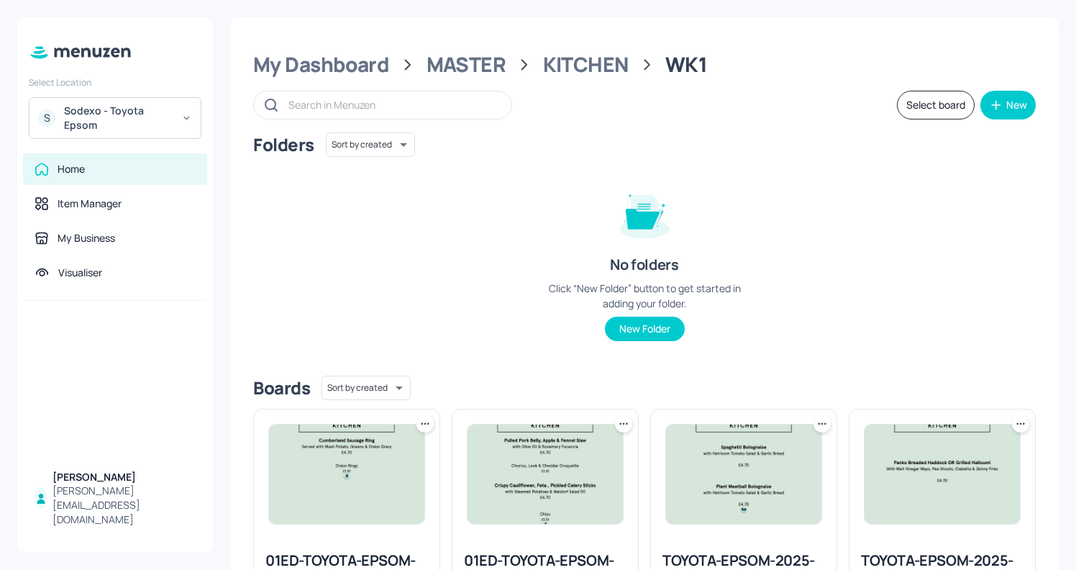
click at [119, 118] on div "Sodexo - Toyota Epsom" at bounding box center [118, 118] width 109 height 29
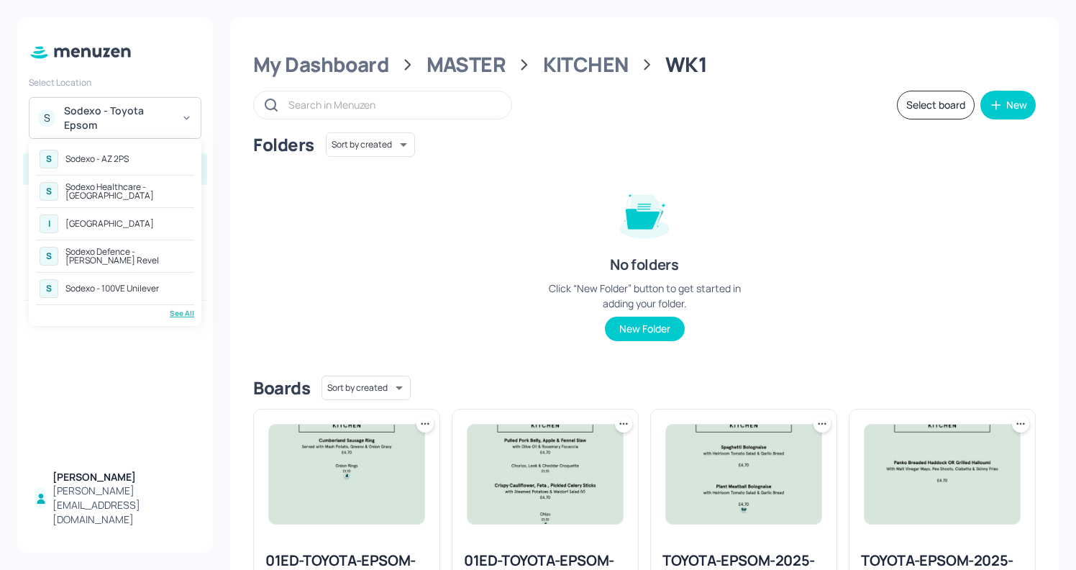
click at [177, 310] on div "See All" at bounding box center [115, 313] width 158 height 11
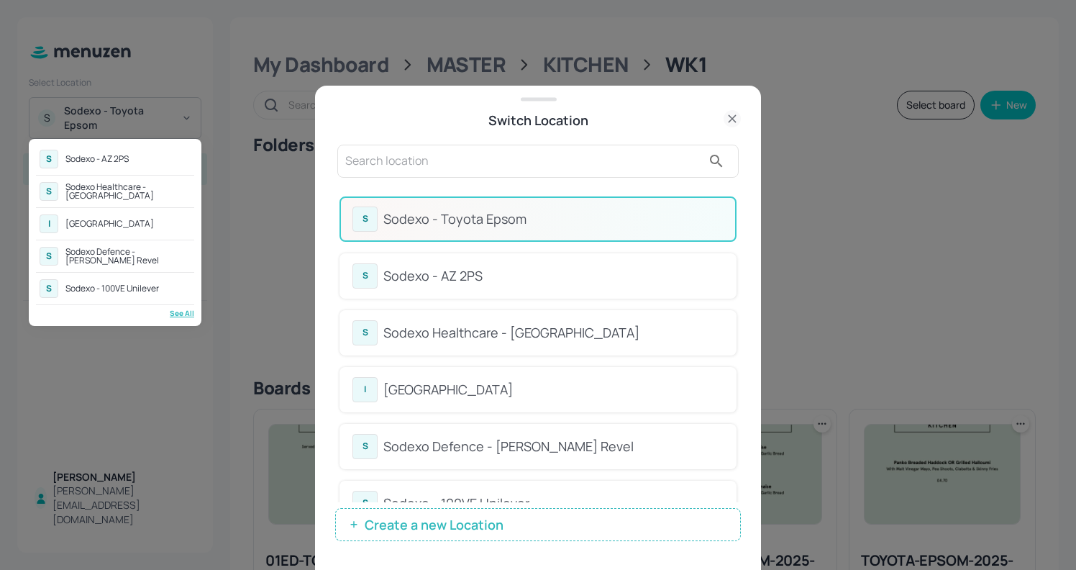
click at [439, 160] on div at bounding box center [538, 285] width 1076 height 570
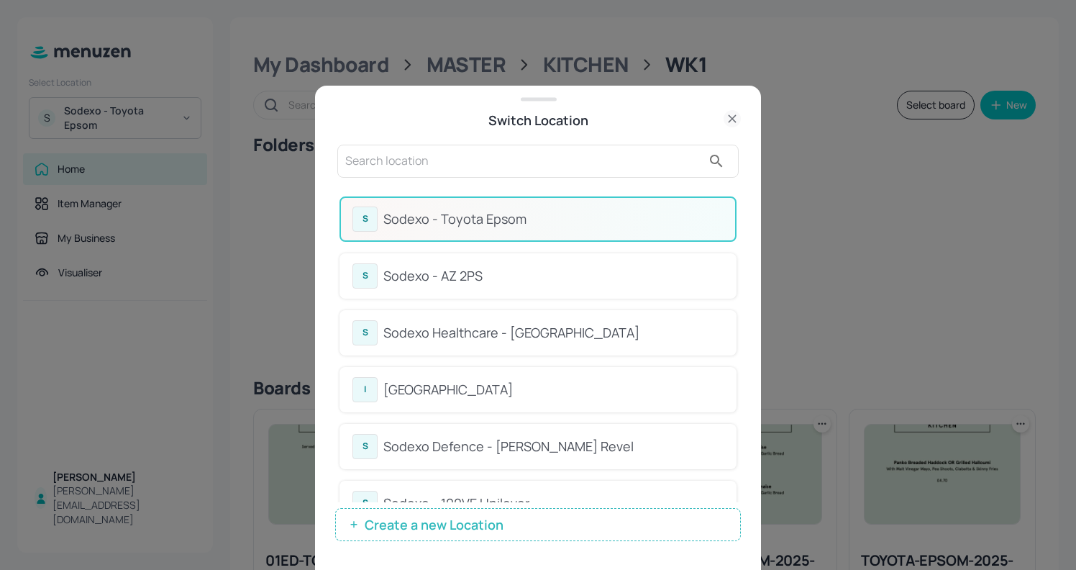
click at [397, 158] on input "text" at bounding box center [523, 161] width 357 height 23
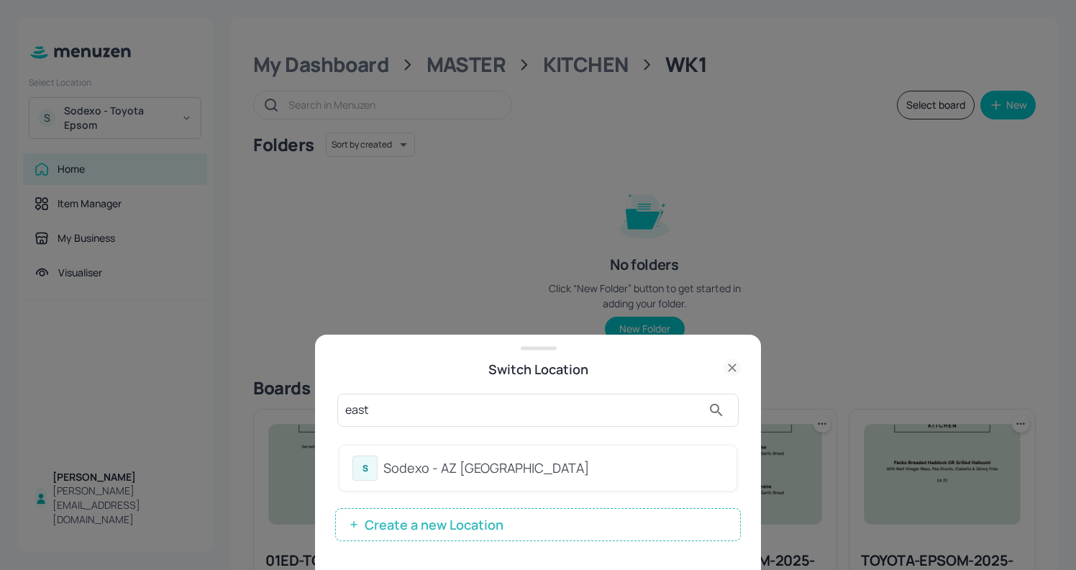
type input "east"
click at [434, 472] on div "Sodexo - AZ Eastbrook House" at bounding box center [553, 467] width 340 height 19
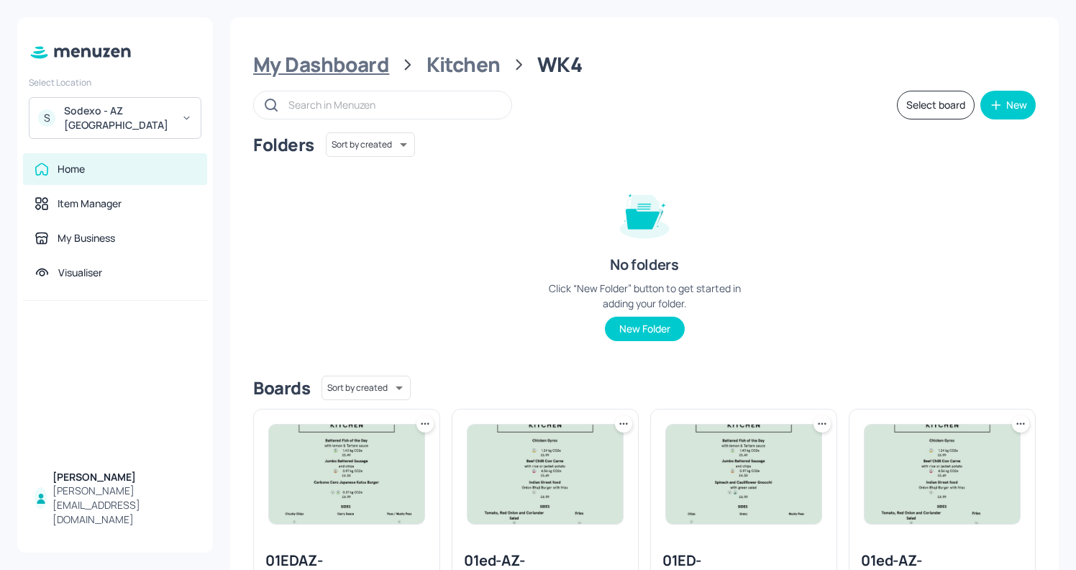
click at [319, 67] on div "My Dashboard" at bounding box center [321, 65] width 136 height 26
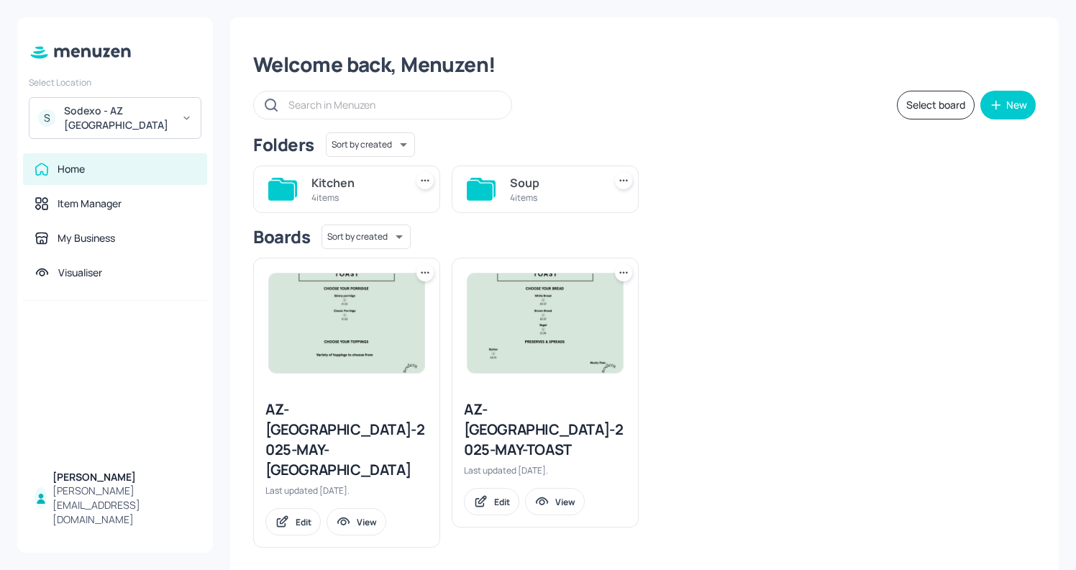
click at [552, 190] on div "Soup" at bounding box center [554, 182] width 88 height 17
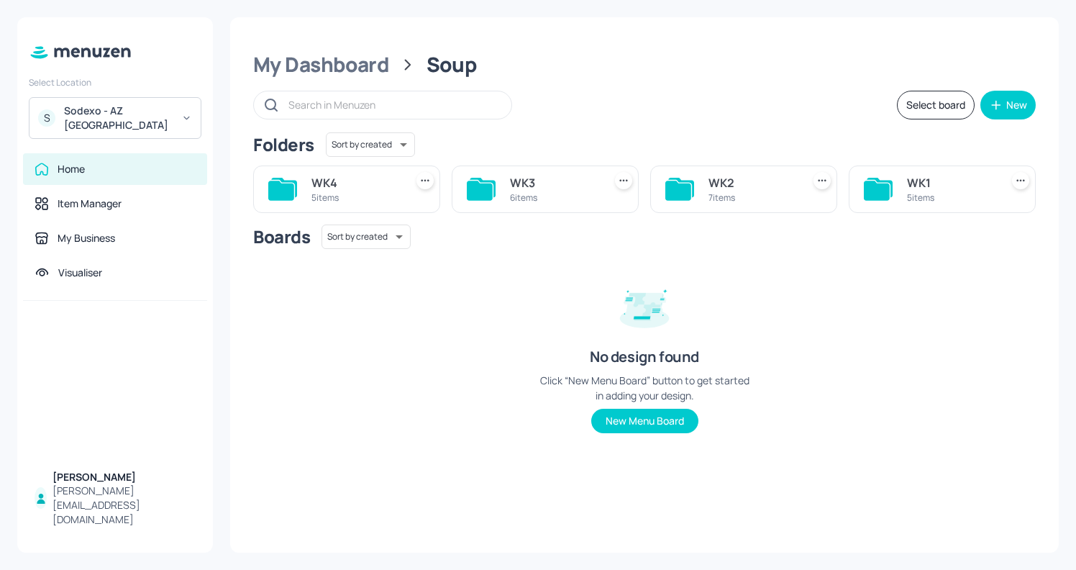
click at [763, 184] on div "WK2" at bounding box center [752, 182] width 88 height 17
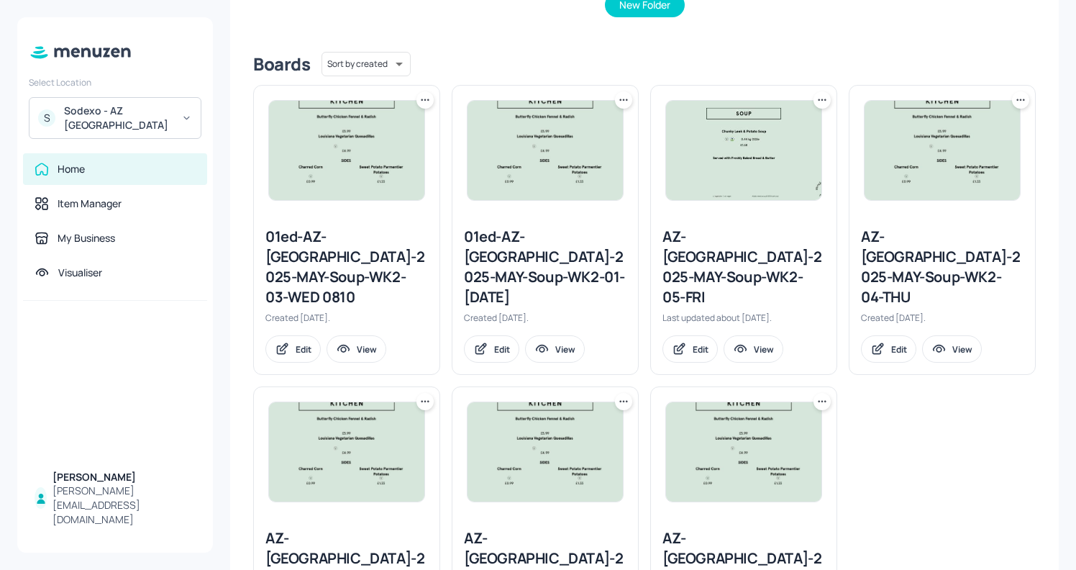
scroll to position [318, 0]
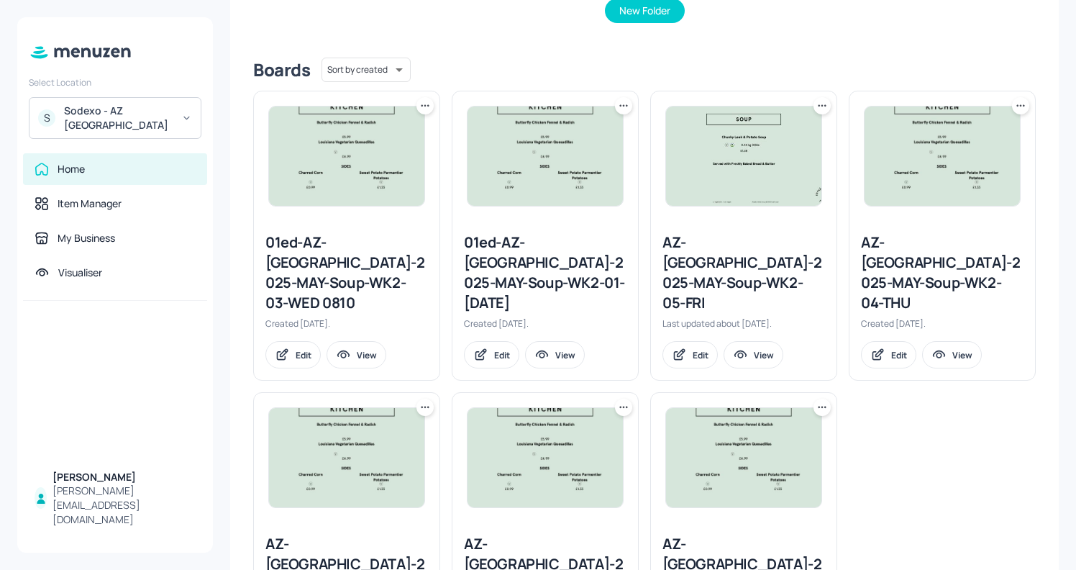
click at [915, 242] on div "AZ-Eastbrook-2025-MAY-Soup-WK2-04-THU" at bounding box center [942, 272] width 163 height 81
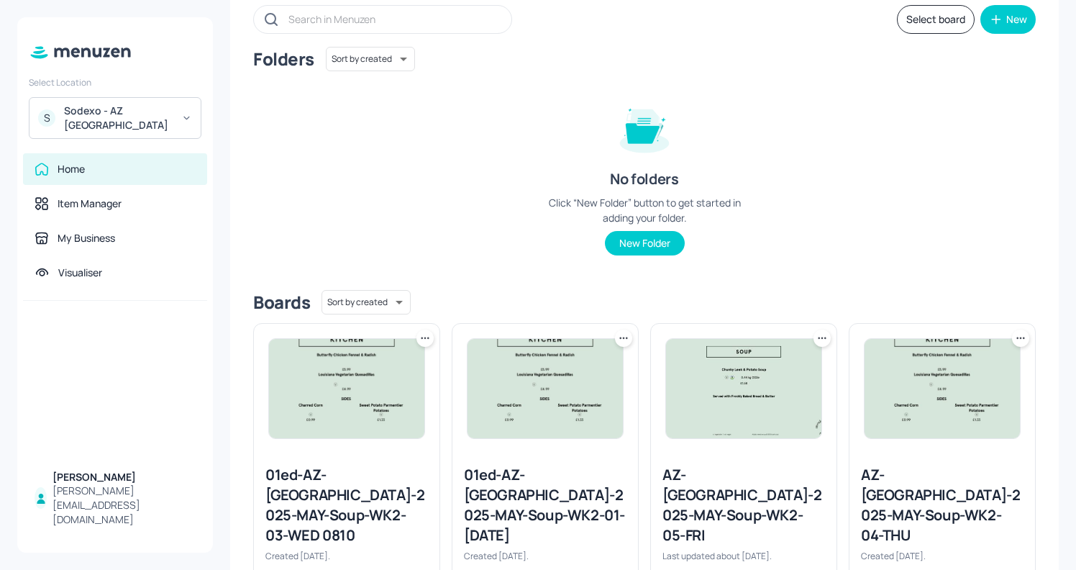
scroll to position [93, 0]
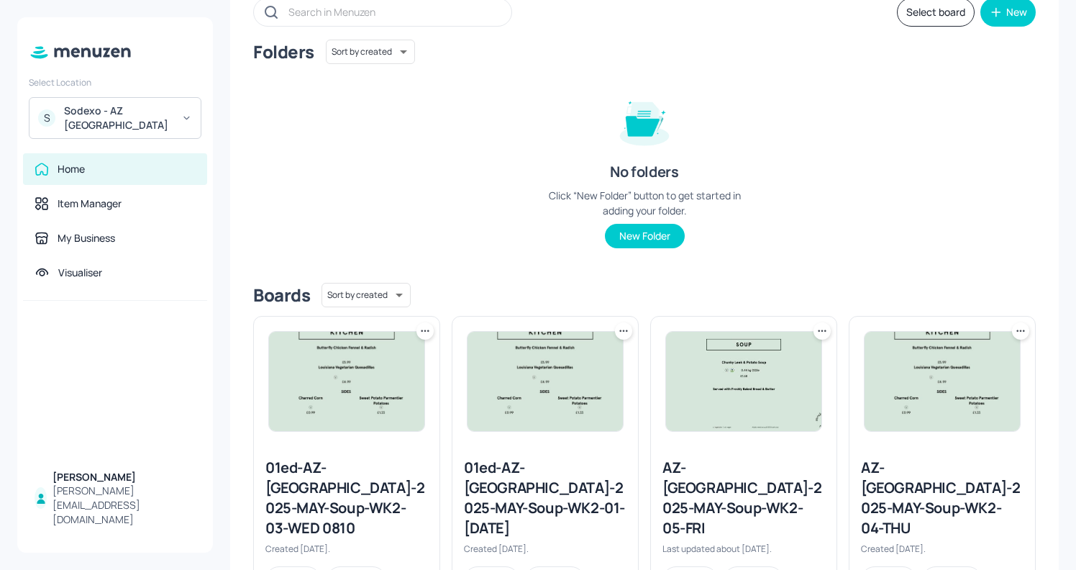
click at [1020, 332] on icon at bounding box center [1020, 331] width 14 height 14
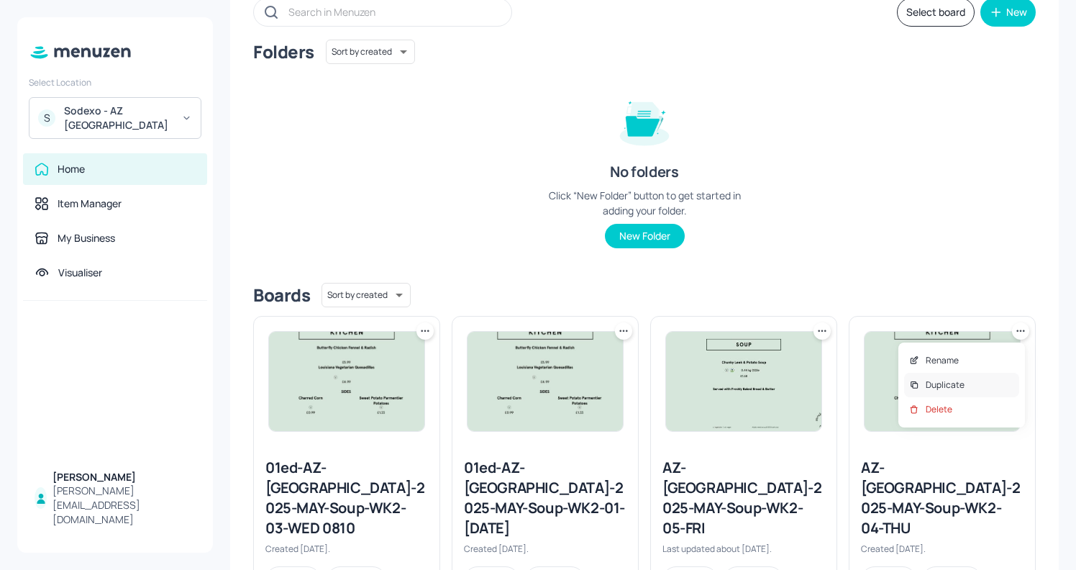
click at [955, 385] on p "Duplicate" at bounding box center [944, 384] width 39 height 13
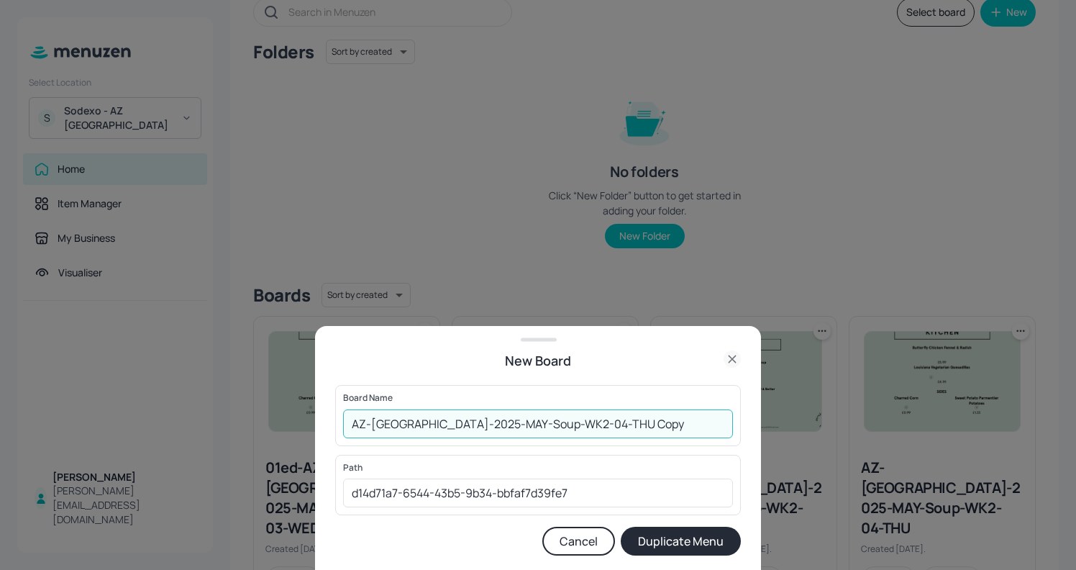
click at [351, 424] on input "AZ-Eastbrook-2025-MAY-Soup-WK2-04-THU Copy" at bounding box center [538, 423] width 390 height 29
click at [649, 419] on input "01EDAZ-Eastbrook-2025-MAY-Soup-WK2-04-THU Copy" at bounding box center [538, 423] width 390 height 29
type input "01EDAZ-[GEOGRAPHIC_DATA]-2025-MAY-Soup-WK2-04-[DATE]"
click at [682, 536] on button "Duplicate Menu" at bounding box center [681, 540] width 120 height 29
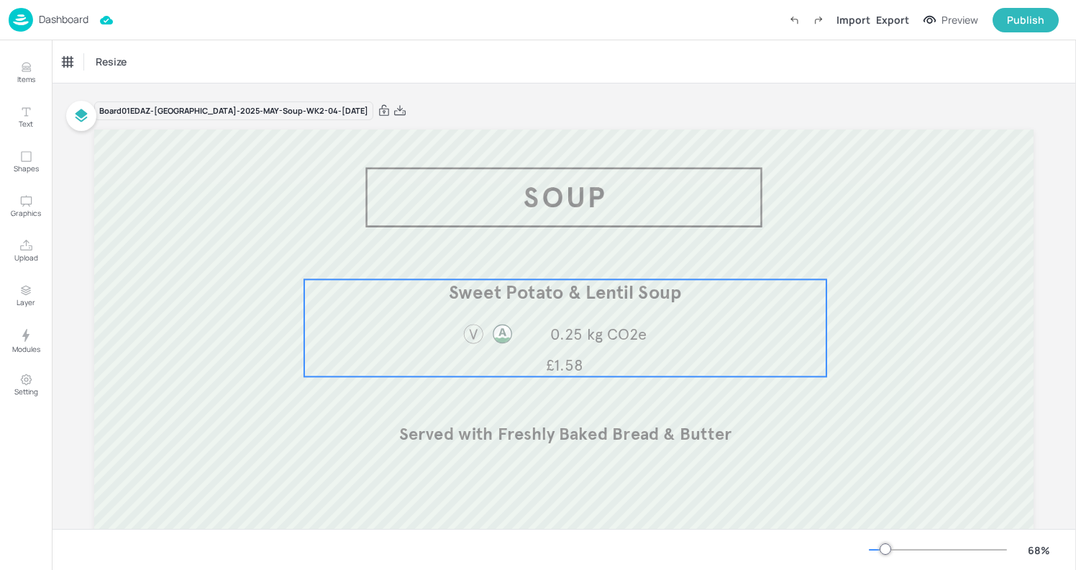
click at [591, 303] on p "Sweet Potato & Lentil Soup" at bounding box center [565, 292] width 522 height 26
click at [551, 248] on div "Edit Item" at bounding box center [555, 254] width 19 height 19
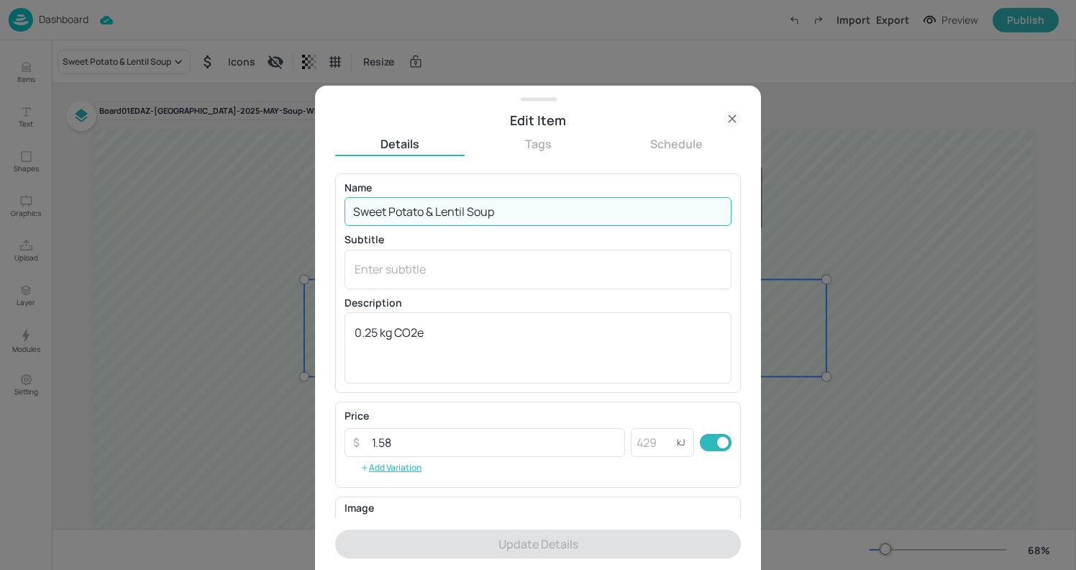
drag, startPoint x: 515, startPoint y: 216, endPoint x: 357, endPoint y: 216, distance: 157.5
click at [357, 216] on input "Sweet Potato & Lentil Soup" at bounding box center [537, 211] width 387 height 29
type input "S"
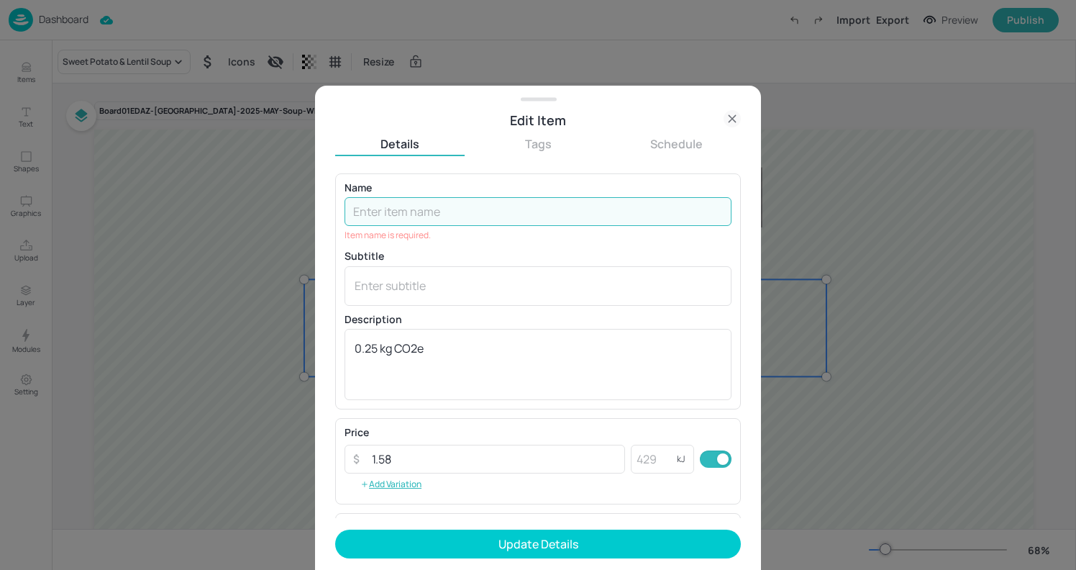
paste input "Broccoli & Garlic Soup"
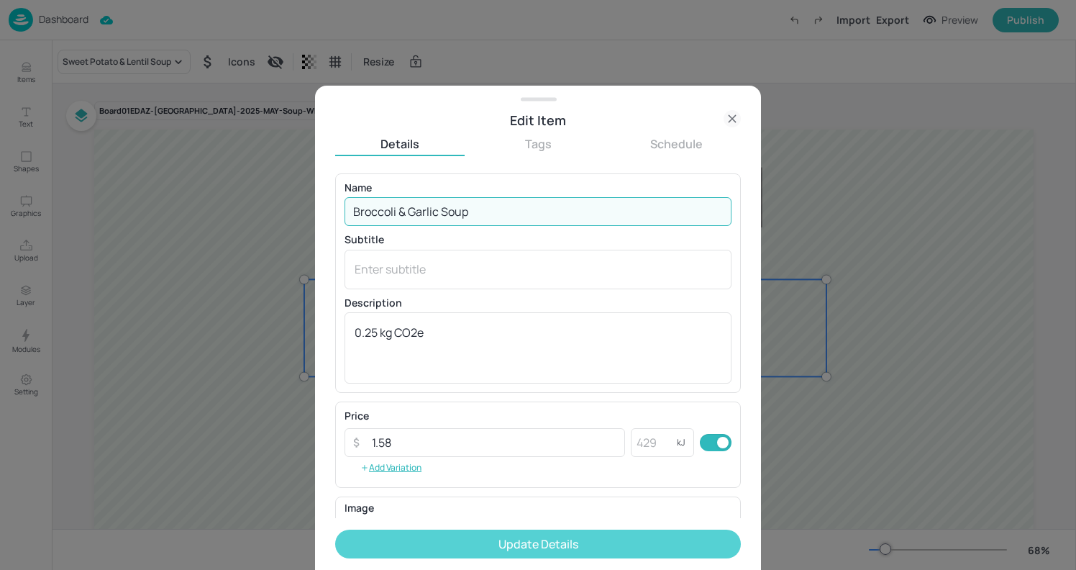
type input "Broccoli & Garlic Soup"
click at [540, 537] on button "Update Details" at bounding box center [538, 543] width 406 height 29
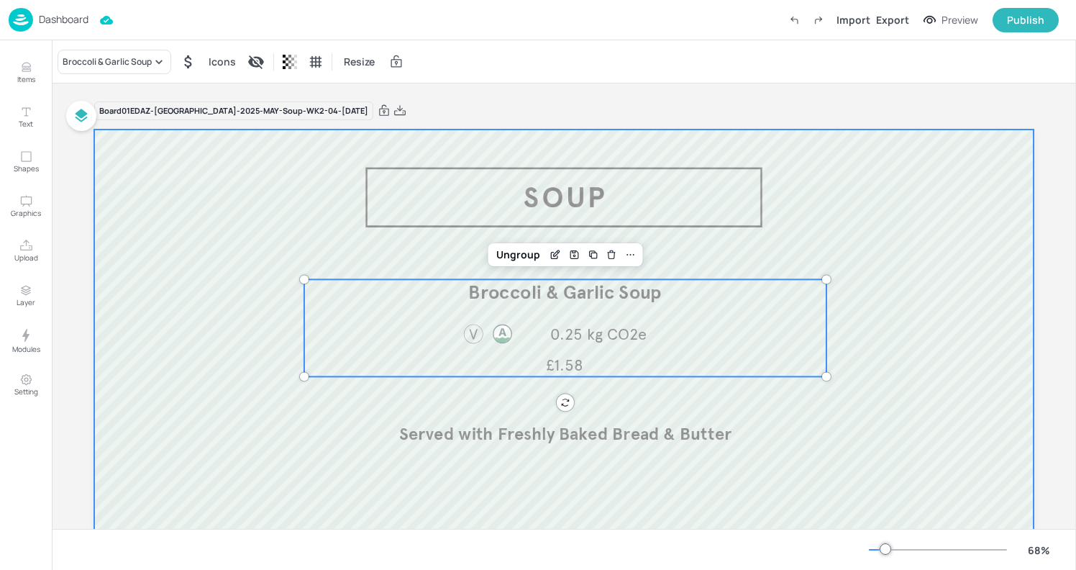
click at [386, 273] on div at bounding box center [563, 393] width 939 height 529
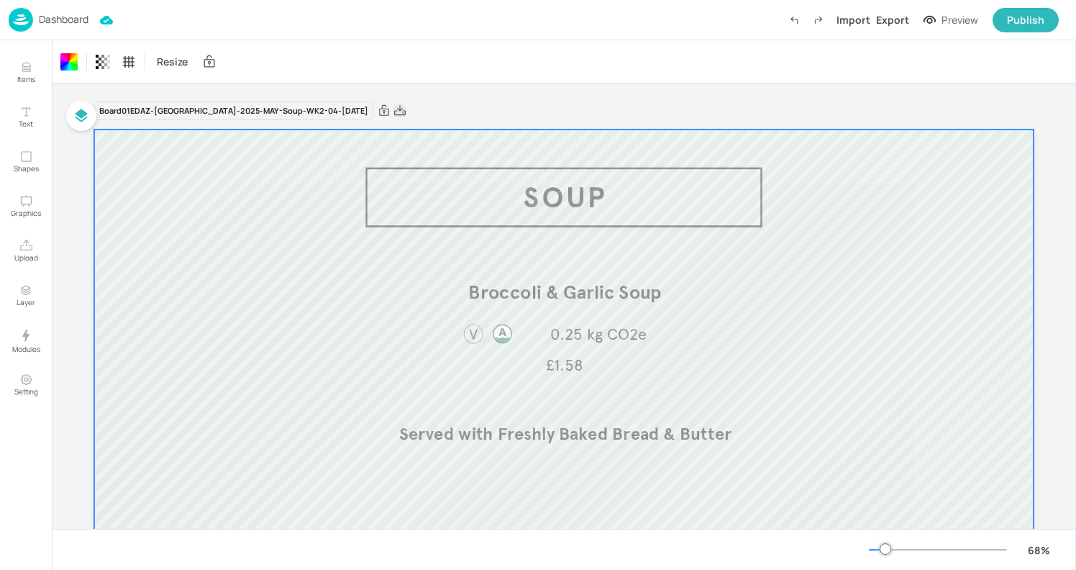
click at [393, 116] on icon at bounding box center [399, 111] width 13 height 14
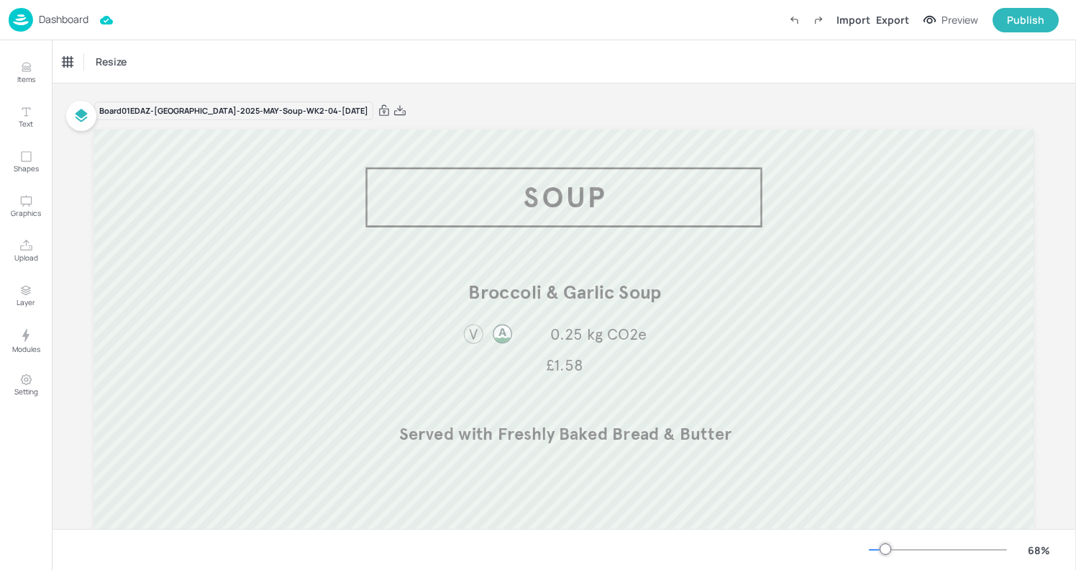
click at [48, 32] on div "Dashboard Import Export Preview Publish" at bounding box center [534, 20] width 1050 height 40
click at [43, 14] on p "Dashboard" at bounding box center [64, 19] width 50 height 10
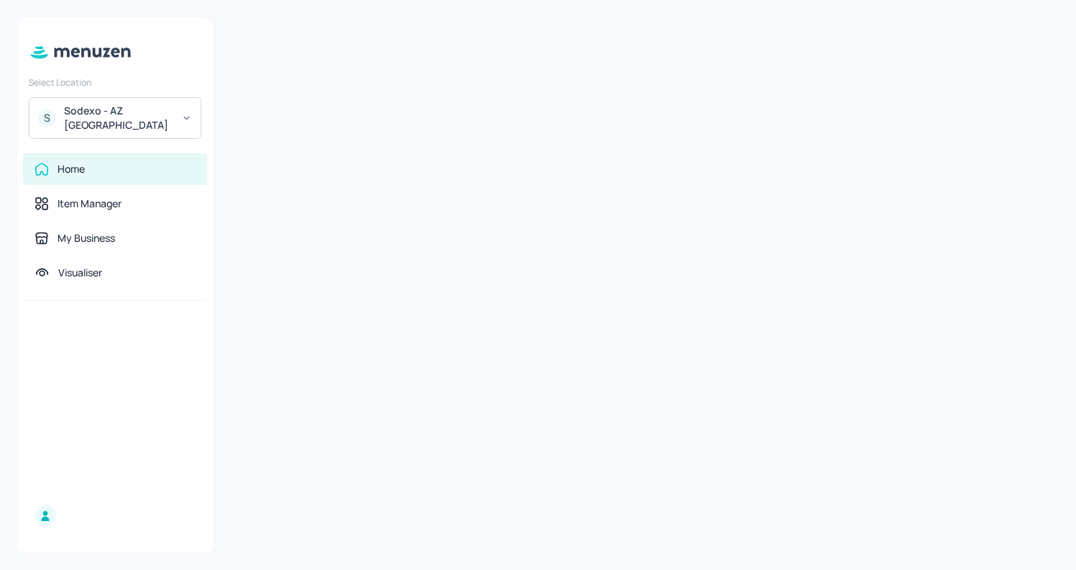
click at [116, 127] on div "Sodexo - AZ [GEOGRAPHIC_DATA]" at bounding box center [118, 118] width 109 height 29
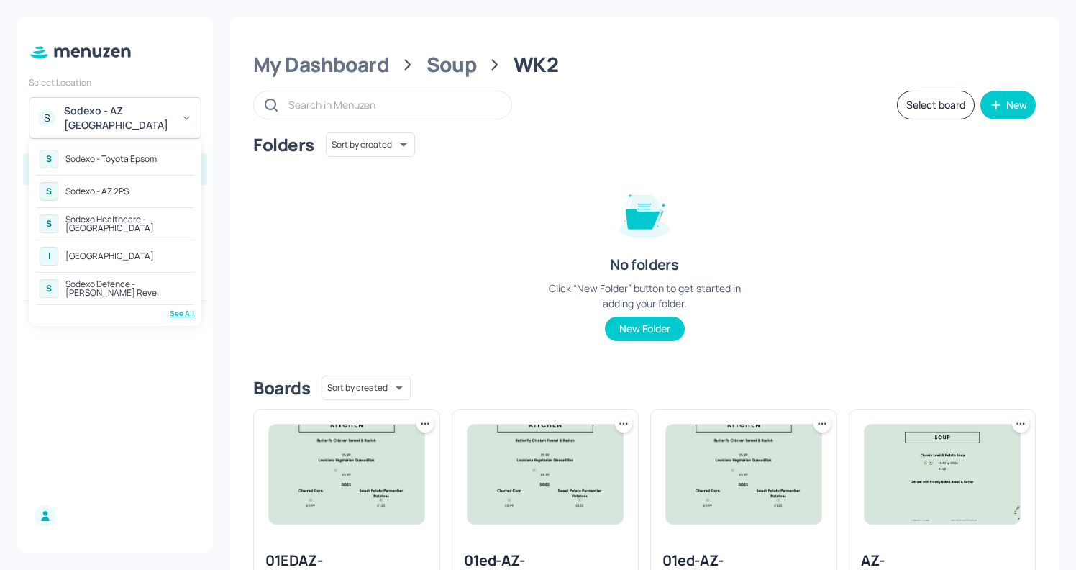
click at [185, 311] on div "See All" at bounding box center [115, 313] width 158 height 11
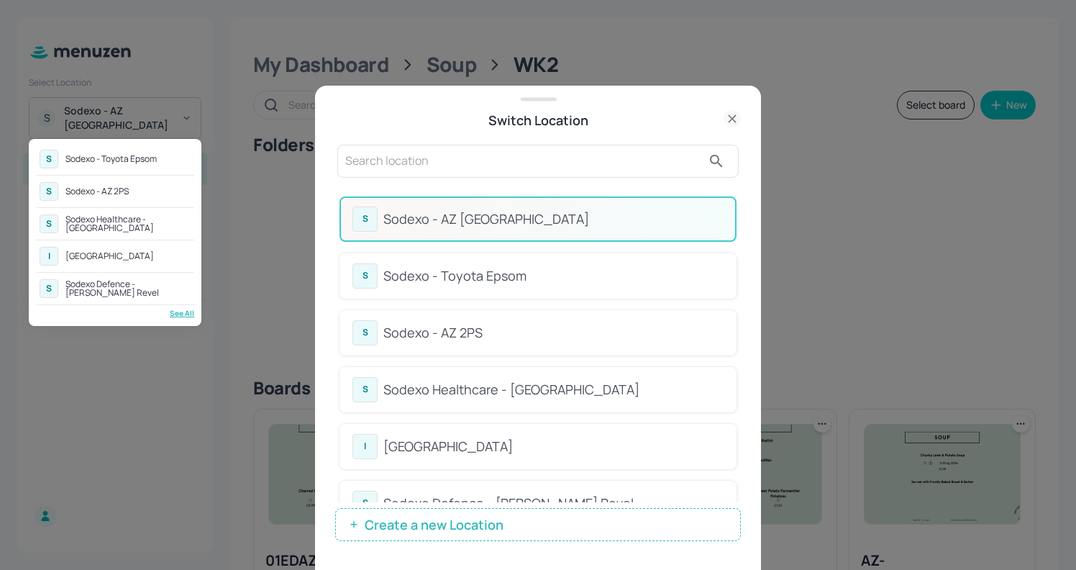
click at [462, 163] on div at bounding box center [538, 285] width 1076 height 570
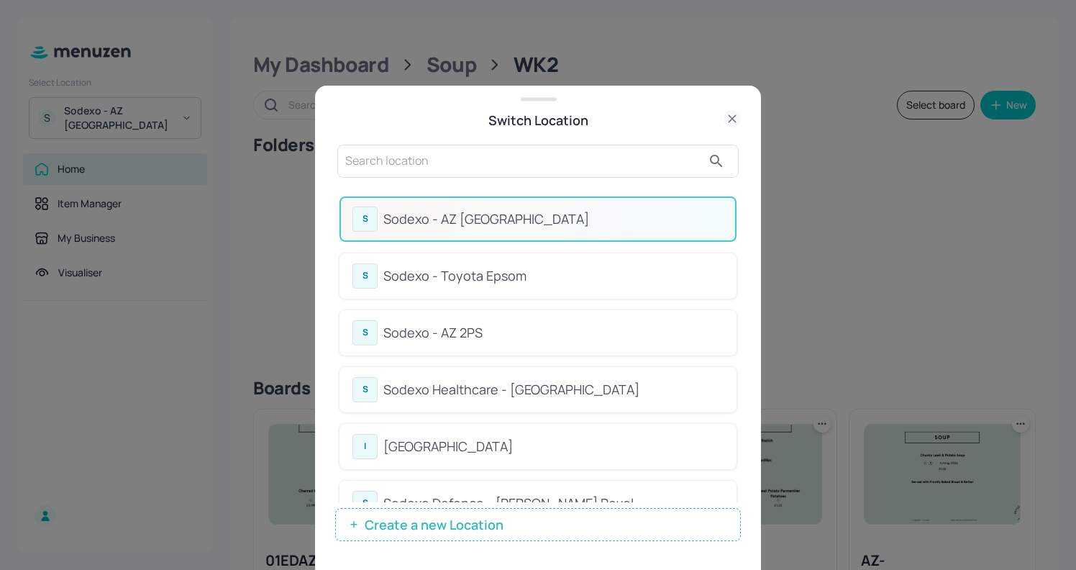
click at [454, 162] on input "text" at bounding box center [523, 161] width 357 height 23
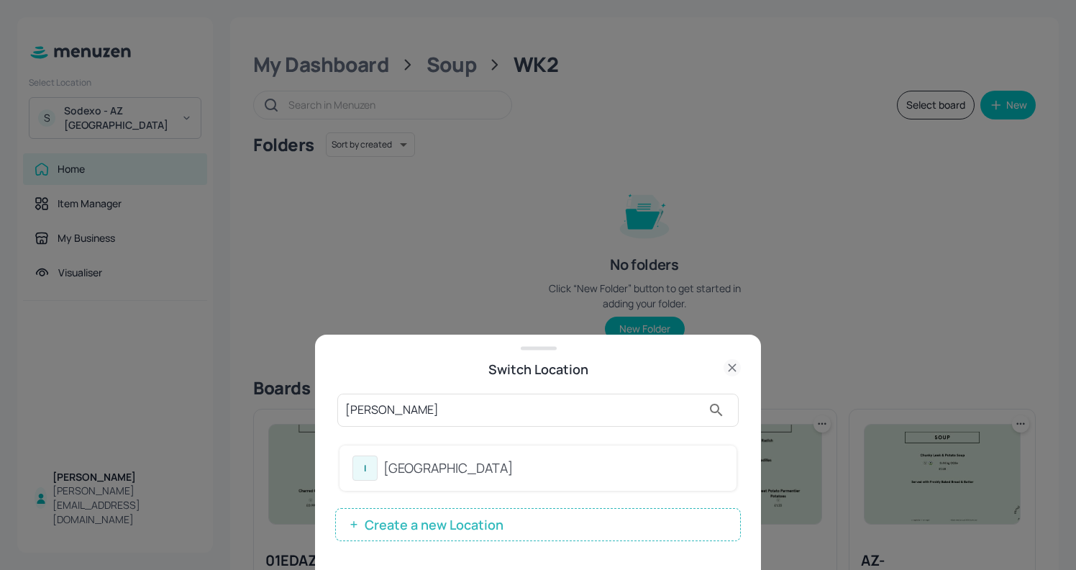
type input "[PERSON_NAME]"
click at [466, 467] on div "[GEOGRAPHIC_DATA]" at bounding box center [553, 467] width 340 height 19
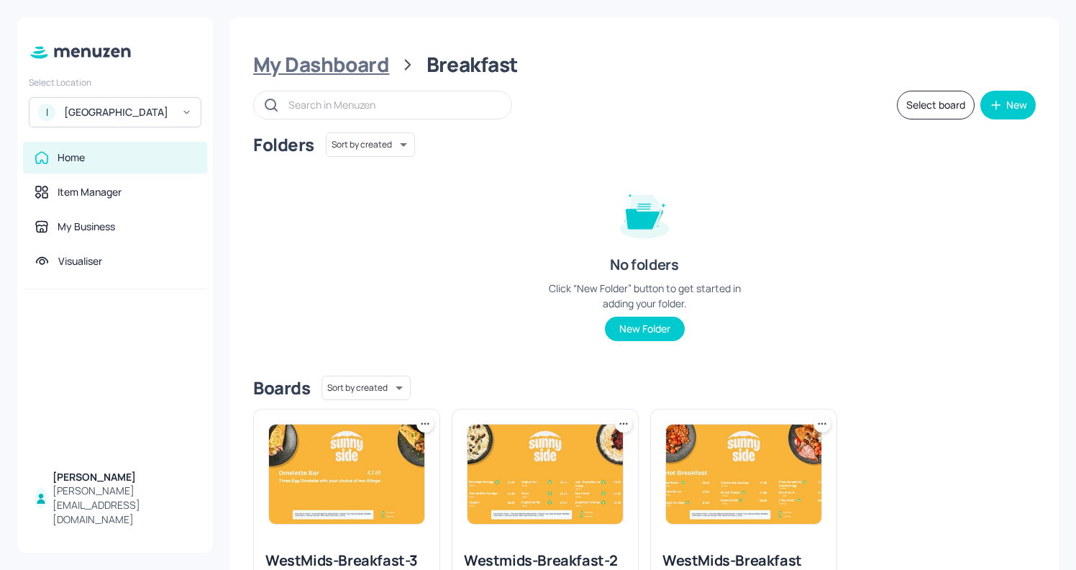
click at [347, 60] on div "My Dashboard" at bounding box center [321, 65] width 136 height 26
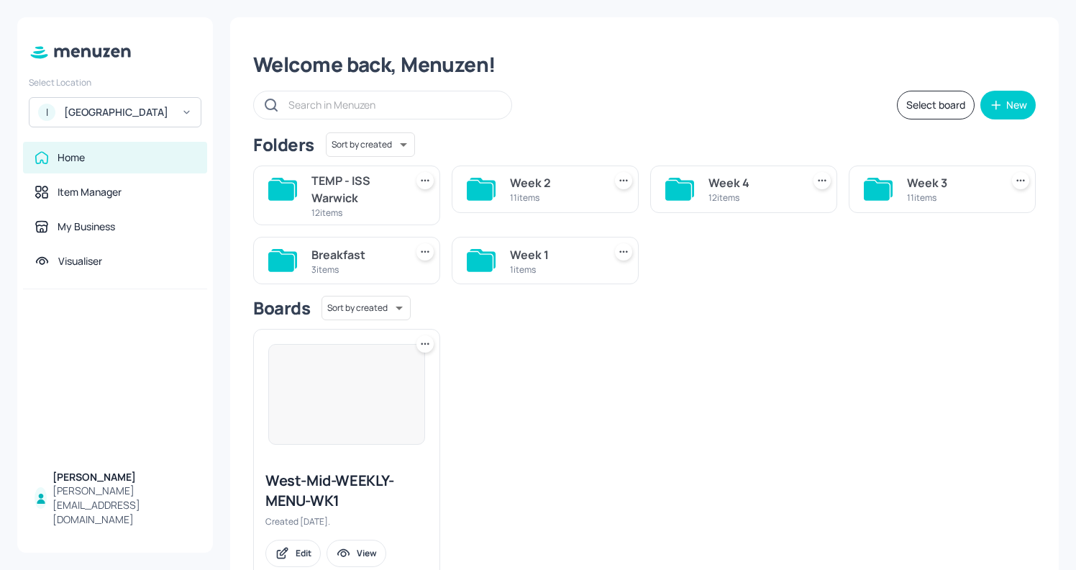
click at [347, 190] on div "TEMP - ISS Warwick" at bounding box center [355, 189] width 88 height 35
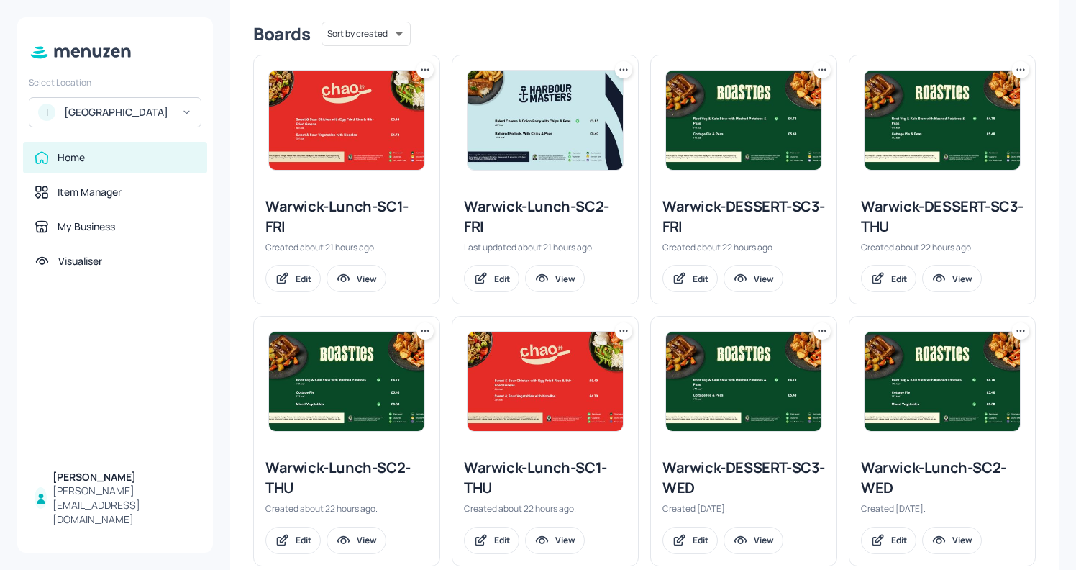
scroll to position [353, 0]
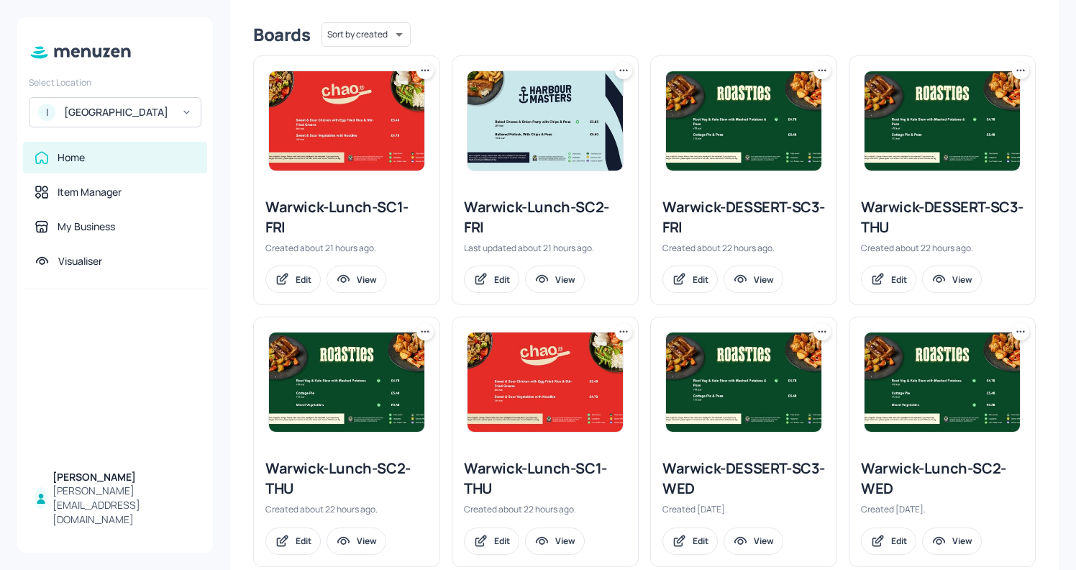
click at [703, 219] on div "Warwick-DESSERT-SC3-FRI" at bounding box center [743, 217] width 163 height 40
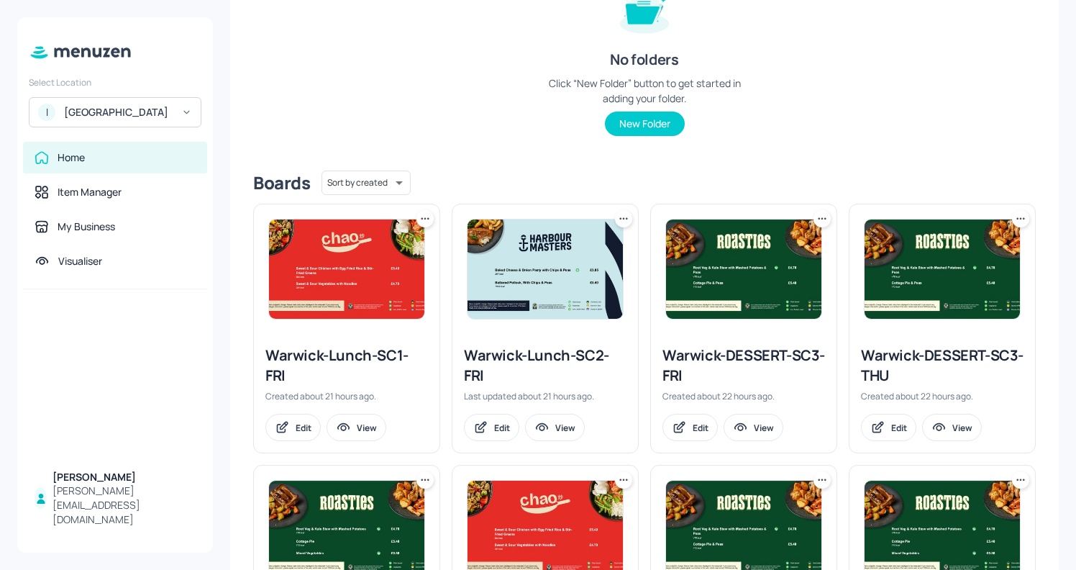
scroll to position [218, 0]
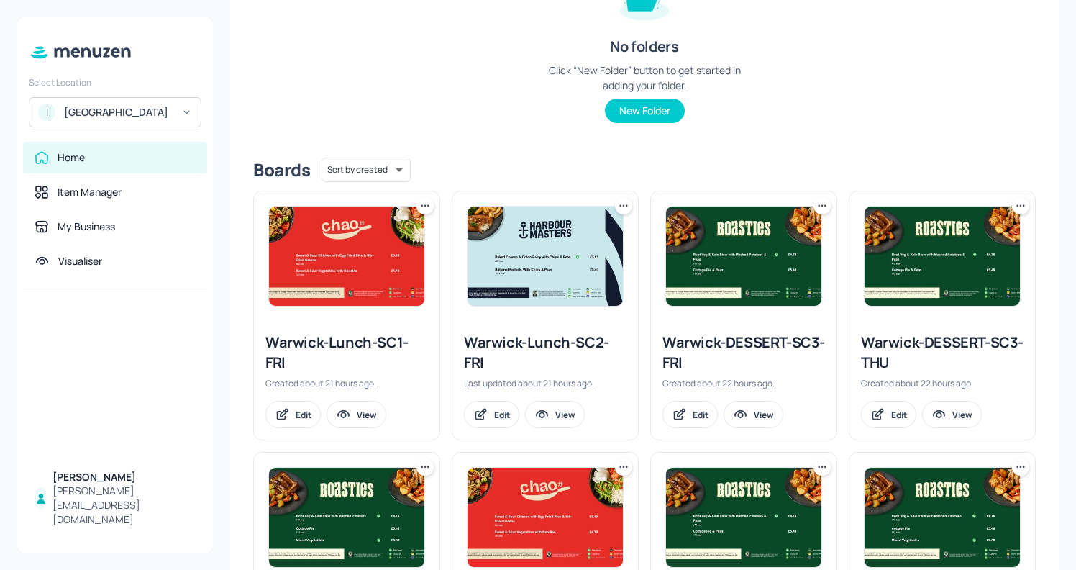
click at [899, 372] on div "Warwick-DESSERT-SC3-THU" at bounding box center [942, 352] width 163 height 40
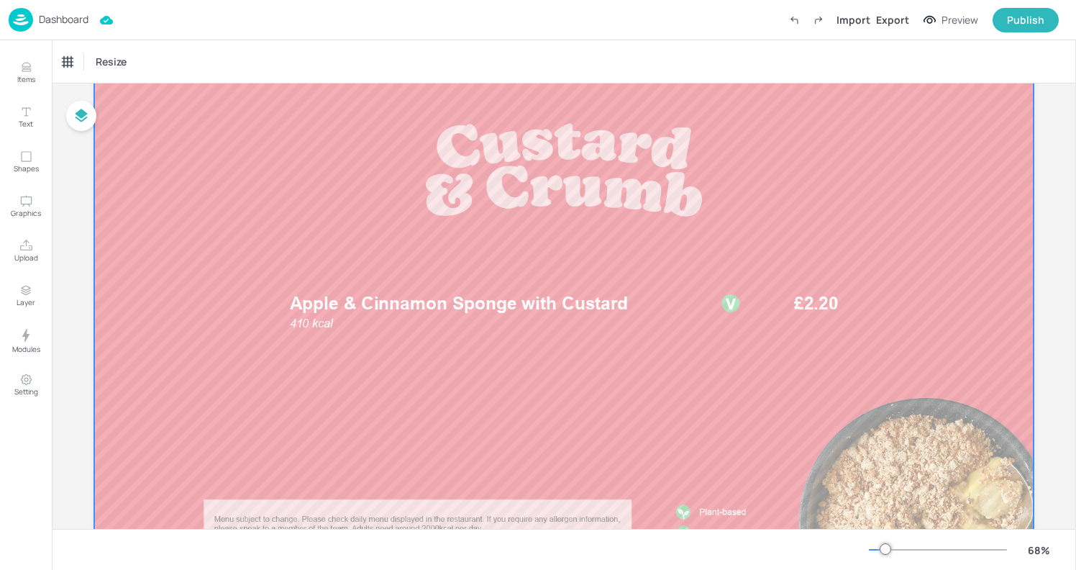
scroll to position [80, 0]
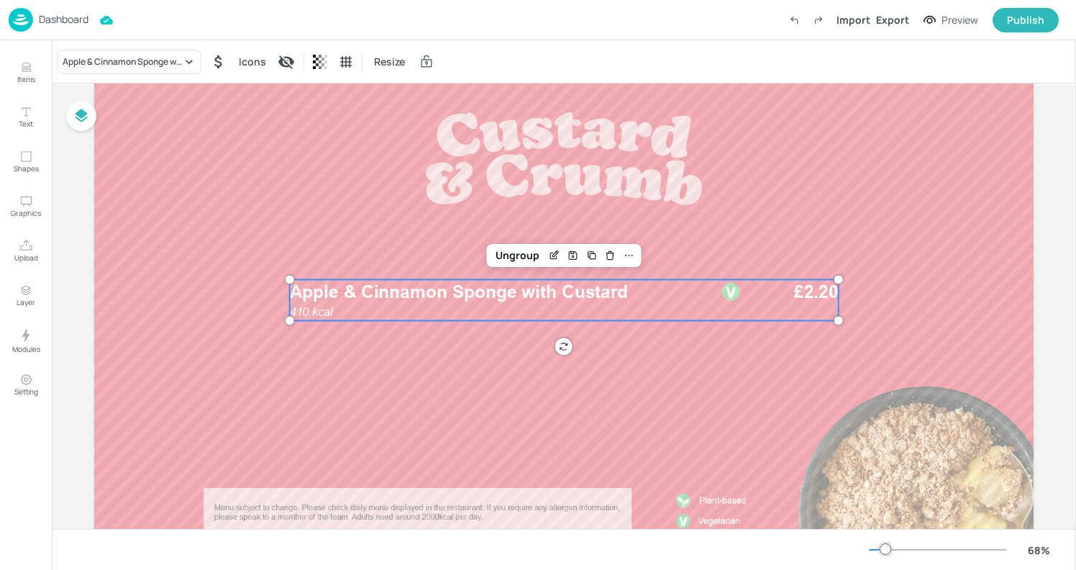
click at [467, 295] on span "Apple & Cinnamon Sponge with Custard" at bounding box center [459, 291] width 339 height 21
click at [549, 251] on icon "Edit Item" at bounding box center [554, 256] width 12 height 12
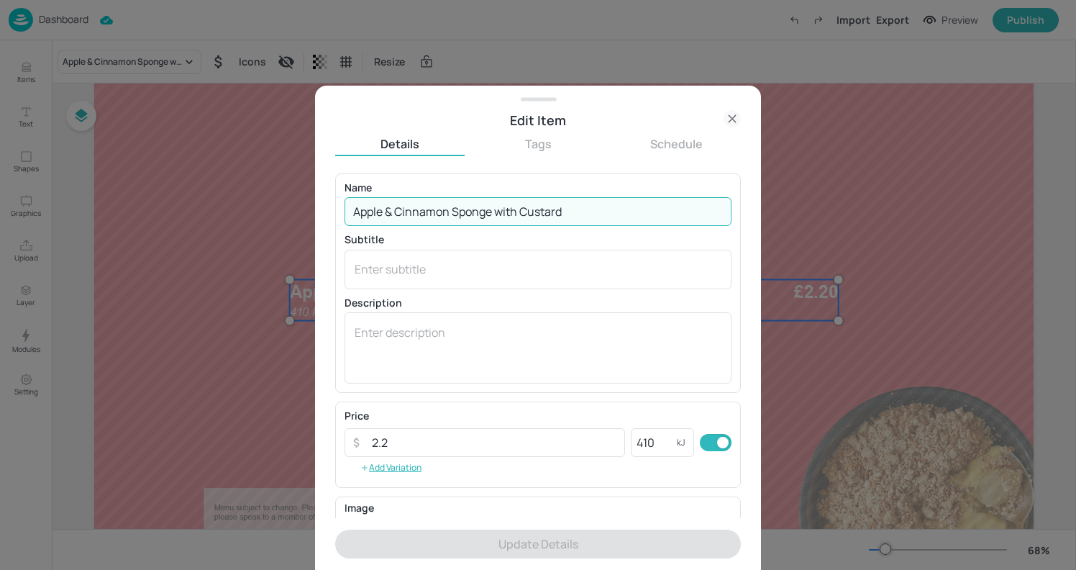
drag, startPoint x: 571, startPoint y: 214, endPoint x: 385, endPoint y: 216, distance: 185.5
click at [385, 216] on input "Apple & Cinnamon Sponge with Custard" at bounding box center [537, 211] width 387 height 29
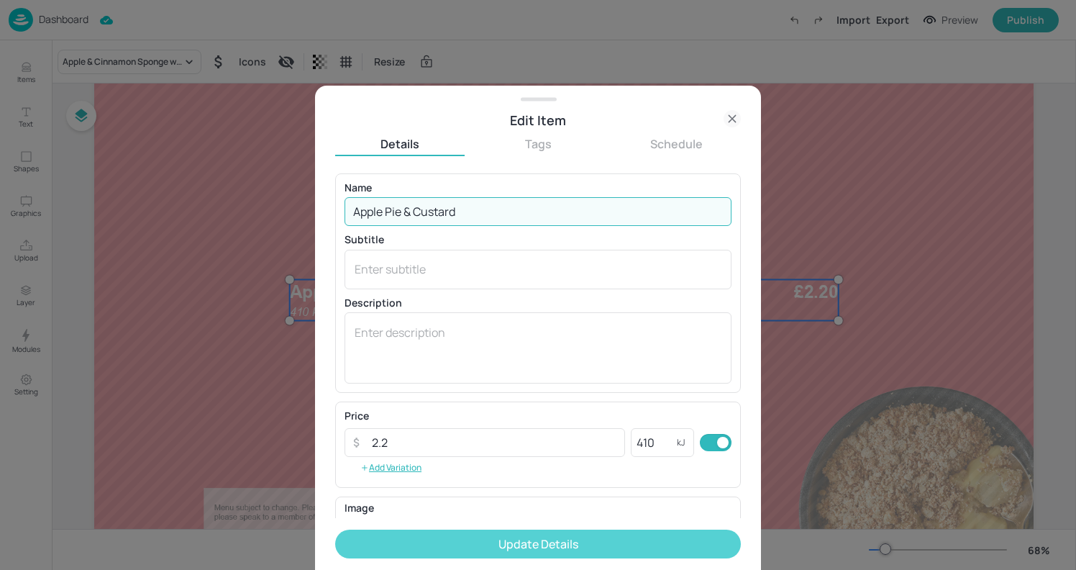
type input "Apple Pie & Custard"
click at [603, 534] on button "Update Details" at bounding box center [538, 543] width 406 height 29
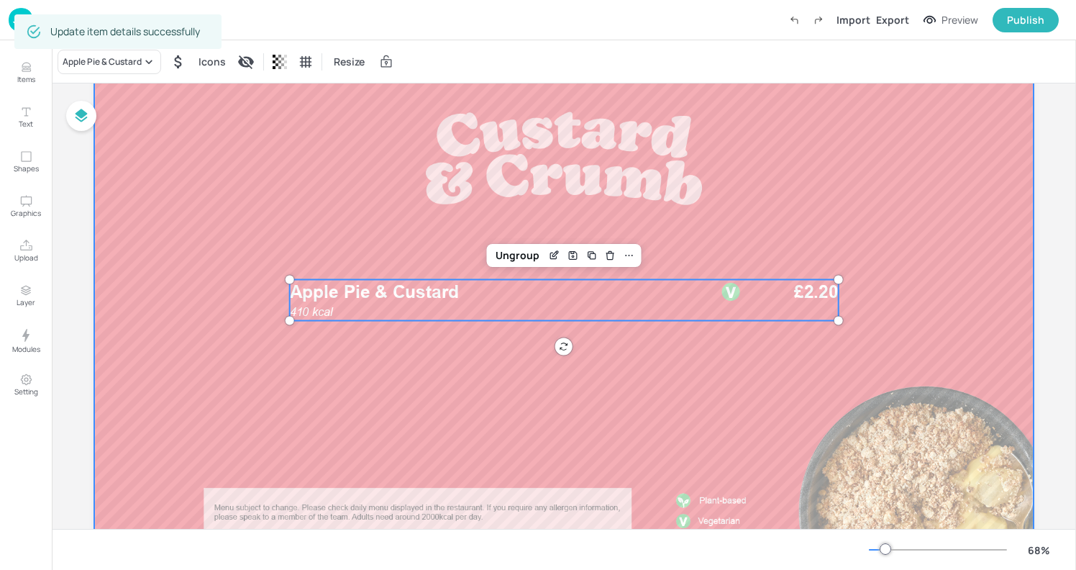
click at [305, 132] on div at bounding box center [563, 314] width 939 height 529
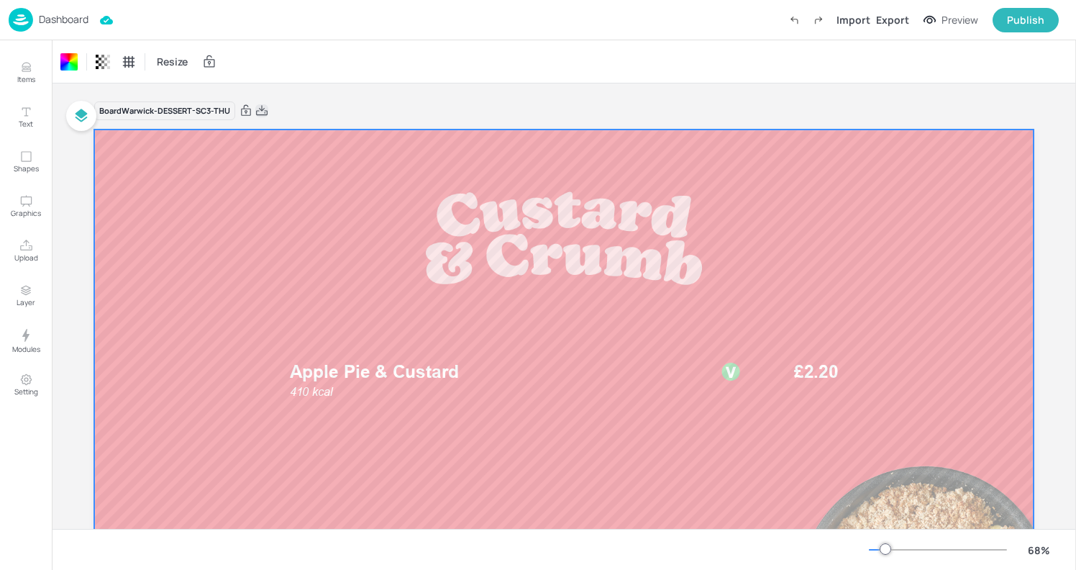
click at [261, 109] on icon at bounding box center [262, 110] width 12 height 10
